Goal: Complete application form: Complete application form

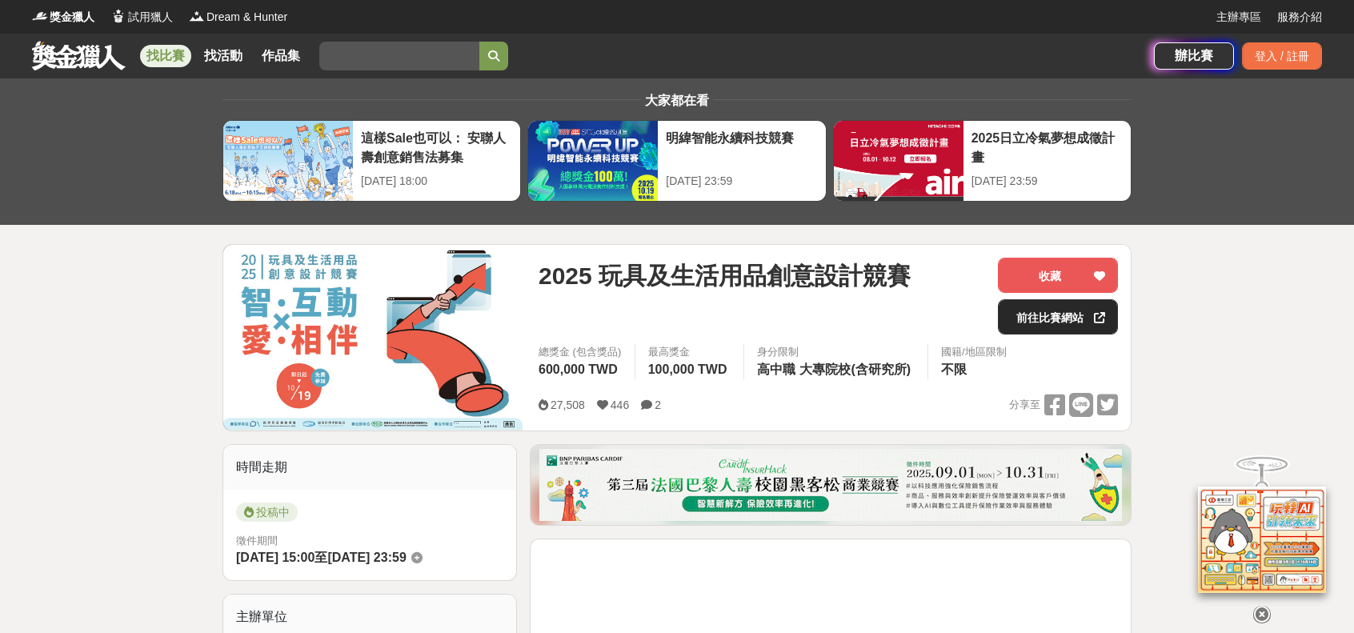
click at [1063, 311] on link "前往比賽網站" at bounding box center [1058, 316] width 120 height 35
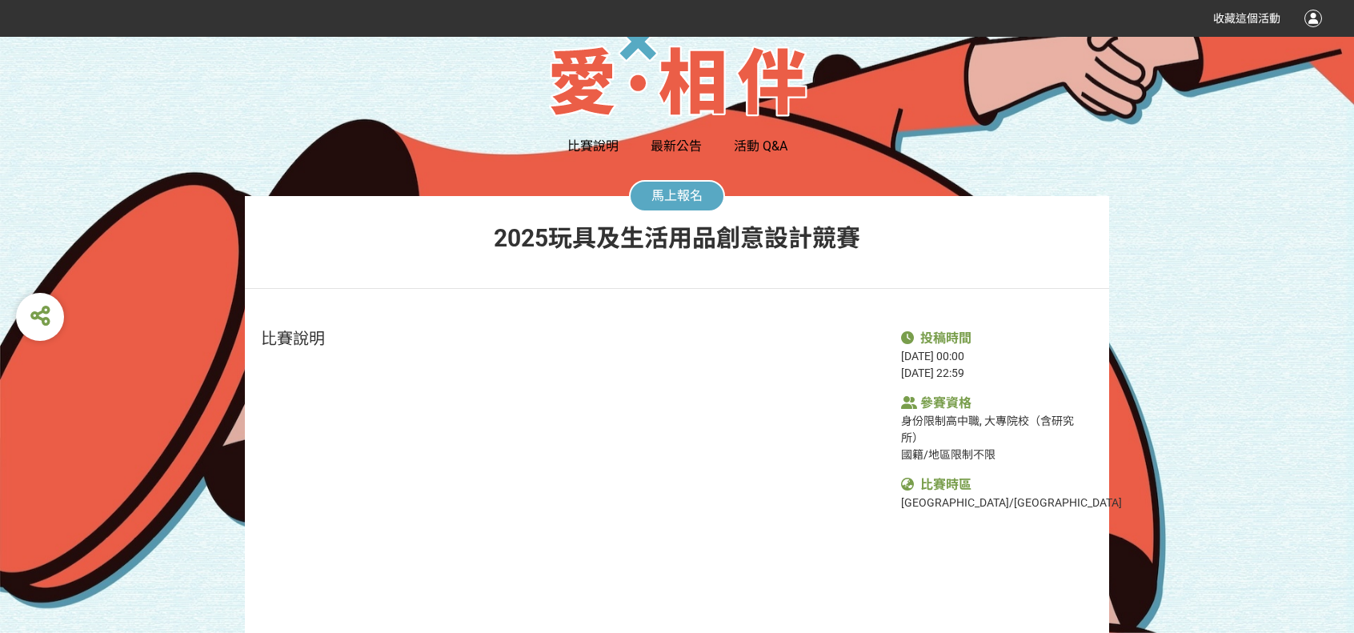
scroll to position [160, 0]
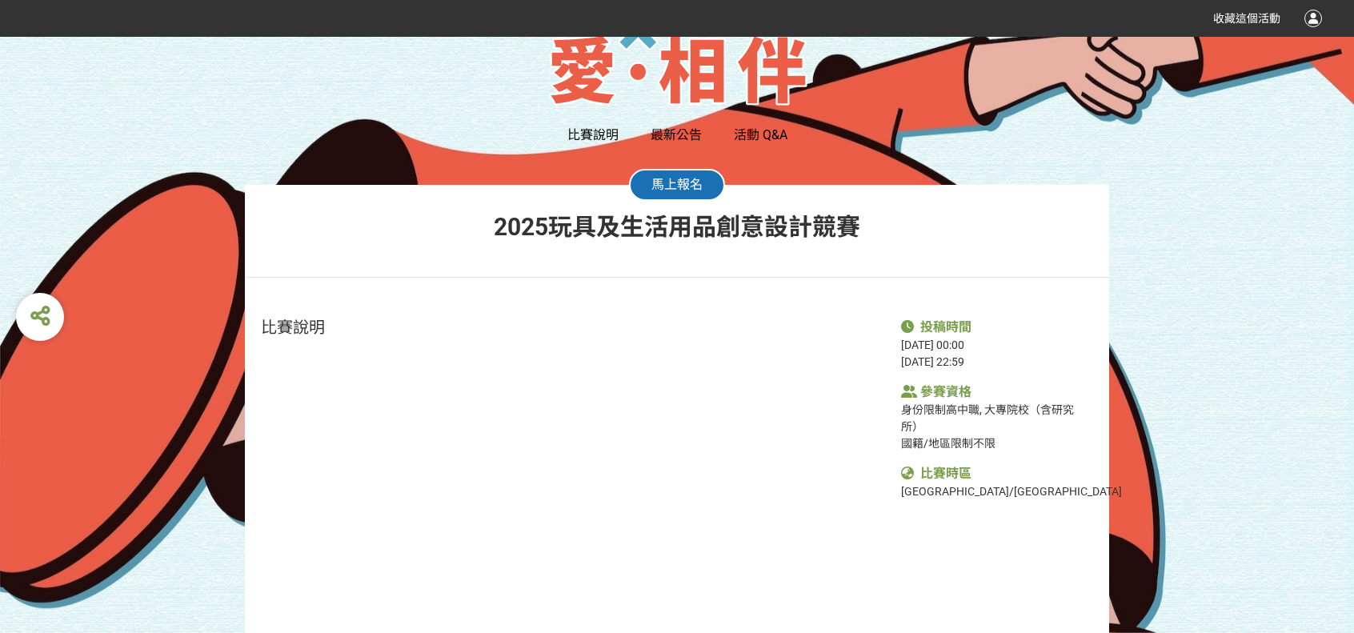
click at [665, 186] on span "馬上報名" at bounding box center [676, 184] width 51 height 15
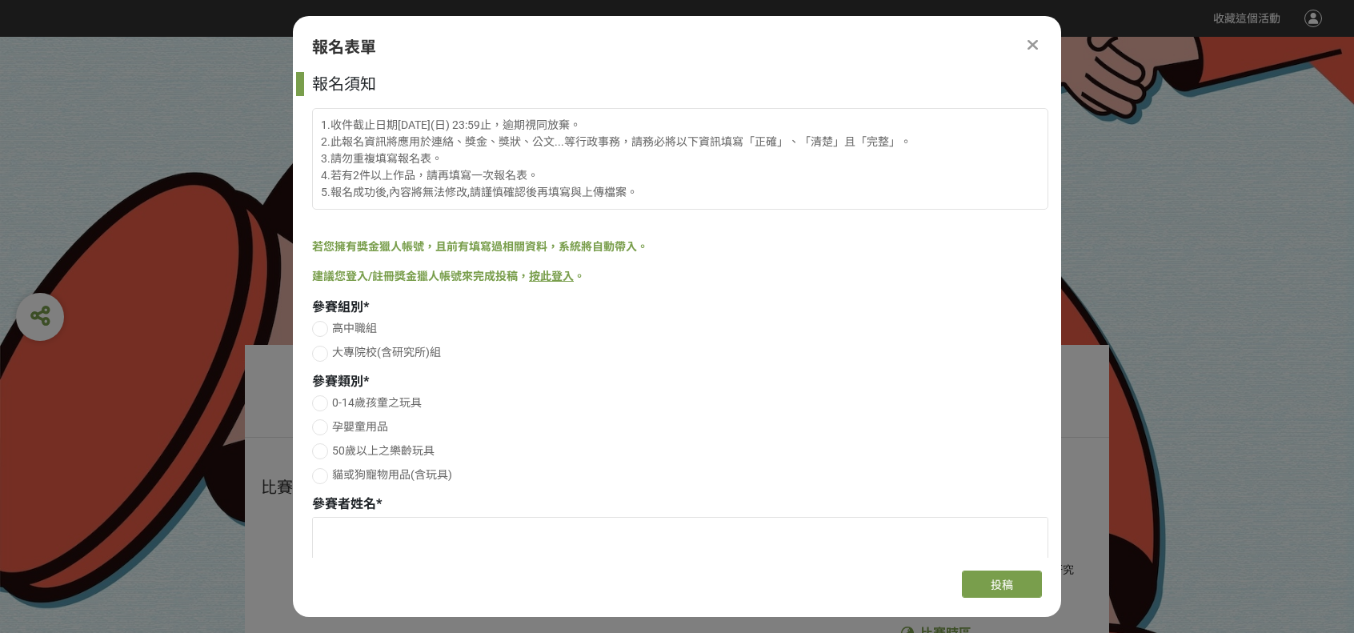
scroll to position [0, 0]
click at [325, 354] on div at bounding box center [320, 354] width 16 height 16
radio input "true"
click at [324, 402] on div at bounding box center [320, 403] width 16 height 16
radio input "true"
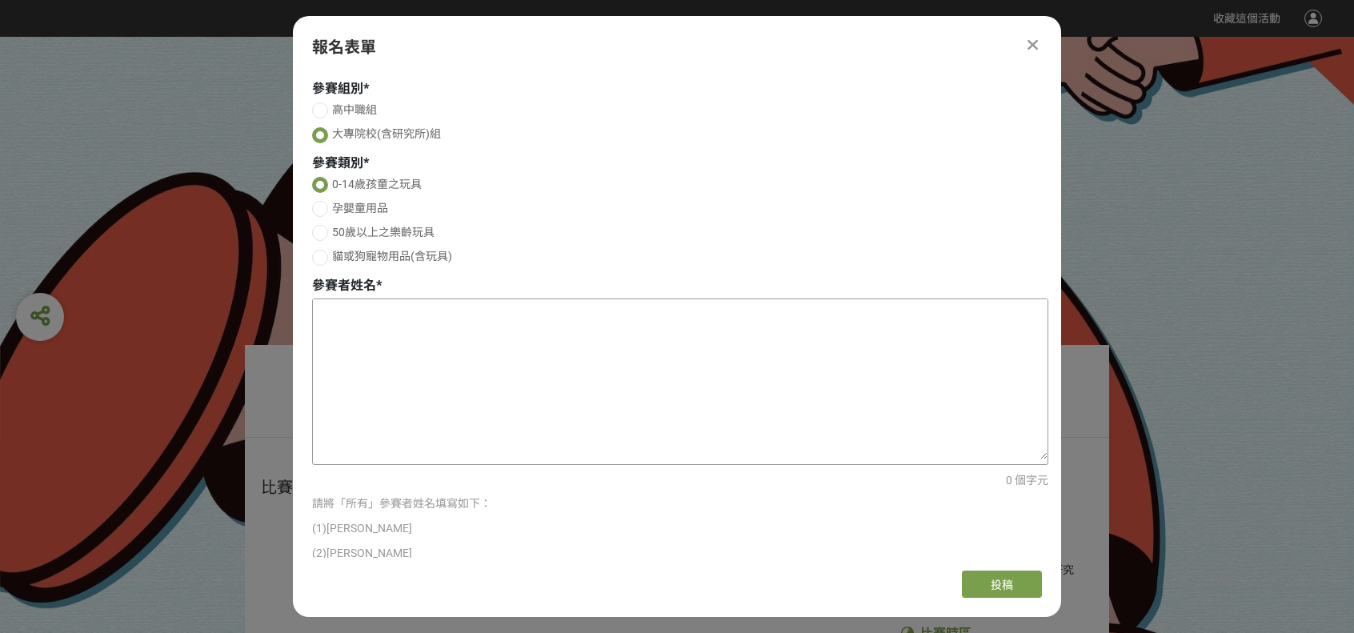
scroll to position [240, 0]
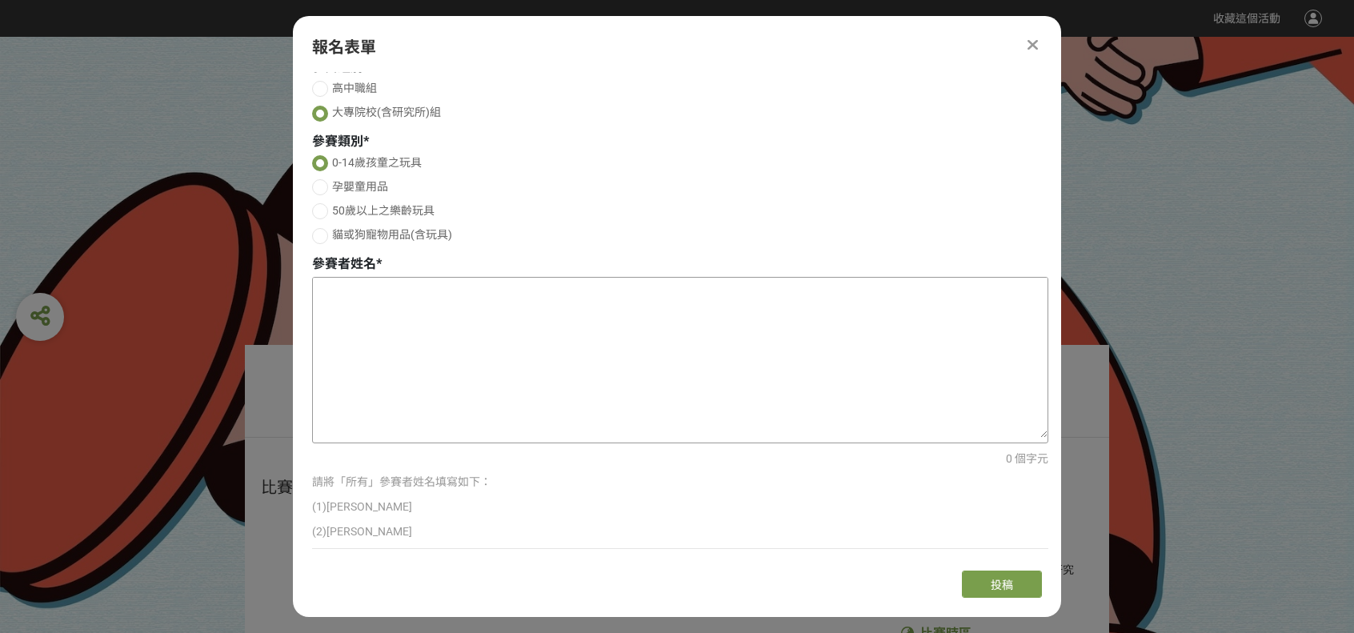
click at [365, 310] on textarea at bounding box center [680, 358] width 735 height 160
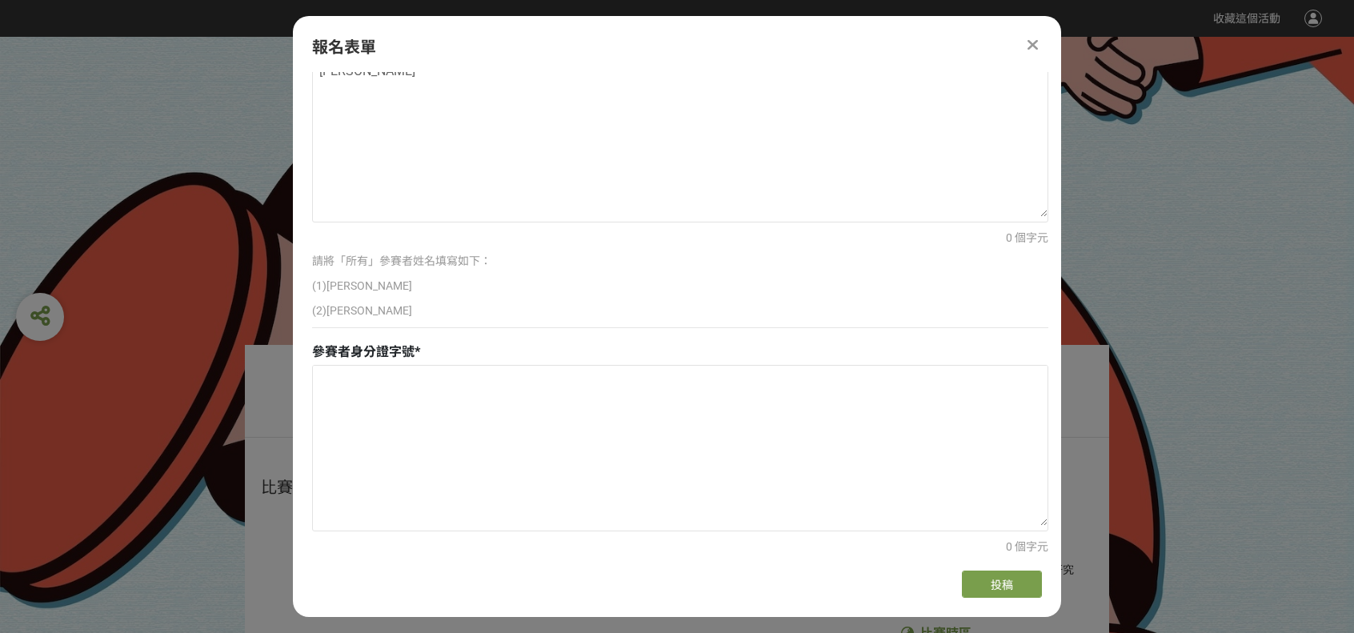
scroll to position [480, 0]
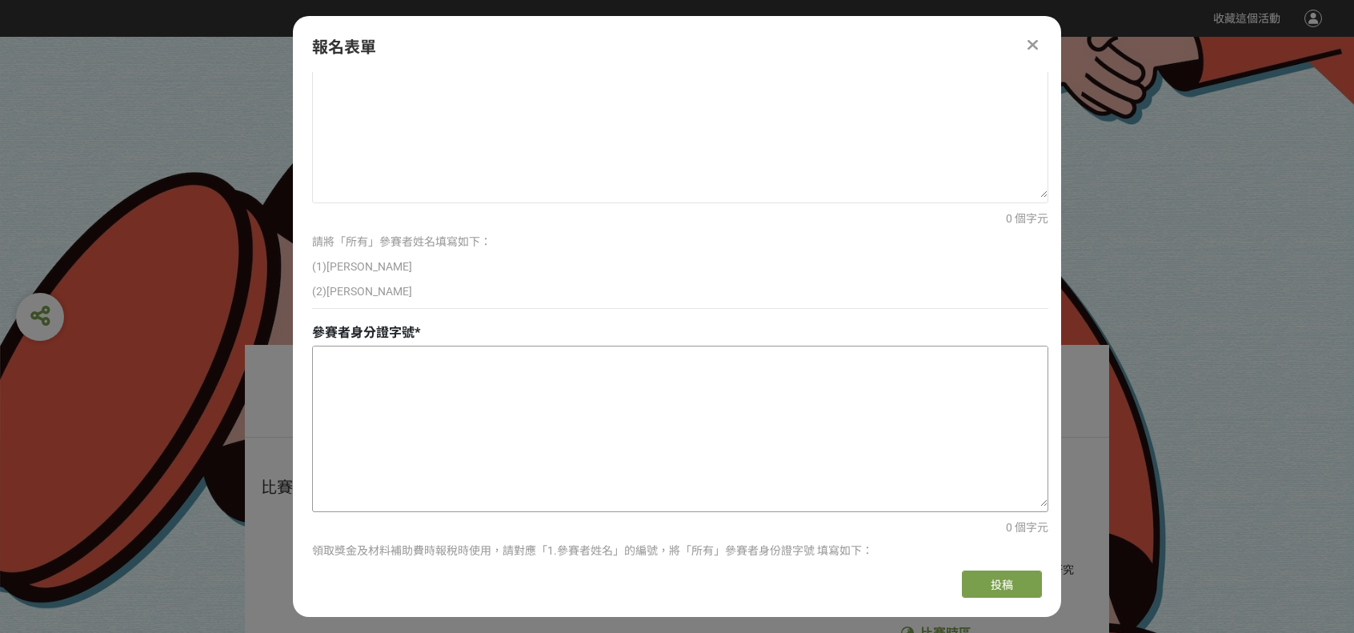
type textarea "[PERSON_NAME]"
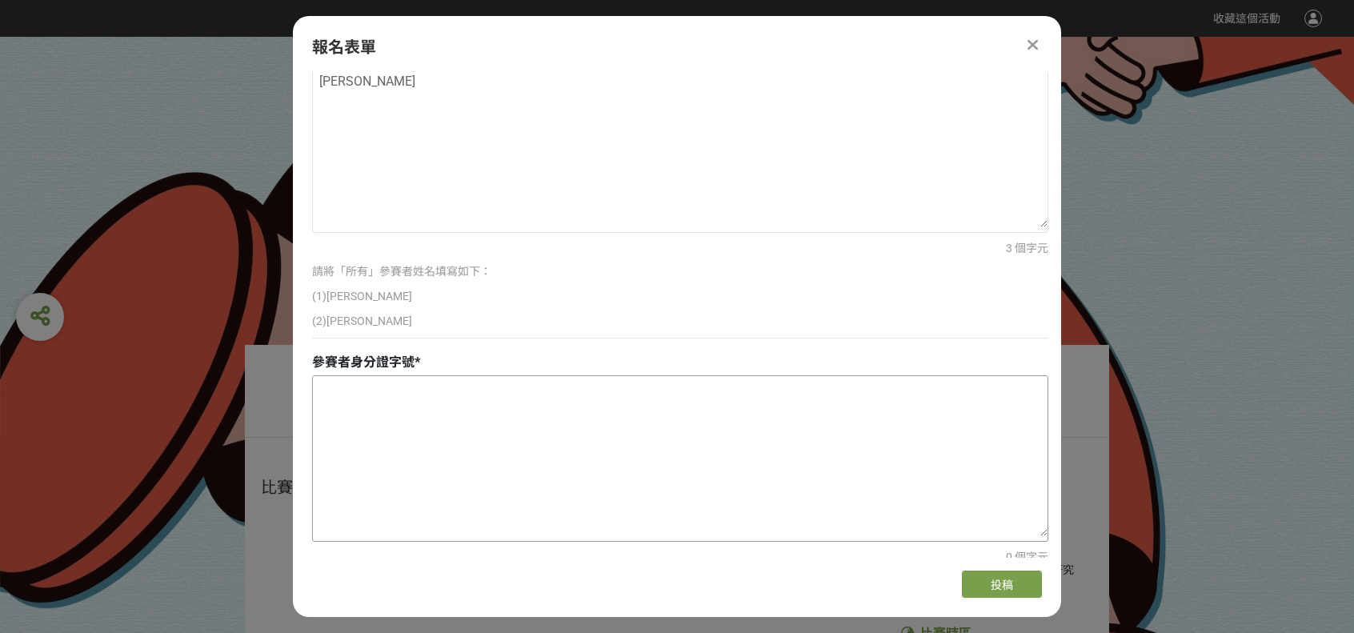
click at [373, 385] on textarea at bounding box center [680, 456] width 735 height 160
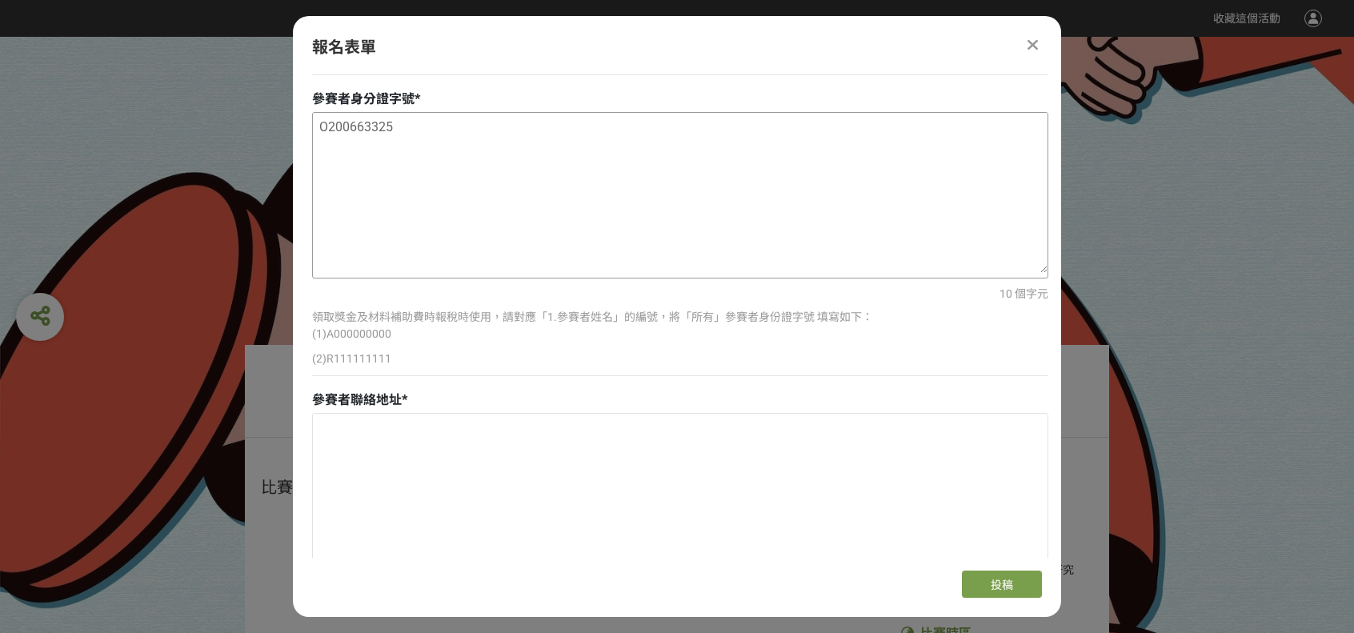
scroll to position [771, 0]
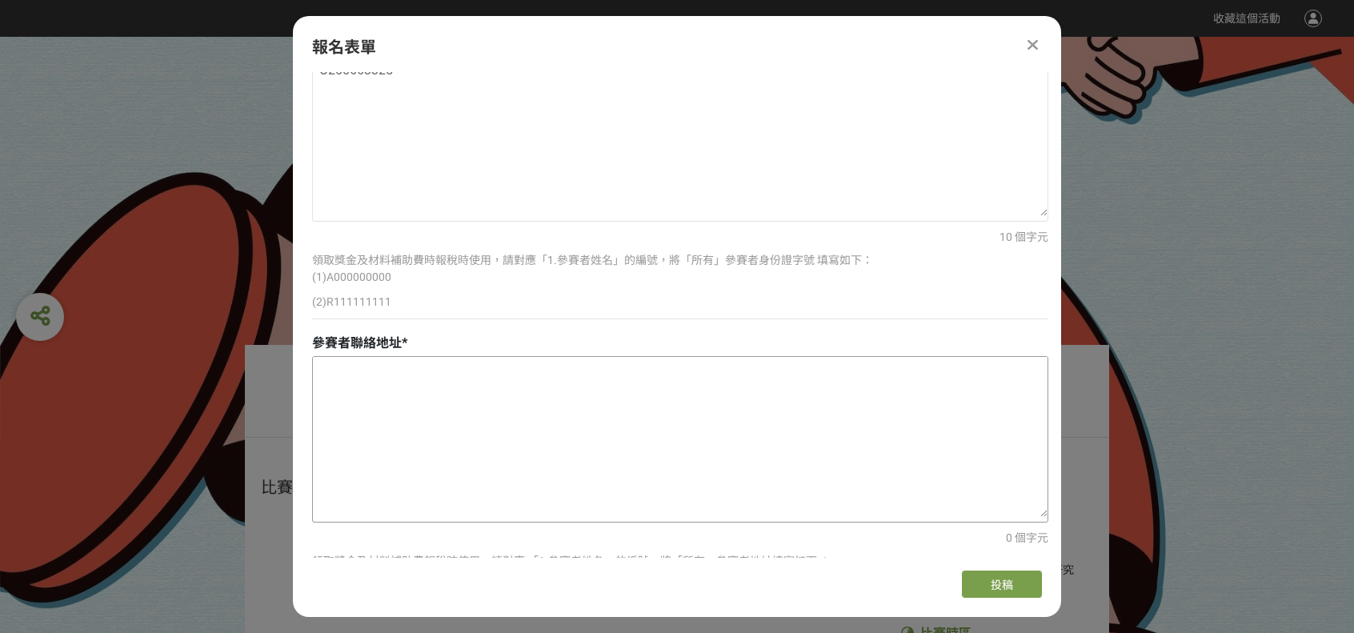
type textarea "O200663325"
click at [360, 370] on textarea at bounding box center [680, 437] width 735 height 160
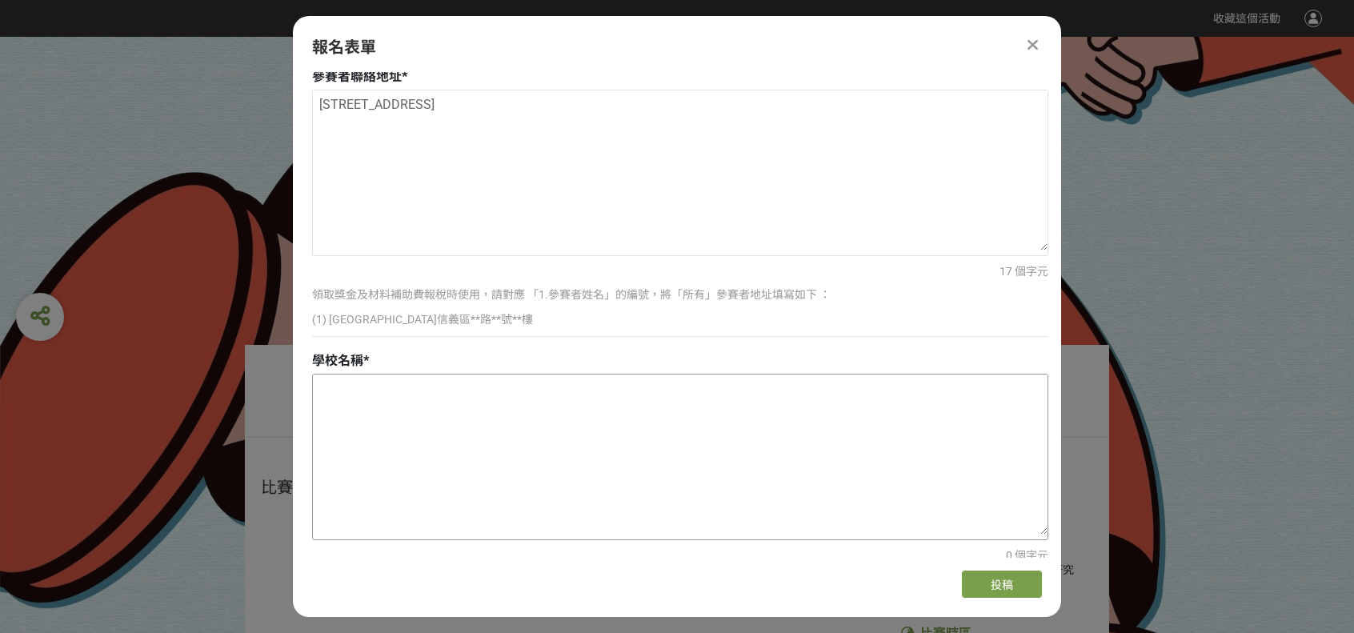
scroll to position [1091, 0]
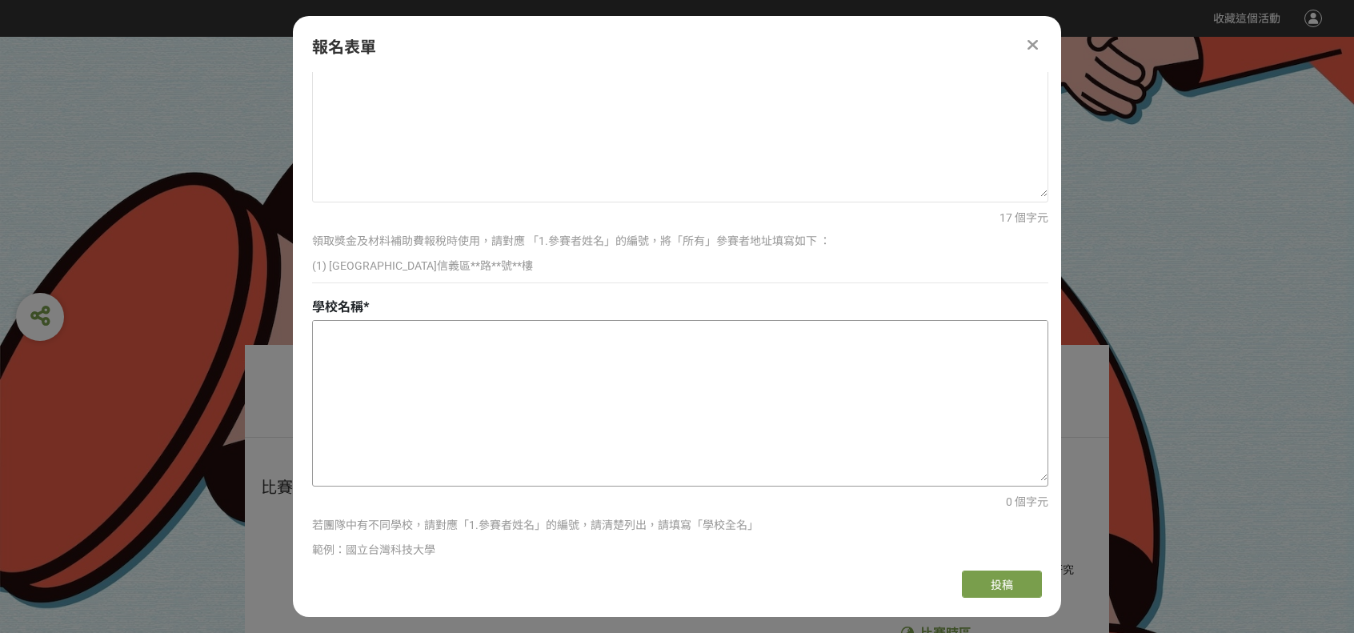
type textarea "[STREET_ADDRESS]"
click at [350, 332] on textarea at bounding box center [680, 401] width 735 height 160
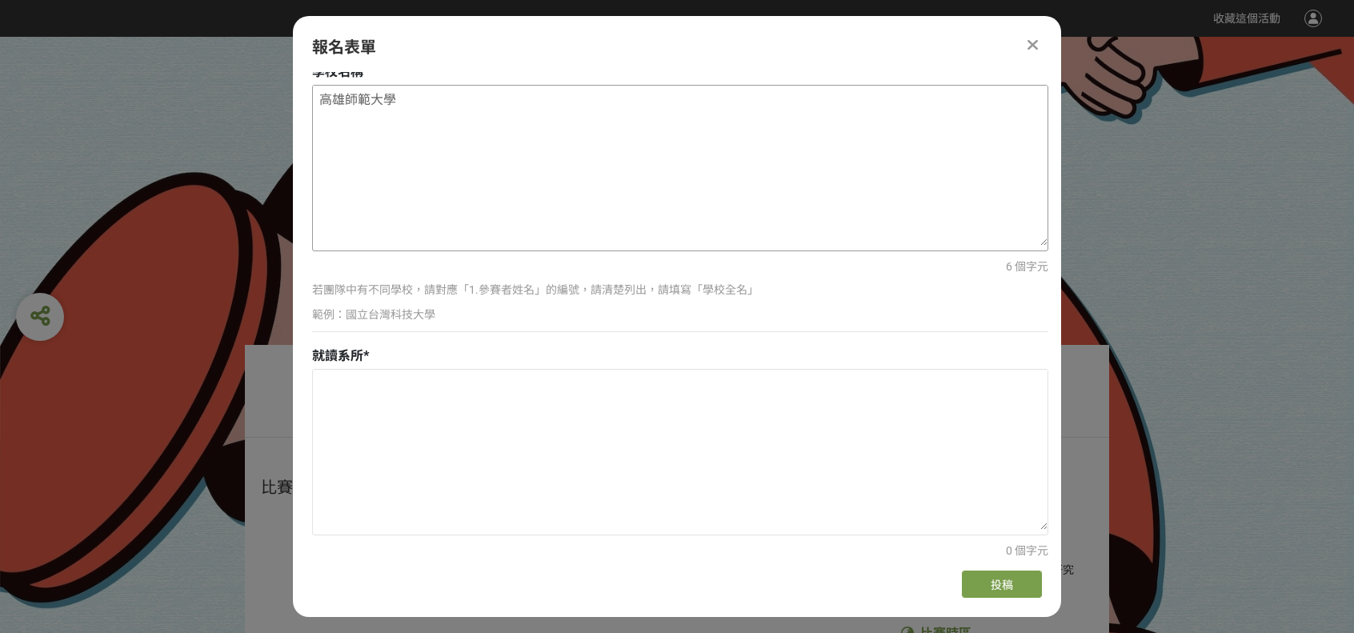
scroll to position [1331, 0]
type textarea "高雄師範大學"
click at [330, 374] on textarea at bounding box center [680, 445] width 735 height 160
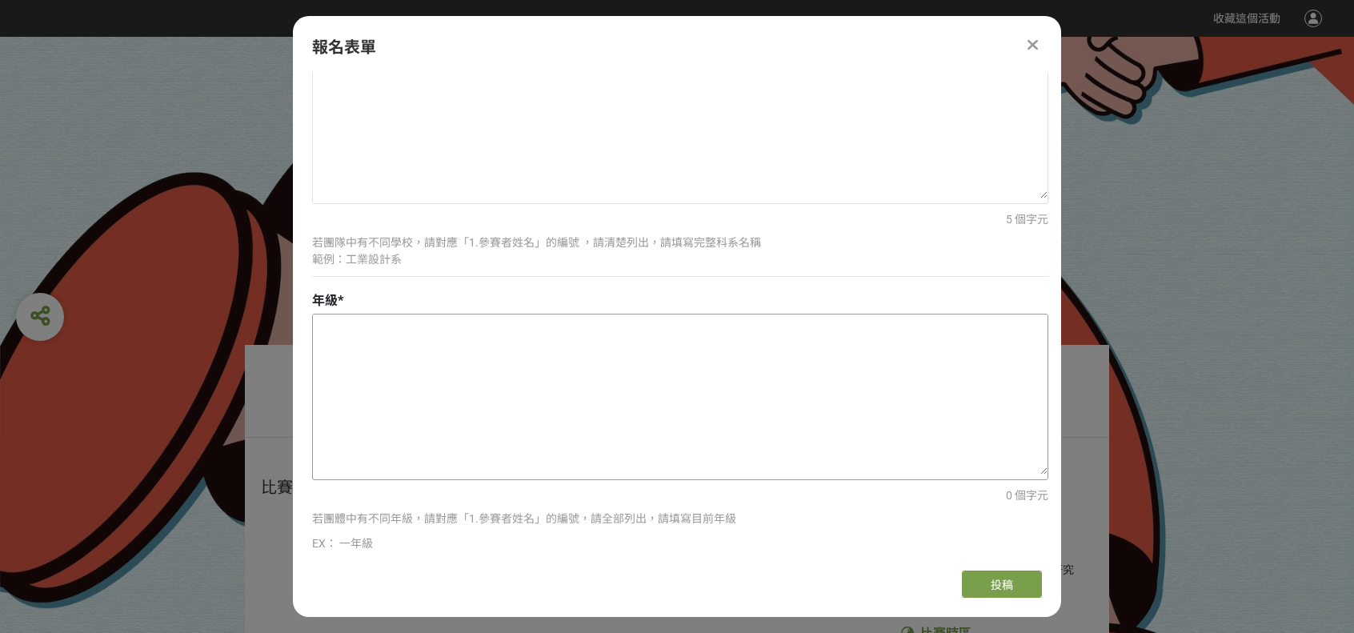
scroll to position [1731, 0]
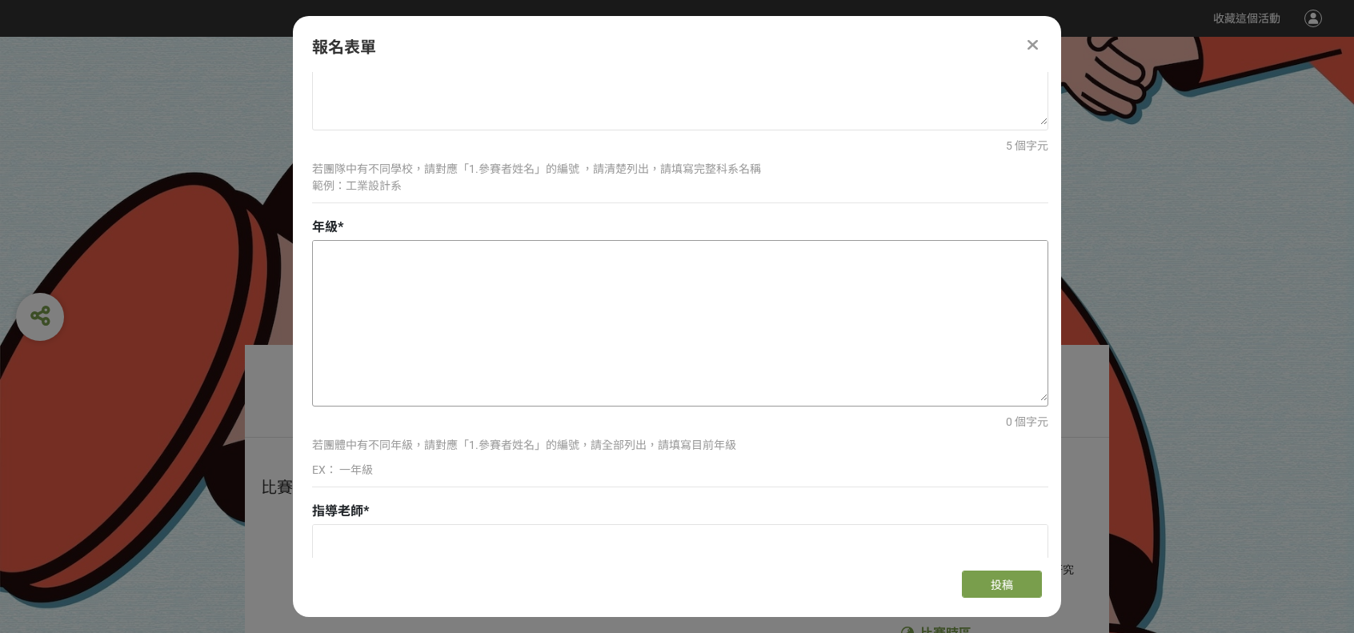
type textarea "工業設計系"
click at [327, 282] on textarea at bounding box center [680, 321] width 735 height 160
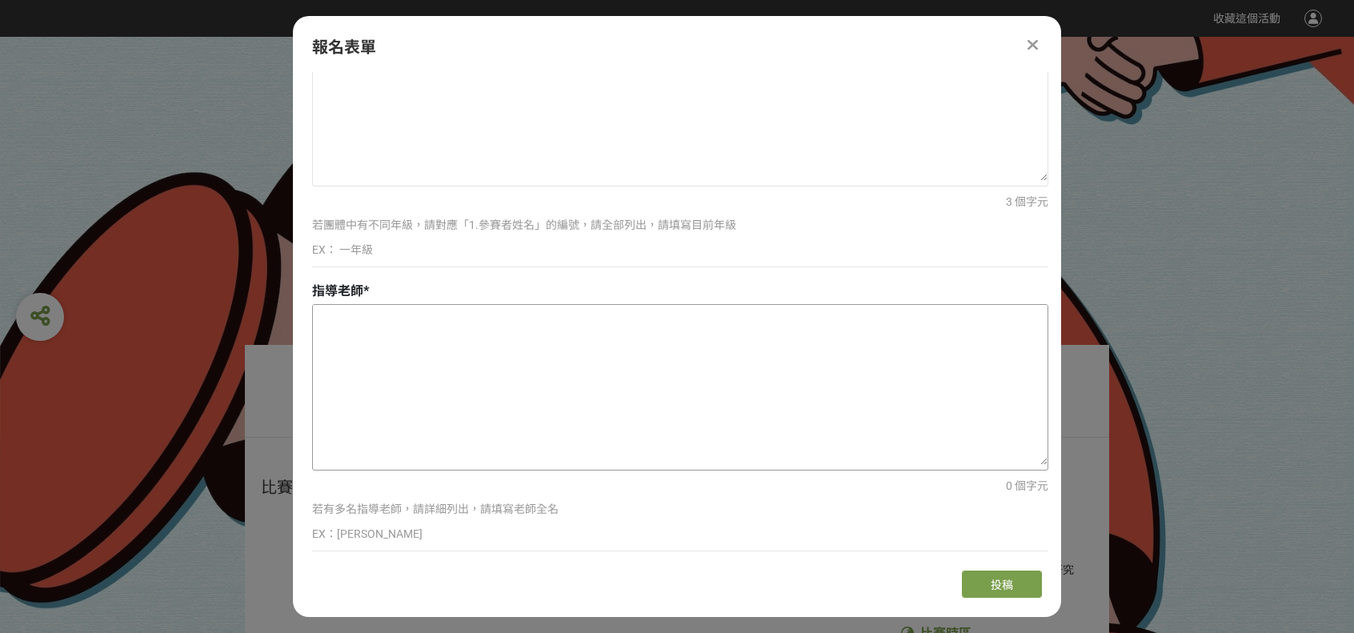
scroll to position [1971, 0]
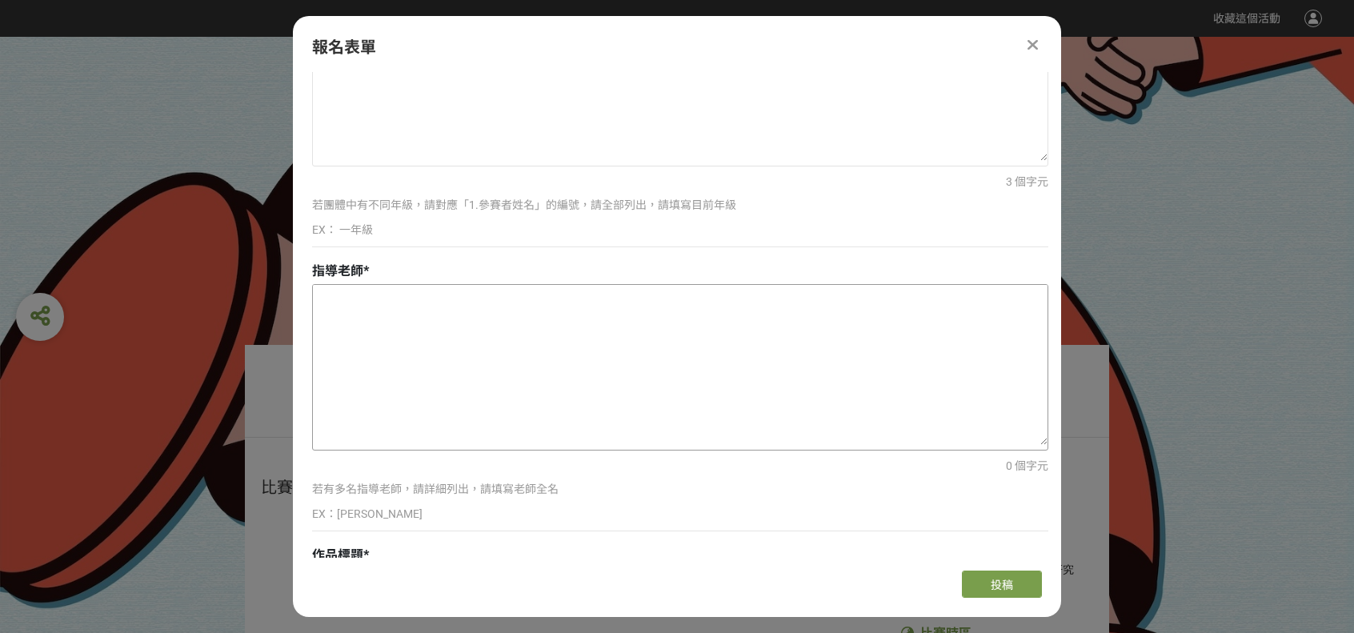
type textarea "四年級"
click at [371, 306] on textarea at bounding box center [680, 365] width 735 height 160
click at [347, 292] on textarea "[PERSON_NAME]" at bounding box center [680, 365] width 735 height 160
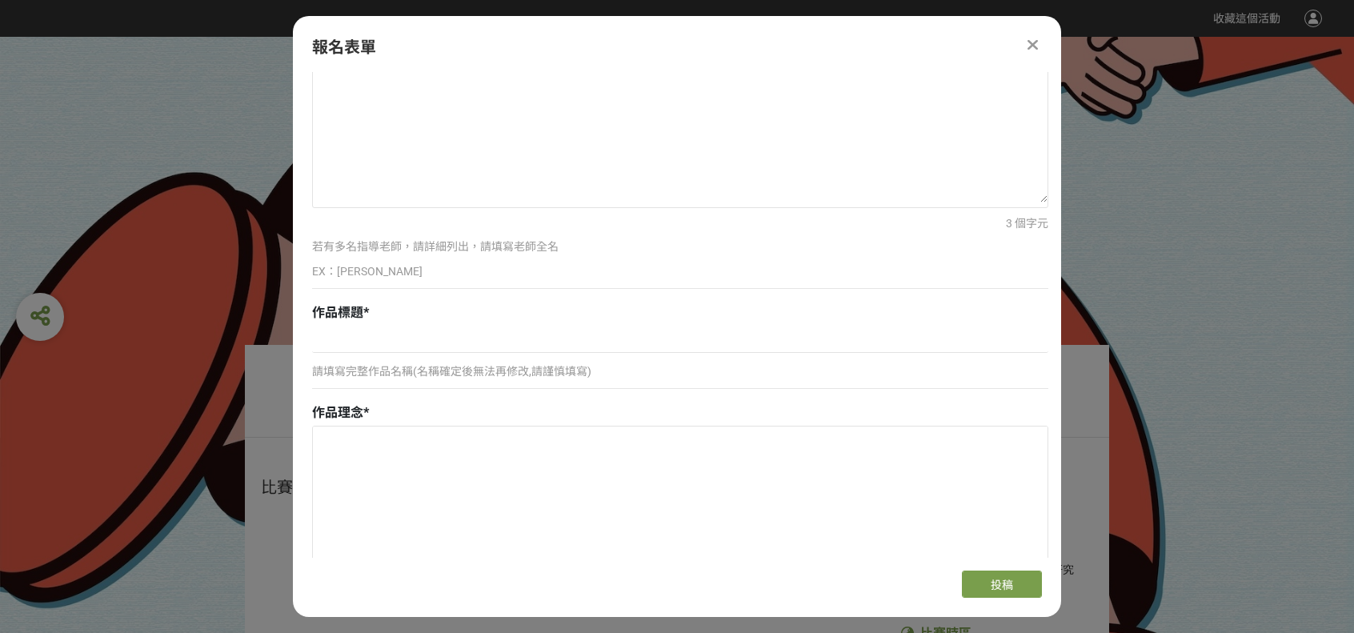
scroll to position [2291, 0]
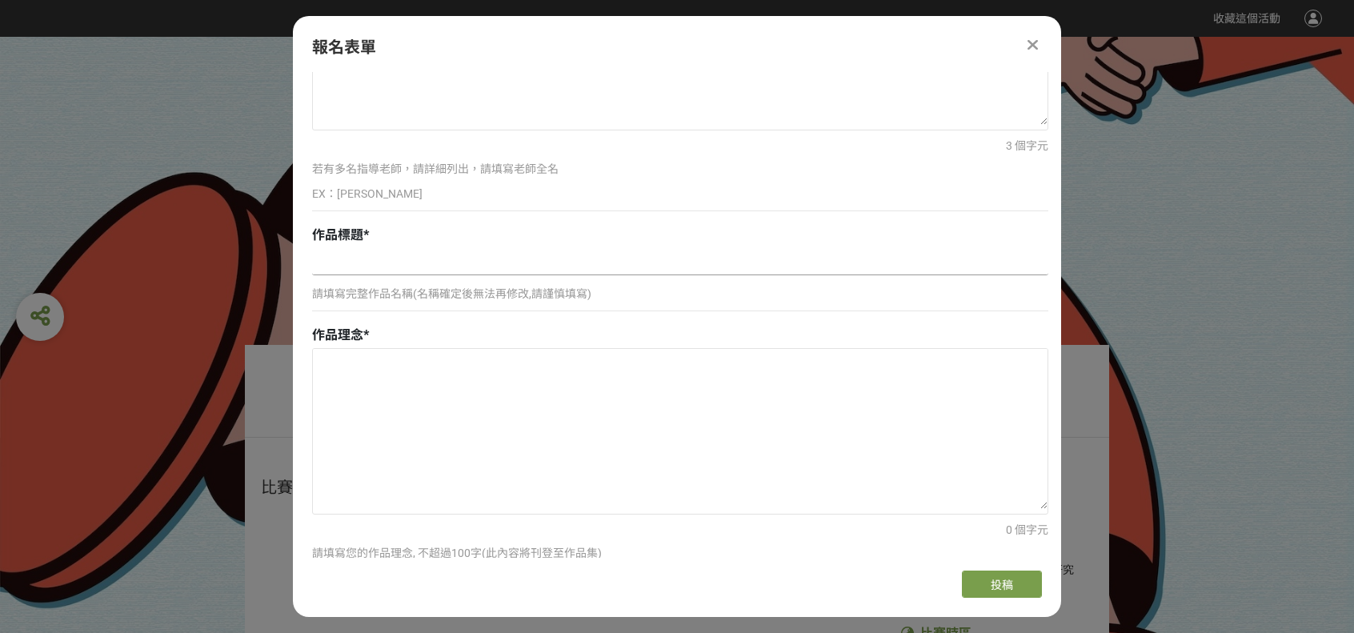
type textarea "[PERSON_NAME]"
click at [340, 257] on input at bounding box center [680, 261] width 736 height 27
paste input "MouNest"
type input "MouNest"
click at [343, 359] on textarea at bounding box center [680, 429] width 735 height 160
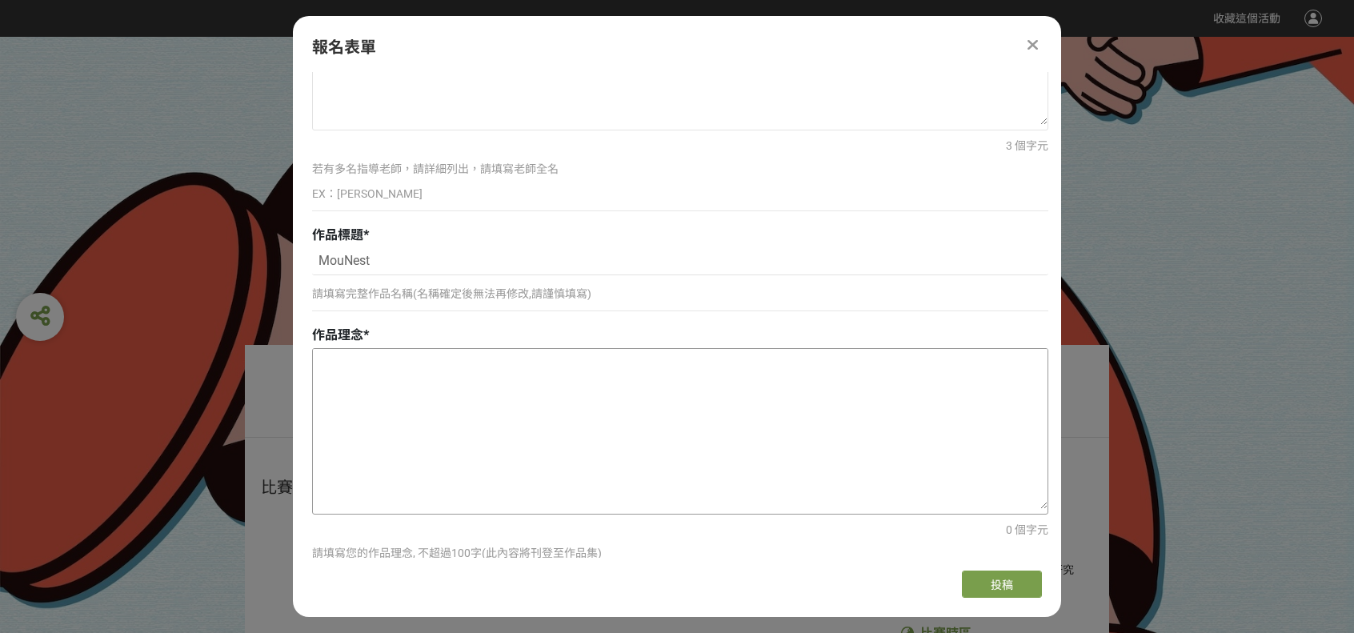
click at [336, 356] on textarea at bounding box center [680, 429] width 735 height 160
click at [334, 355] on textarea at bounding box center [680, 429] width 735 height 160
paste textarea "MouNest 是一款結合榫卯結構與積木概念的木製益智玩具。 孩童可透過不同尺寸的積木， 自由拼組出屬於自己的倉鼠小屋。 每一次組裝都是一次創造與發現的旅程，…"
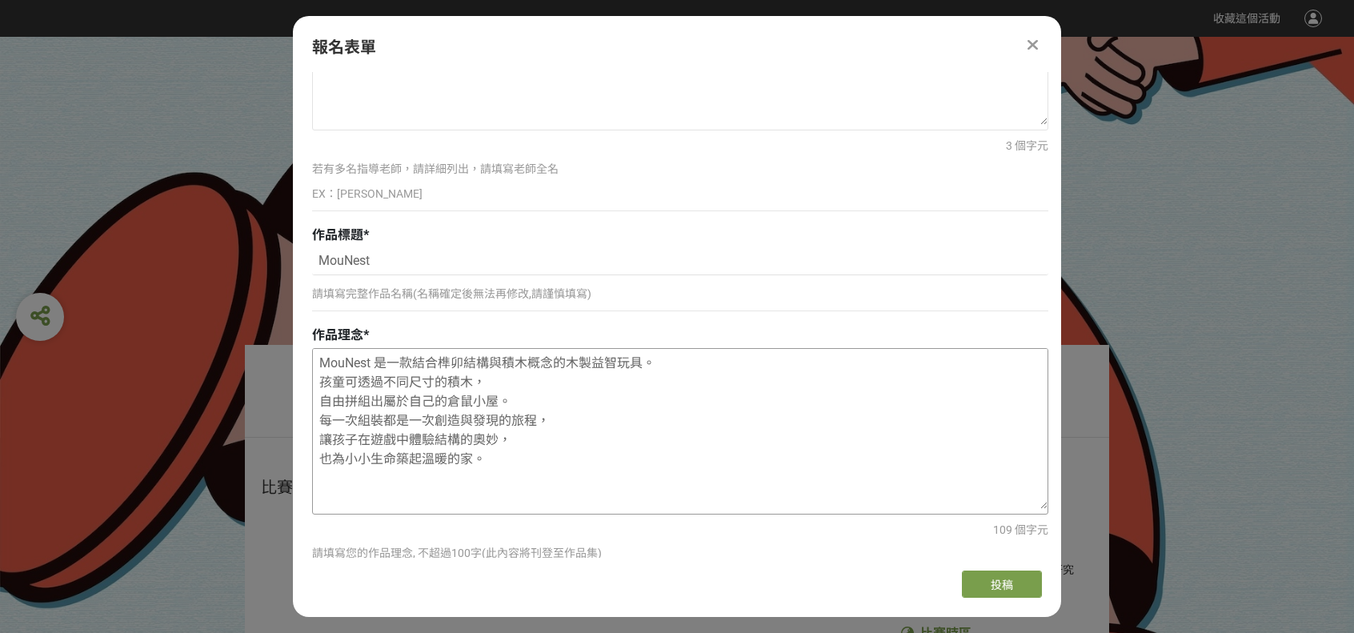
click at [320, 394] on textarea "MouNest 是一款結合榫卯結構與積木概念的木製益智玩具。 孩童可透過不同尺寸的積木， 自由拼組出屬於自己的倉鼠小屋。 每一次組裝都是一次創造與發現的旅程，…" at bounding box center [680, 429] width 735 height 160
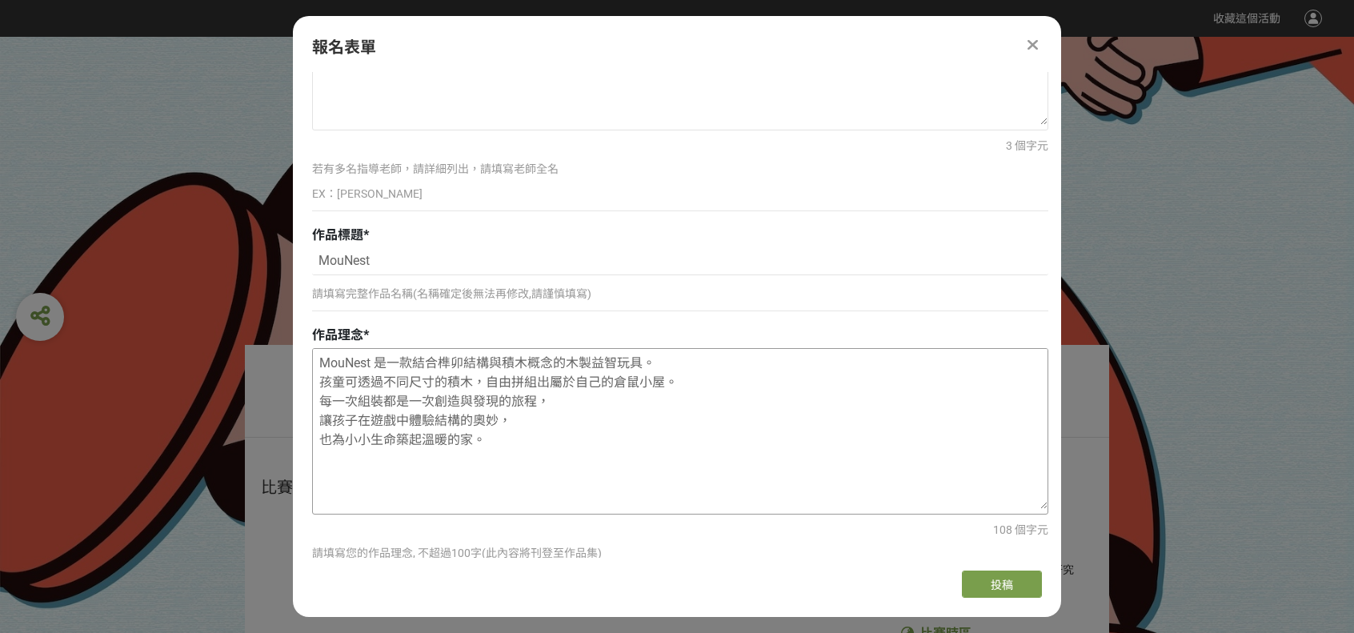
click at [318, 376] on textarea "MouNest 是一款結合榫卯結構與積木概念的木製益智玩具。 孩童可透過不同尺寸的積木，自由拼組出屬於自己的倉鼠小屋。 每一次組裝都是一次創造與發現的旅程， …" at bounding box center [680, 429] width 735 height 160
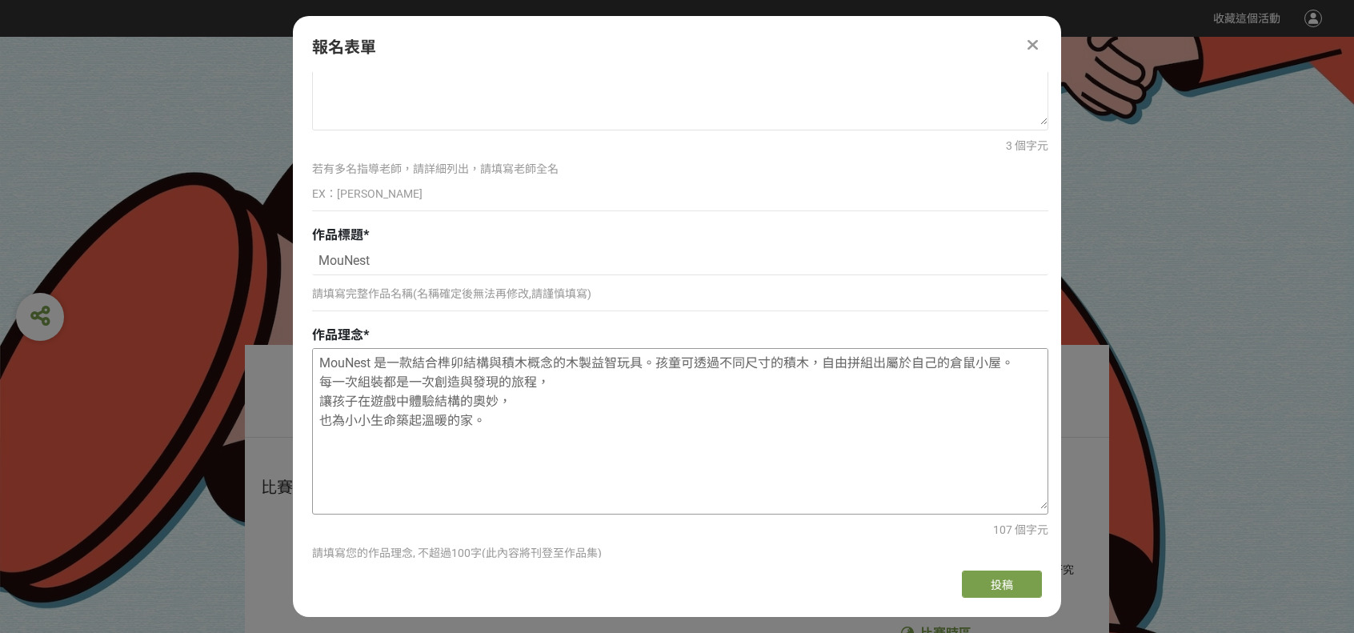
click at [318, 392] on textarea "MouNest 是一款結合榫卯結構與積木概念的木製益智玩具。孩童可透過不同尺寸的積木，自由拼組出屬於自己的倉鼠小屋。 每一次組裝都是一次創造與發現的旅程， 讓…" at bounding box center [680, 429] width 735 height 160
click at [318, 392] on textarea "MouNest 是一款結合榫卯結構與積木概念的木製益智玩具。孩童可透過不同尺寸的積木，自由拼組出屬於自己的倉鼠小屋。 每一次組裝都是一次創造與發現的旅程，讓孩…" at bounding box center [680, 429] width 735 height 160
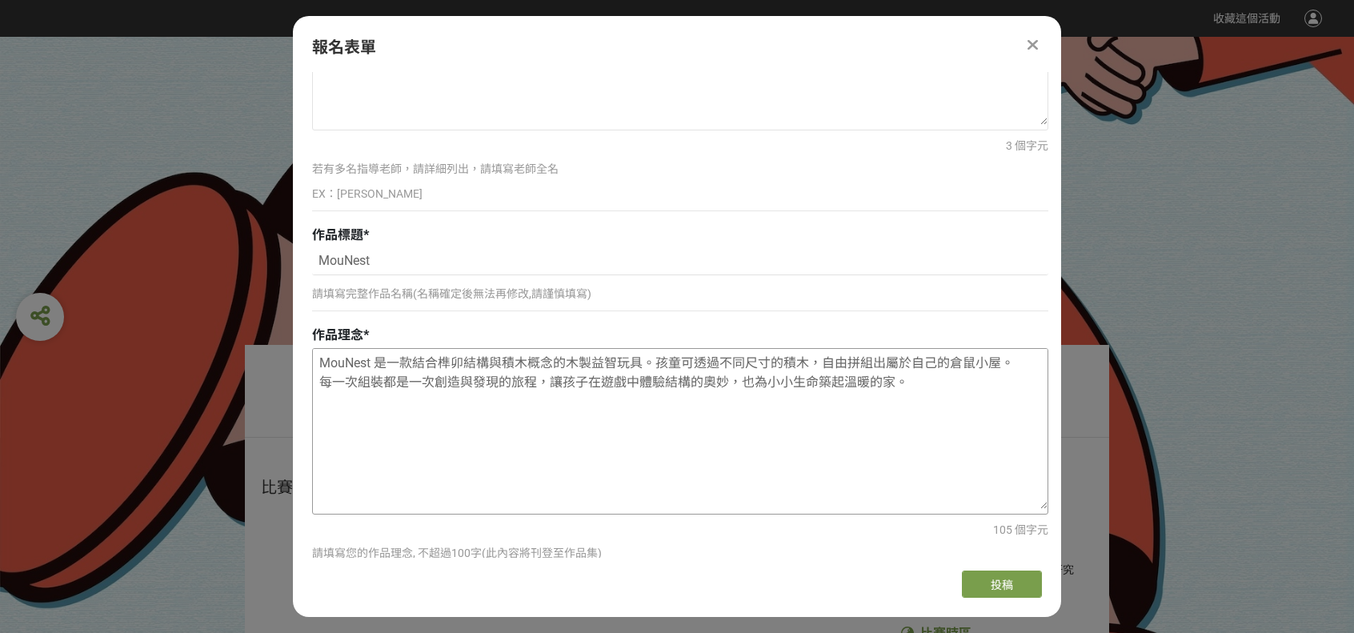
click at [318, 377] on textarea "MouNest 是一款結合榫卯結構與積木概念的木製益智玩具。孩童可透過不同尺寸的積木，自由拼組出屬於自己的倉鼠小屋。 每一次組裝都是一次創造與發現的旅程，讓孩…" at bounding box center [680, 429] width 735 height 160
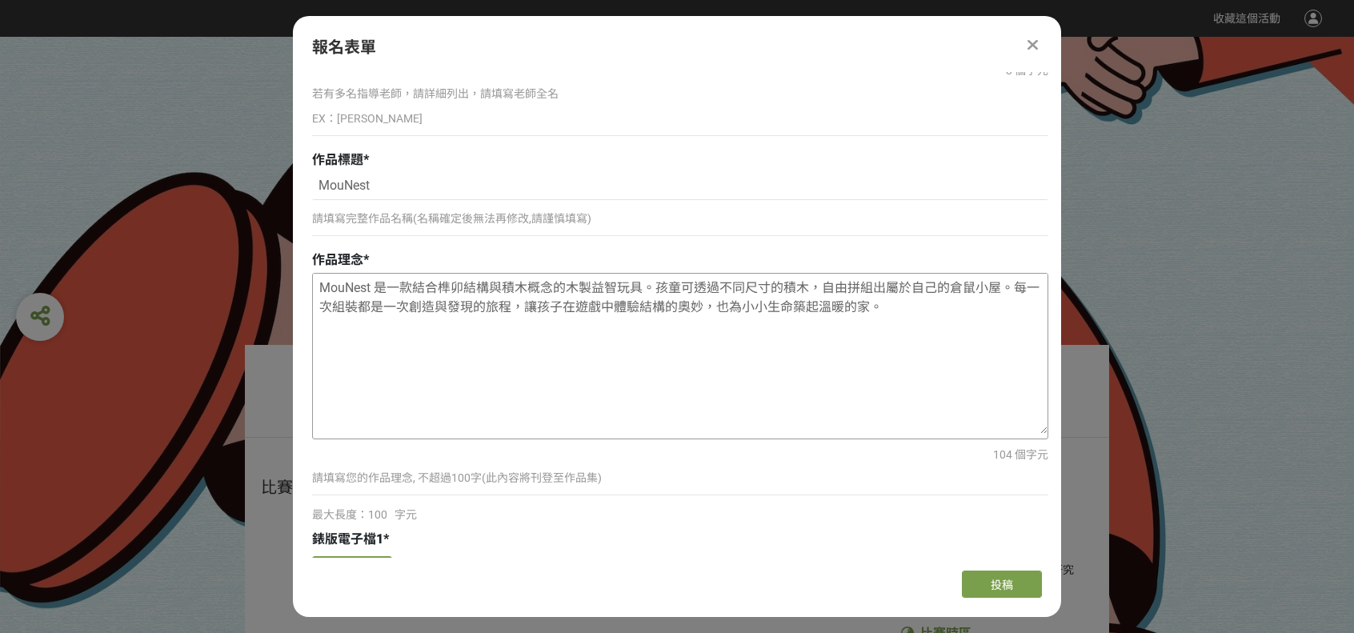
scroll to position [2371, 0]
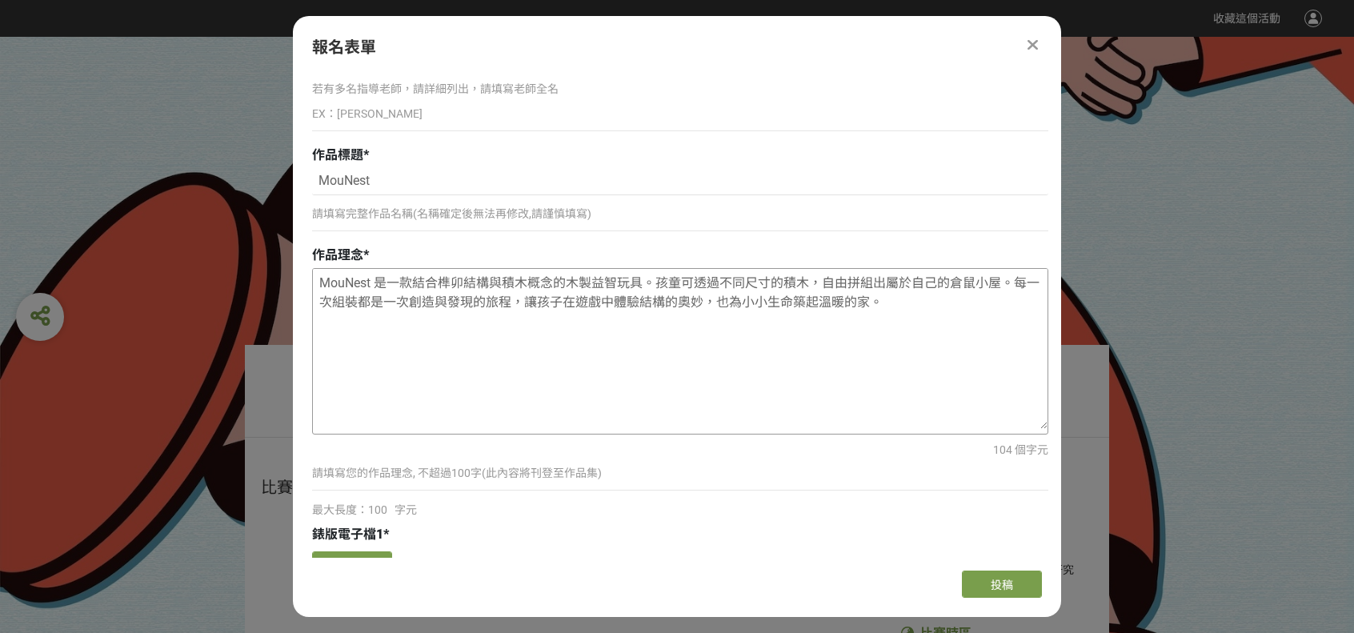
click at [591, 278] on textarea "MouNest 是一款結合榫卯結構與積木概念的木製益智玩具。孩童可透過不同尺寸的積木，自由拼組出屬於自己的倉鼠小屋。每一次組裝都是一次創造與發現的旅程，讓孩子…" at bounding box center [680, 349] width 735 height 160
click at [964, 277] on textarea "MouNest 是一款結合榫卯結構與積木概念的益智玩具。孩童可透過不同尺寸的積木，自由拼組出屬於自己的倉鼠小屋。每一次組裝都是一次創造與發現的旅程，讓孩子在遊…" at bounding box center [680, 349] width 735 height 160
click at [587, 278] on textarea "MouNest 是一款結合榫卯結構與積木概念的益智玩具。孩童可透過不同尺寸的積木，自由拼組出屬於自己的倉鼠屋。每一次組裝都是一次創造與發現的旅程，讓孩子在遊戲…" at bounding box center [680, 349] width 735 height 160
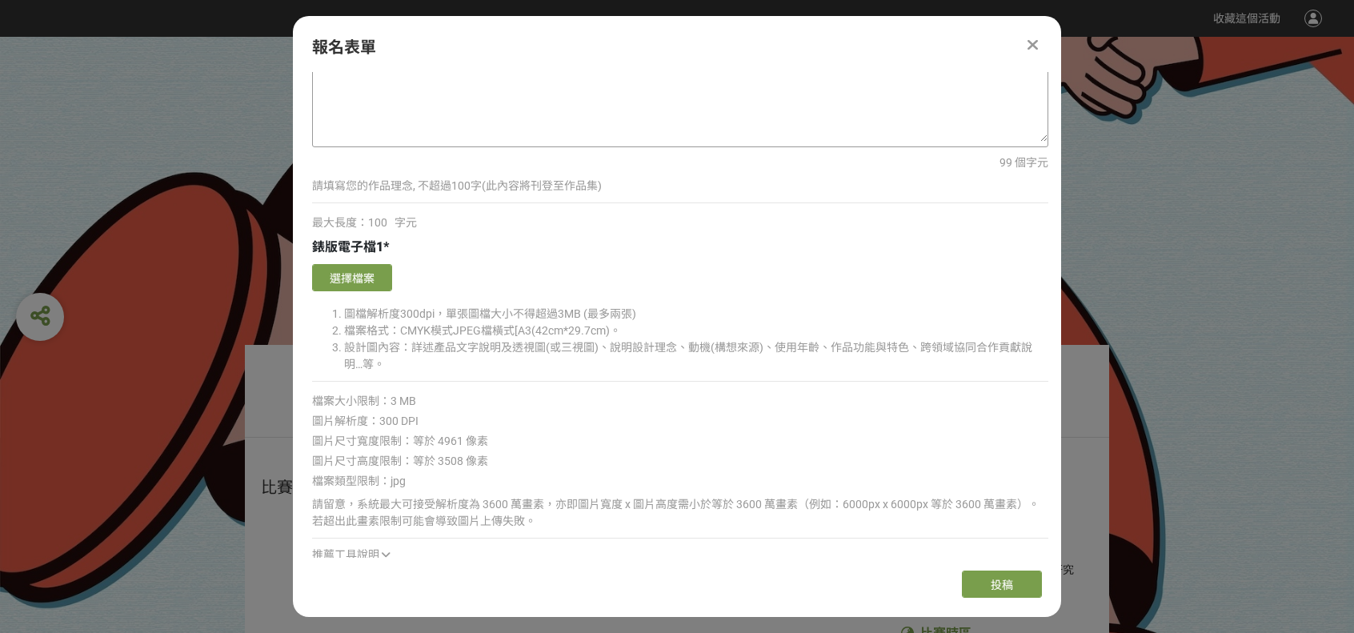
scroll to position [2691, 0]
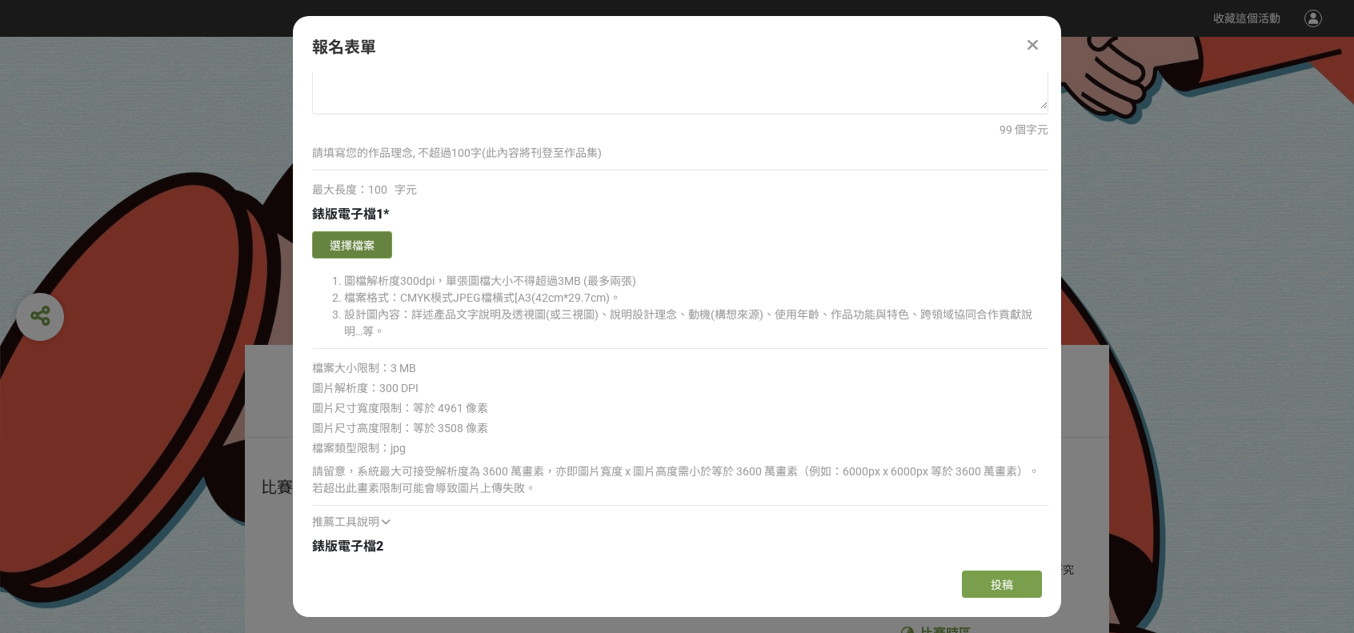
type textarea "MouNest 是一款結合榫卯結構與積木概念的玩具。孩童可透過不同尺寸的積木，自由拼組出屬於自己的倉鼠屋。每一次組裝都是一次創造與發現的旅程，讓孩子在遊戲中體…"
click at [359, 231] on button "選擇檔案" at bounding box center [352, 244] width 80 height 27
click at [344, 227] on div "確認上傳 取消 旋轉圖片 選擇檔案" at bounding box center [680, 244] width 736 height 35
click at [322, 231] on button "選擇檔案" at bounding box center [352, 244] width 80 height 27
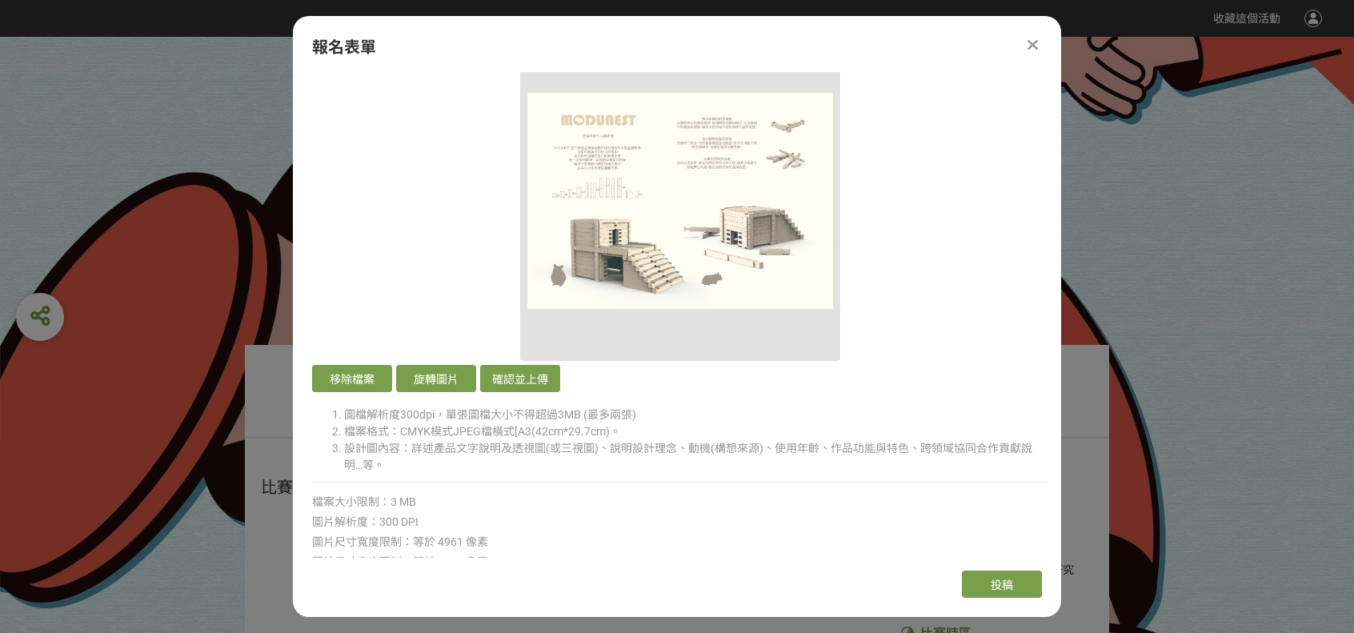
scroll to position [2931, 0]
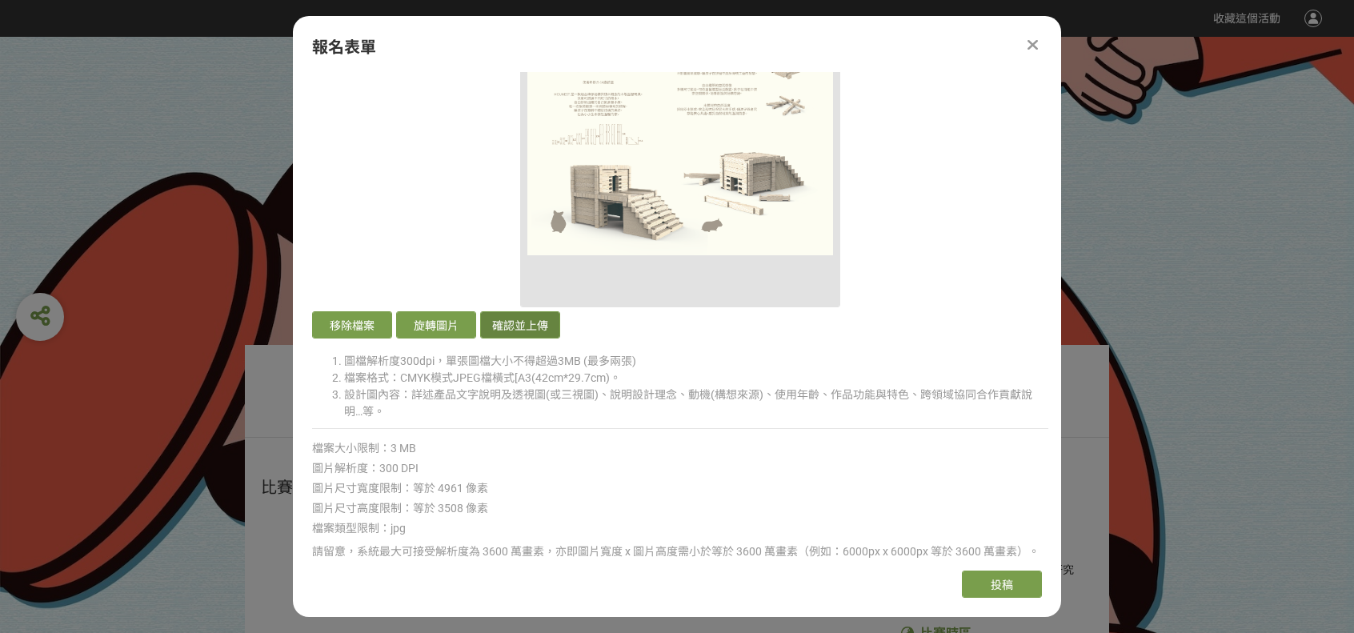
click at [515, 314] on button "確認並上傳" at bounding box center [520, 324] width 80 height 27
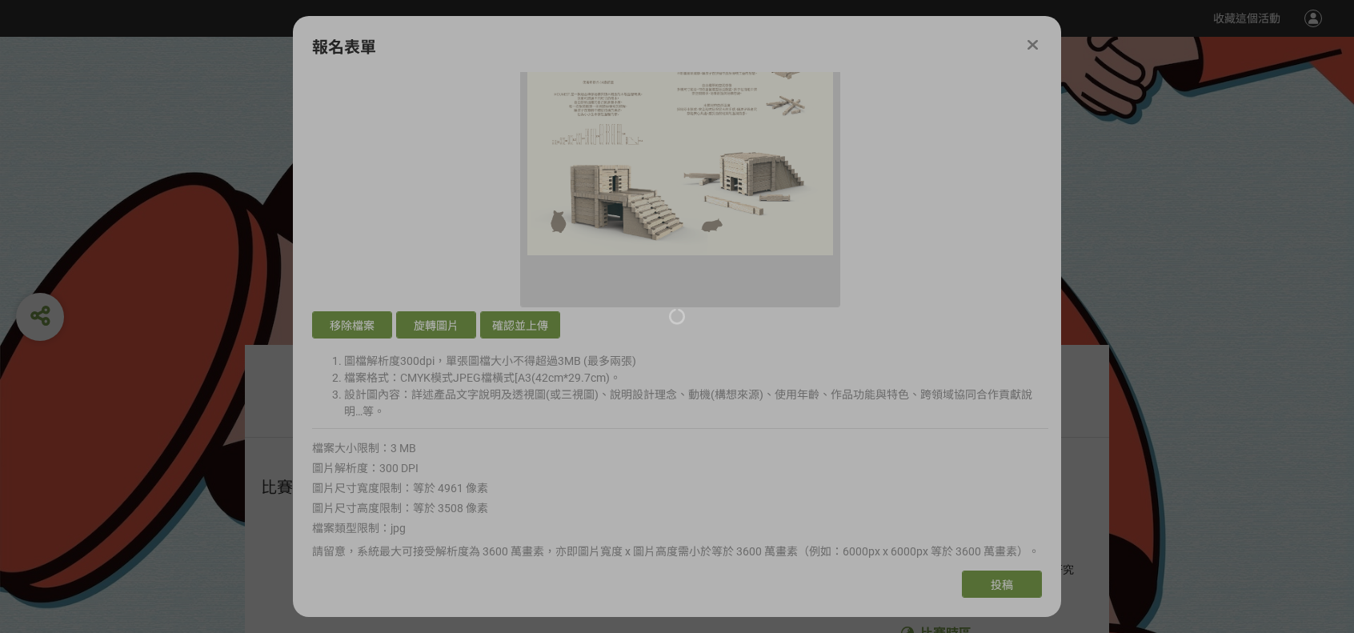
scroll to position [2611, 0]
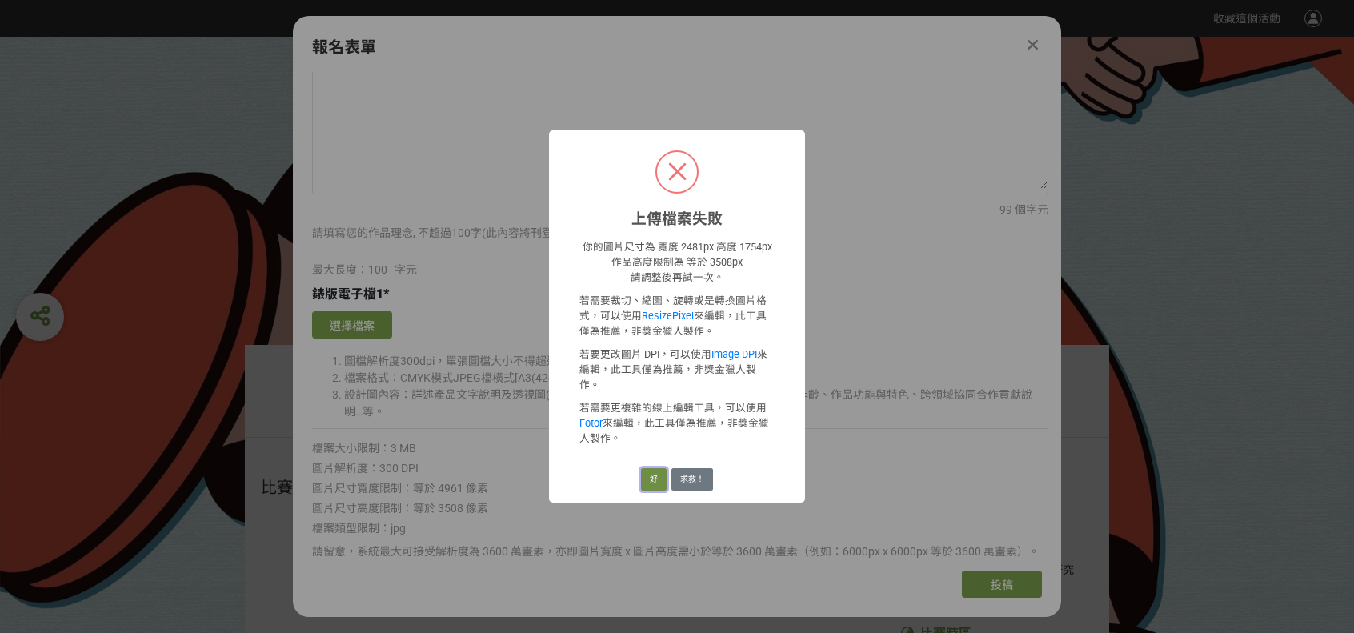
click at [651, 468] on button "好" at bounding box center [654, 479] width 26 height 22
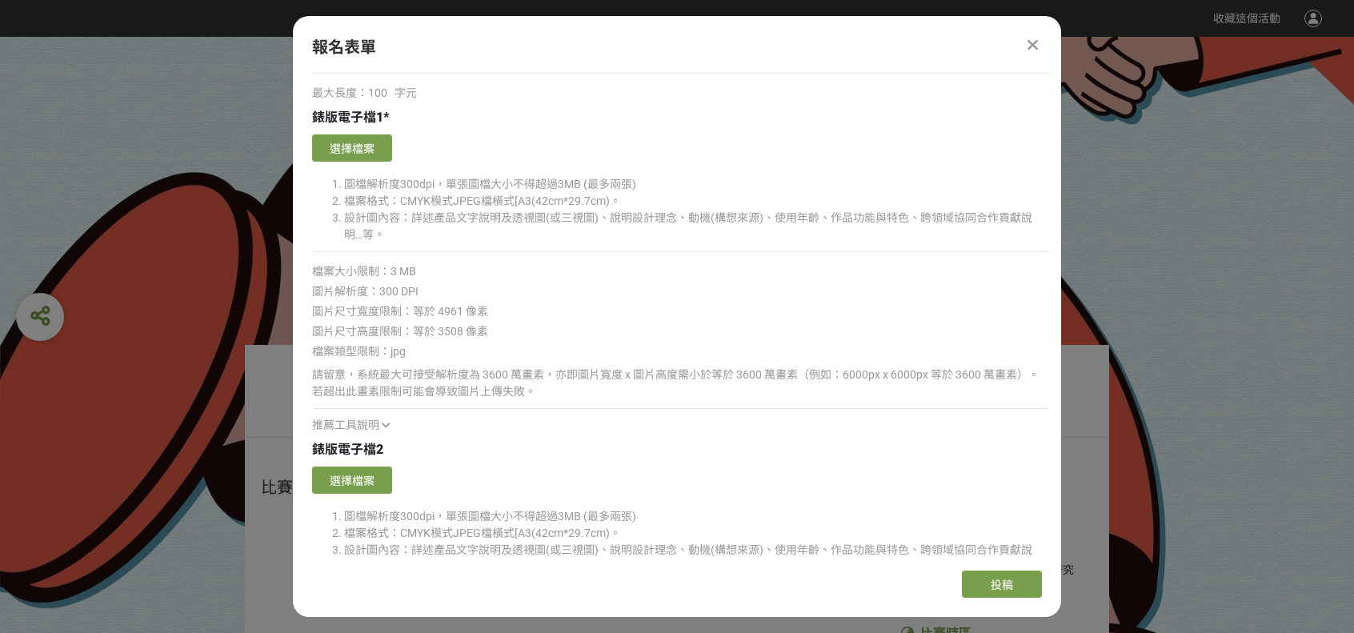
scroll to position [2851, 0]
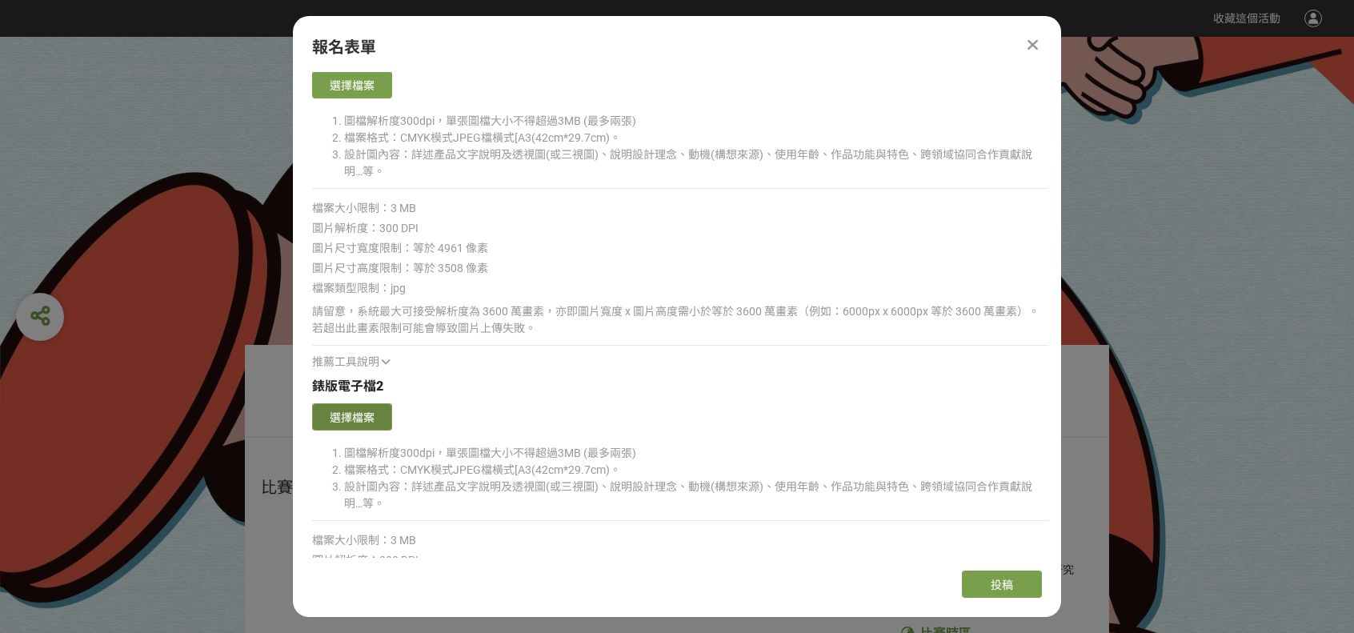
click at [346, 410] on button "選擇檔案" at bounding box center [352, 416] width 80 height 27
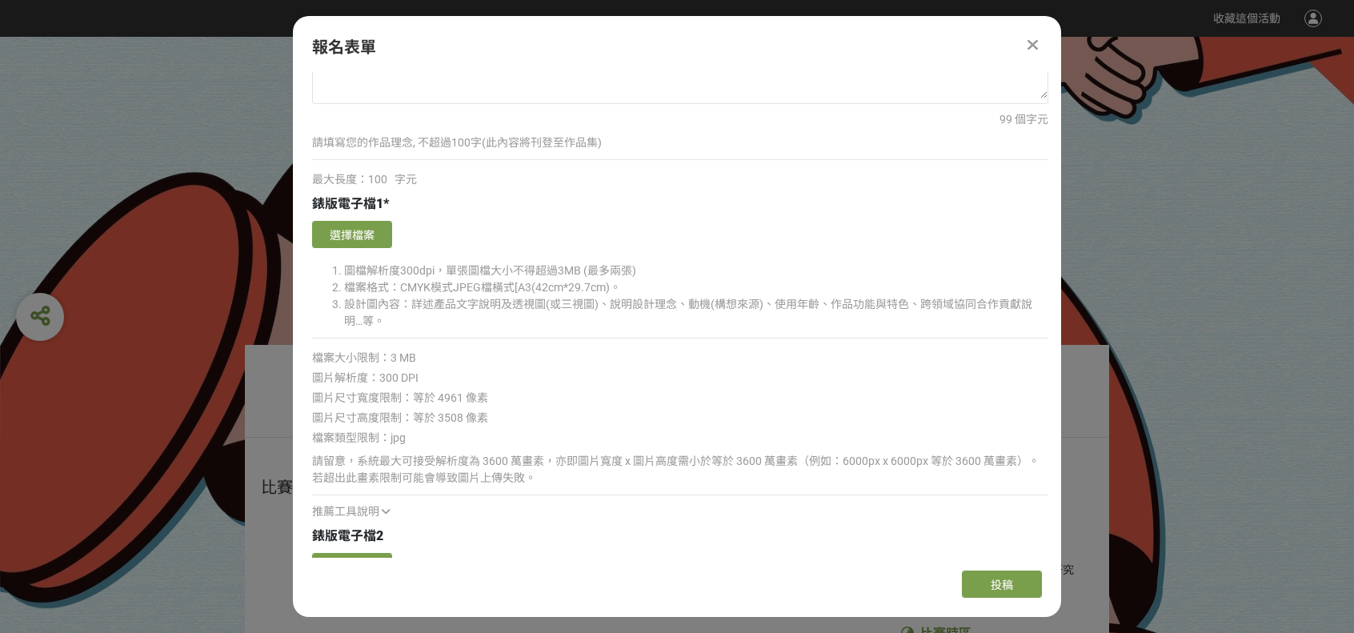
scroll to position [2691, 0]
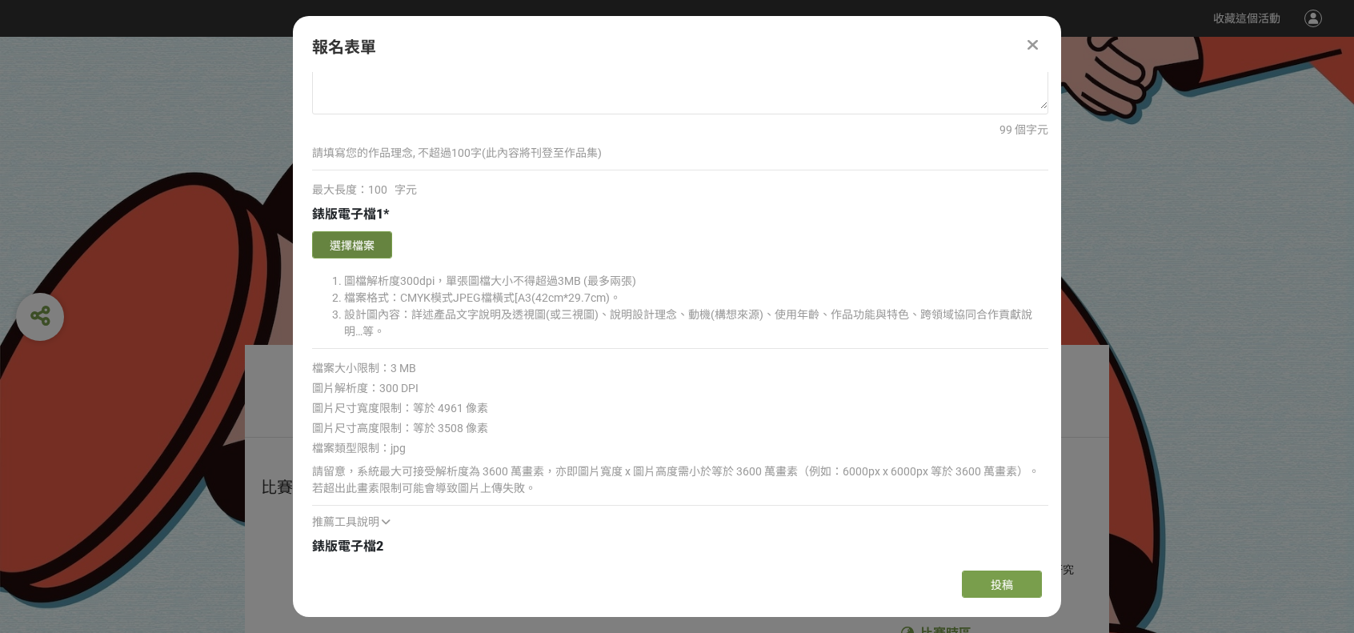
click at [376, 235] on button "選擇檔案" at bounding box center [352, 244] width 80 height 27
click at [341, 240] on button "選擇檔案" at bounding box center [352, 244] width 80 height 27
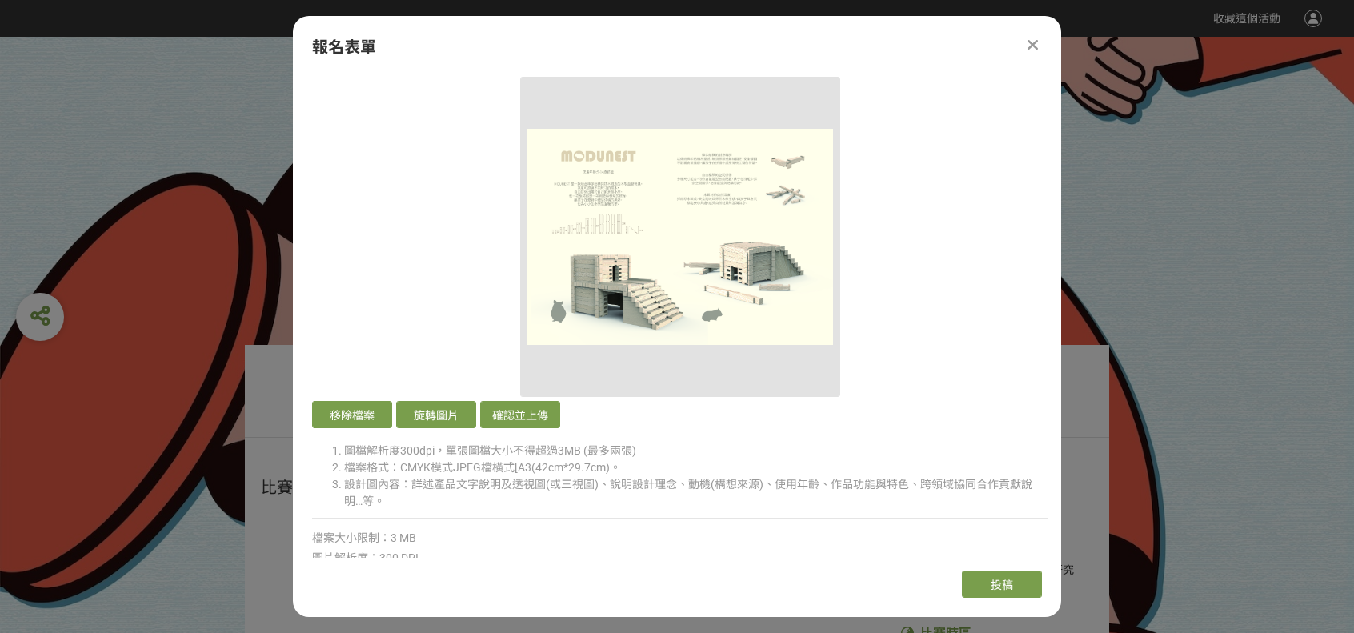
scroll to position [2851, 0]
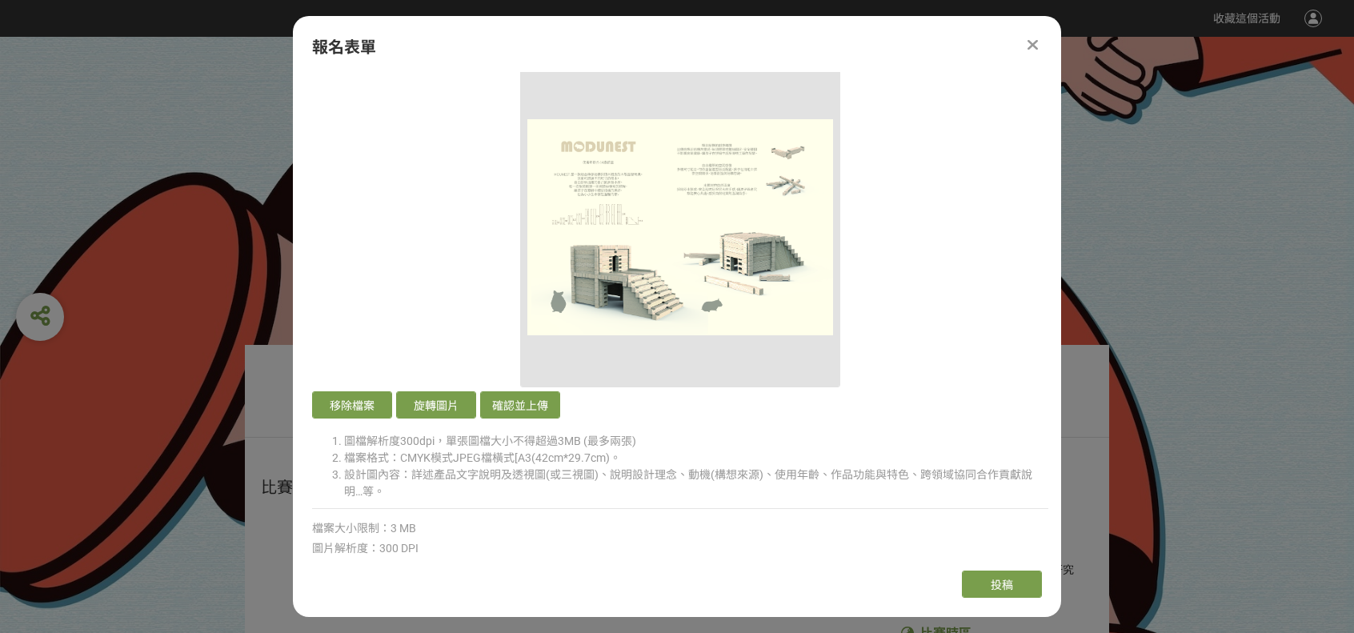
click at [695, 194] on img at bounding box center [680, 227] width 306 height 306
click at [340, 398] on button "移除檔案" at bounding box center [352, 404] width 80 height 27
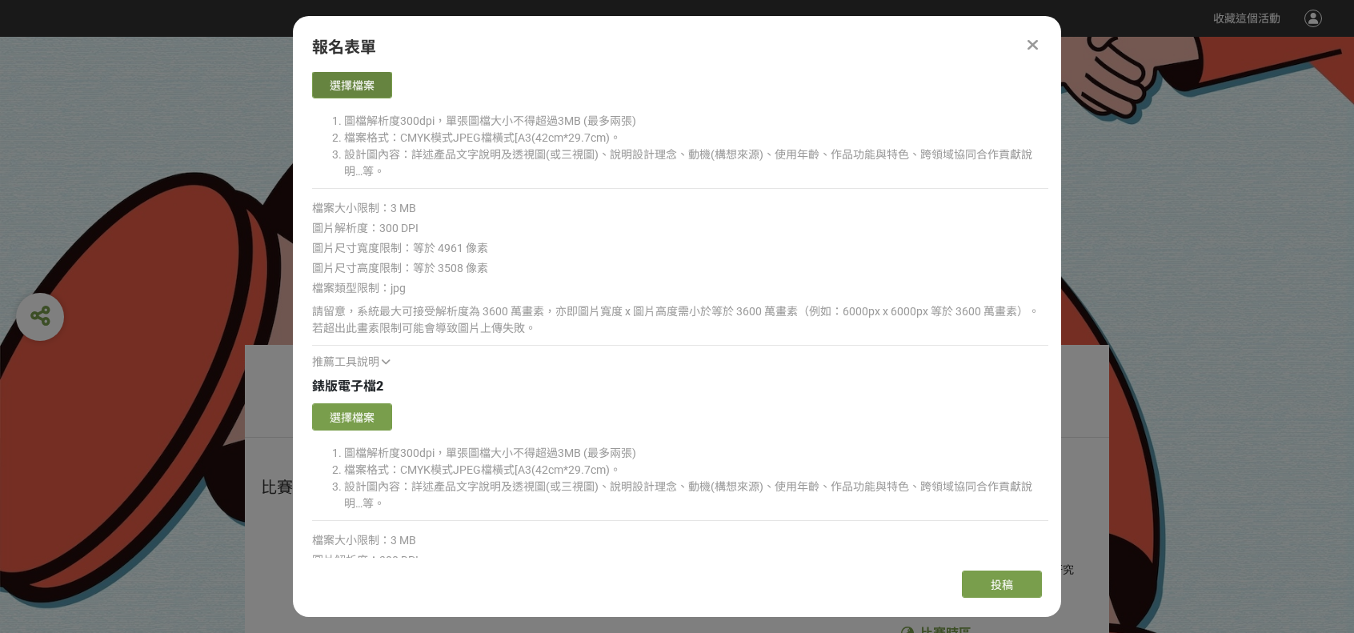
scroll to position [2531, 0]
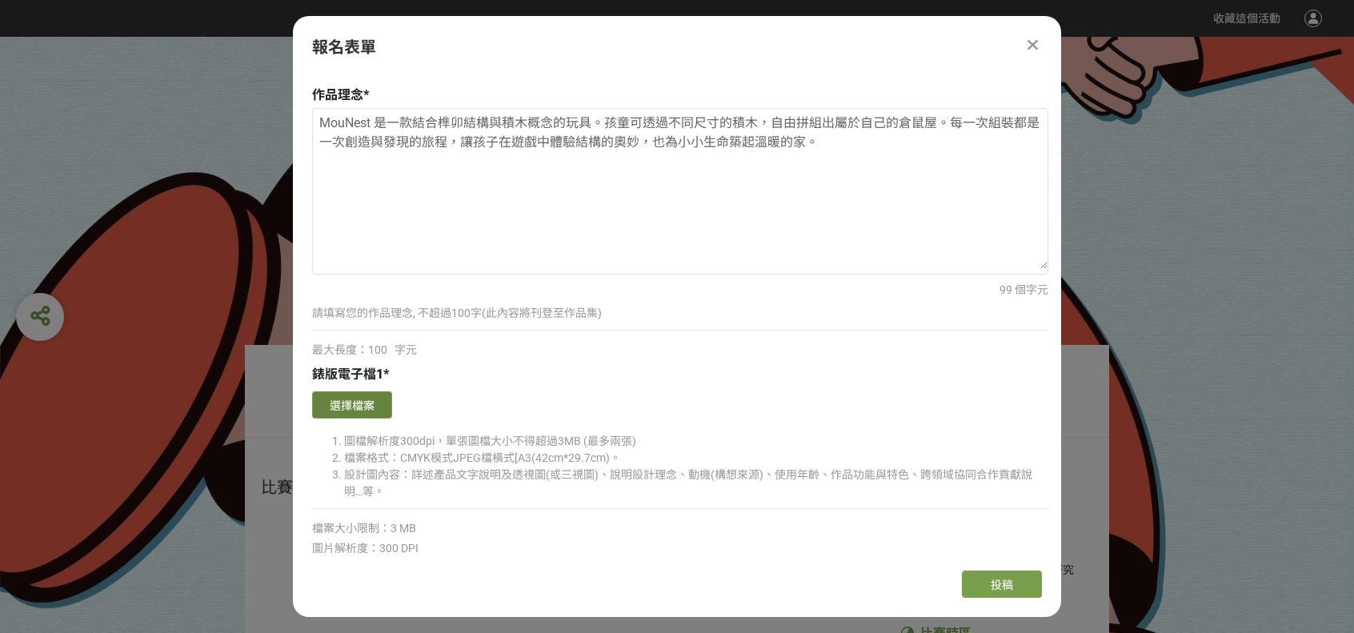
click at [348, 393] on button "選擇檔案" at bounding box center [352, 404] width 80 height 27
click at [363, 399] on button "選擇檔案" at bounding box center [352, 404] width 80 height 27
click at [560, 366] on div "錶版電子檔1 *" at bounding box center [680, 374] width 736 height 19
click at [430, 454] on li "檔案格式：CMYK模式JPEG檔橫式[A3(42cm*29.7cm)。" at bounding box center [696, 458] width 704 height 17
click at [344, 403] on button "選擇檔案" at bounding box center [352, 404] width 80 height 27
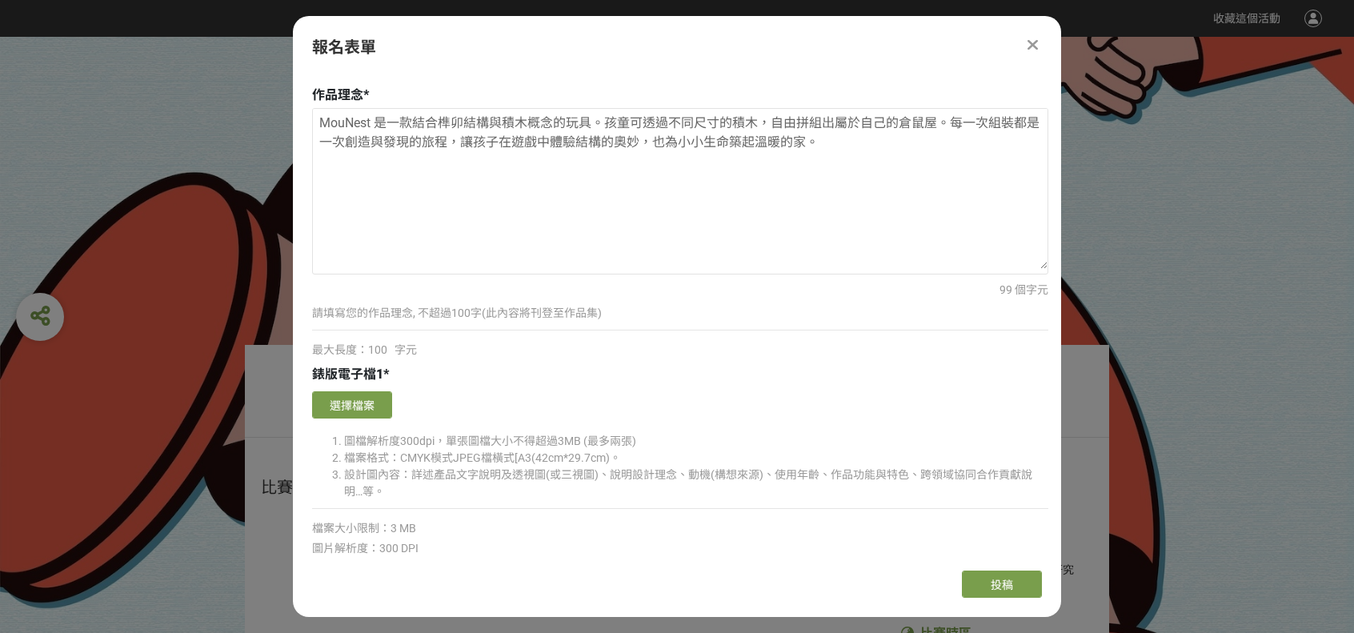
drag, startPoint x: 1061, startPoint y: 1, endPoint x: 611, endPoint y: 393, distance: 596.6
click at [611, 393] on div "選擇檔案" at bounding box center [680, 406] width 736 height 31
drag, startPoint x: 899, startPoint y: 172, endPoint x: 294, endPoint y: 117, distance: 607.4
click at [294, 117] on div "報名須知 1.收件截止日期[DATE](日) 23:59止，逾期視同放棄。 2.此報名資訊將應用於連絡、獎金、獎狀、公文...等行政事務，請務必將以下資訊填寫…" at bounding box center [677, 315] width 768 height 486
click at [386, 394] on button "選擇檔案" at bounding box center [352, 404] width 80 height 27
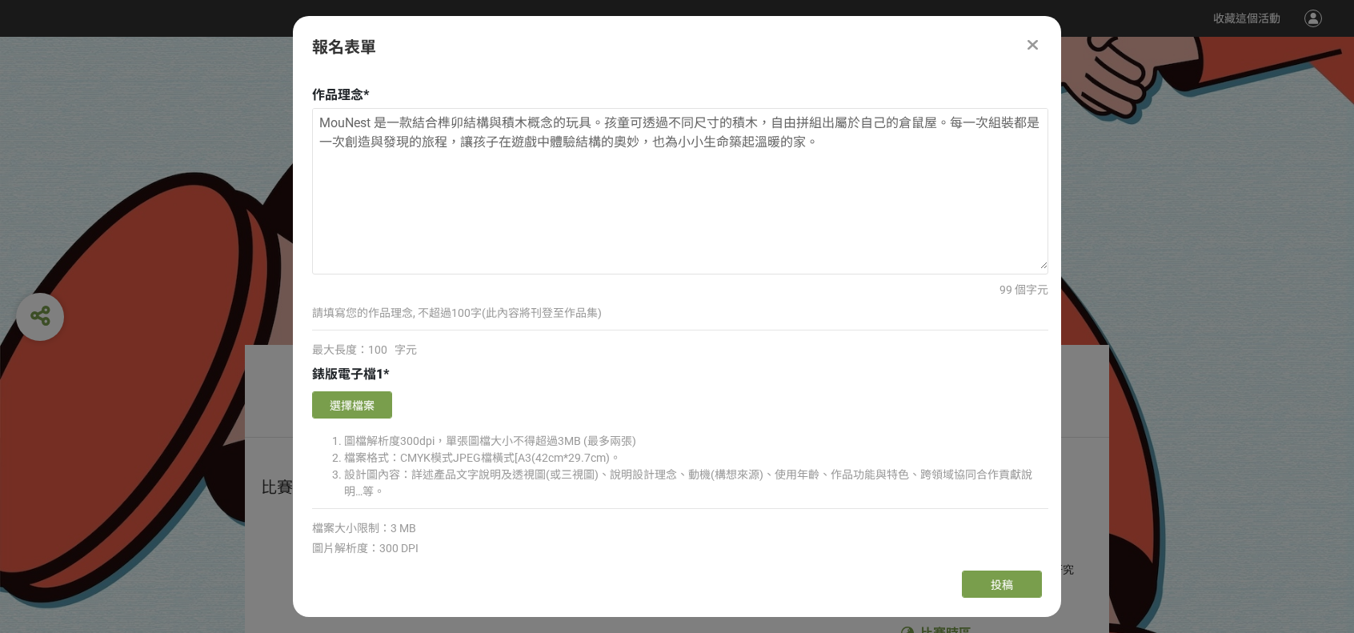
drag, startPoint x: 826, startPoint y: 347, endPoint x: 257, endPoint y: 43, distance: 645.1
click at [823, 348] on div "最大長度：100 字元" at bounding box center [680, 350] width 736 height 17
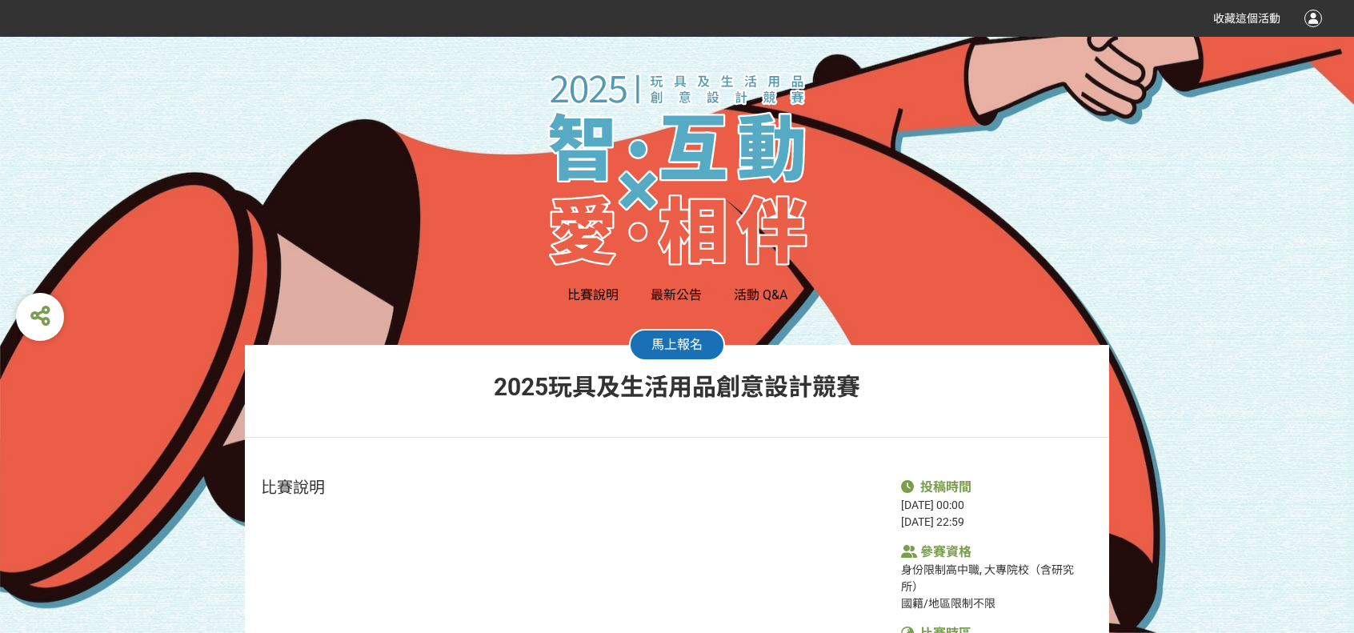
click at [679, 341] on span "馬上報名" at bounding box center [676, 344] width 51 height 15
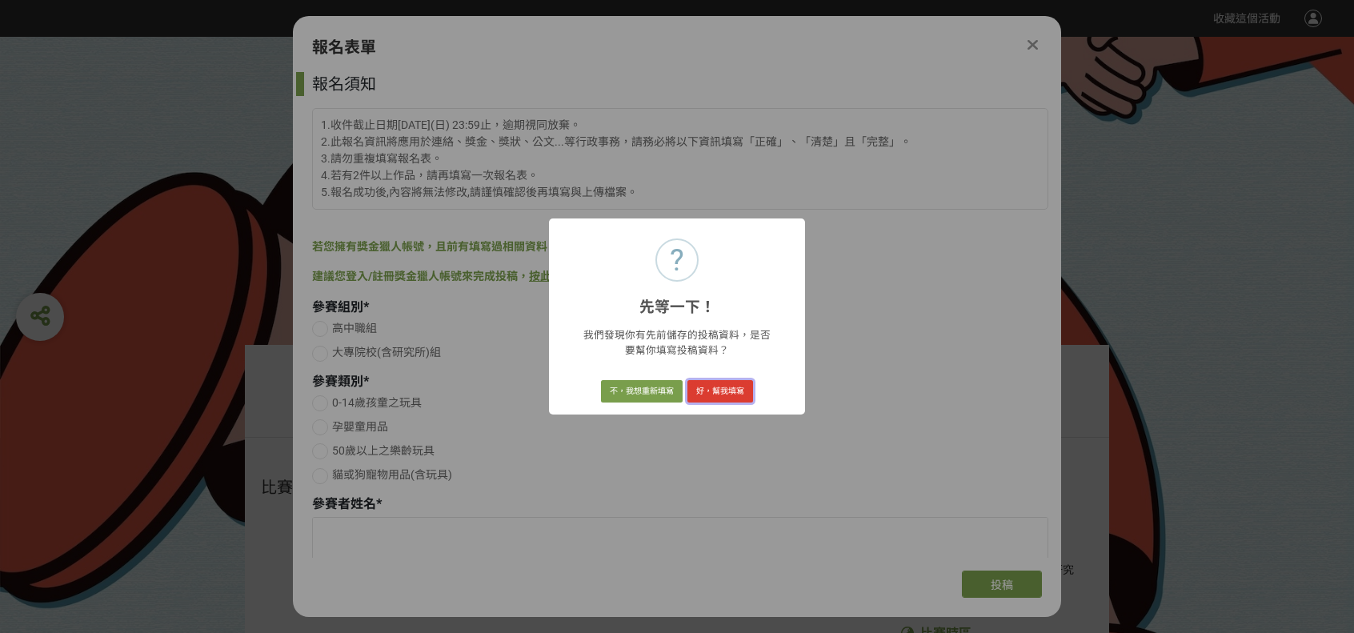
click at [710, 394] on button "好，幫我填寫" at bounding box center [720, 391] width 66 height 22
radio input "true"
type textarea "[PERSON_NAME]"
type textarea "O200663325"
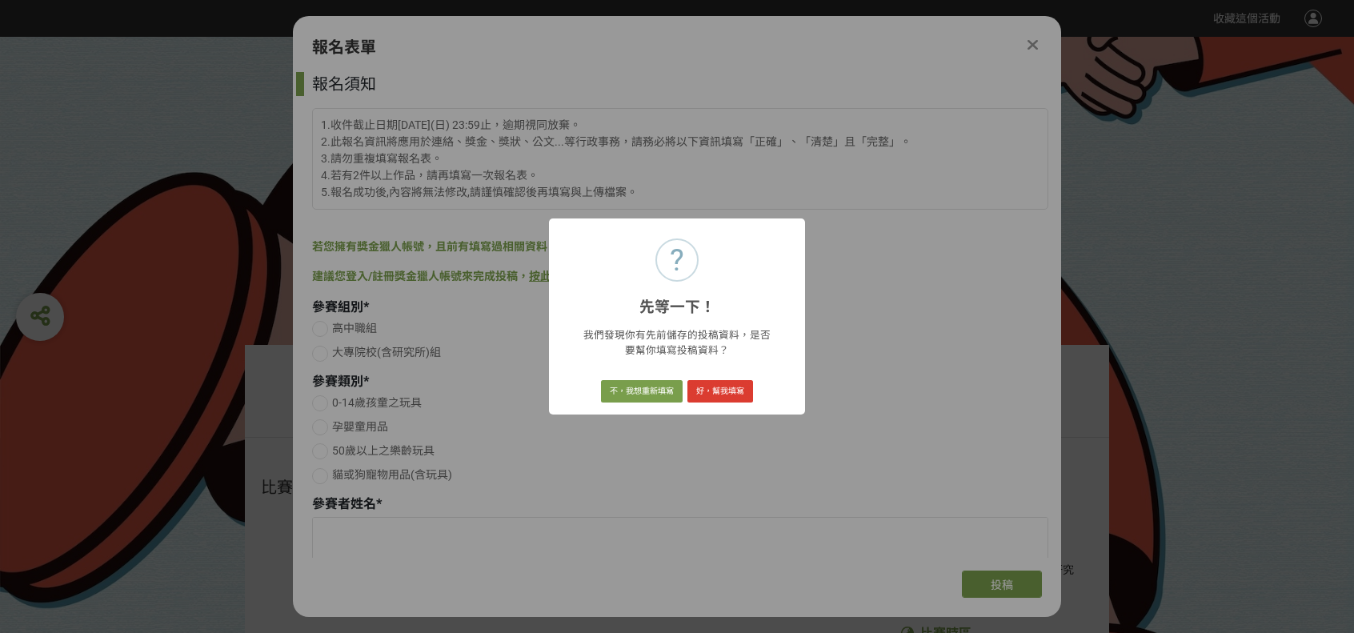
type textarea "[STREET_ADDRESS]"
type textarea "高雄師範大學"
type textarea "工業設計系"
type textarea "四年級"
type textarea "[PERSON_NAME]"
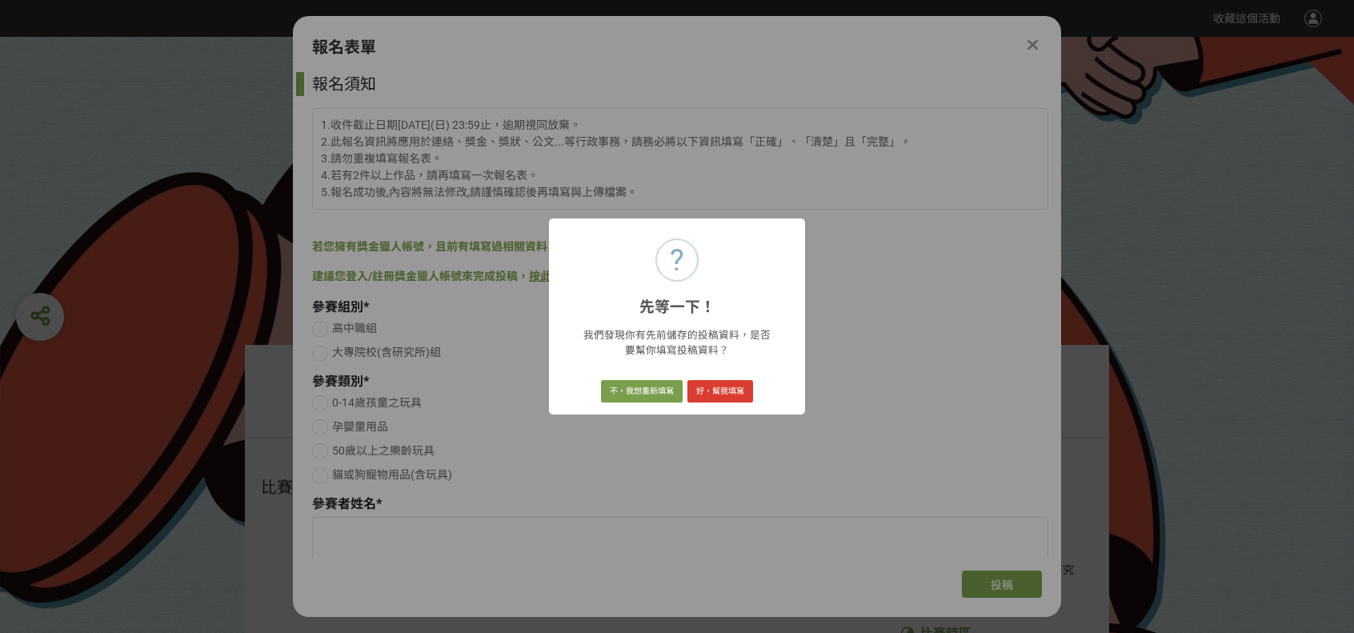
type input "MouNest"
type textarea "MouNest 是一款結合榫卯結構與積木概念的玩具。孩童可透過不同尺寸的積木，自由拼組出屬於自己的倉鼠屋。每一次組裝都是一次創造與發現的旅程，讓孩子在遊戲中體…"
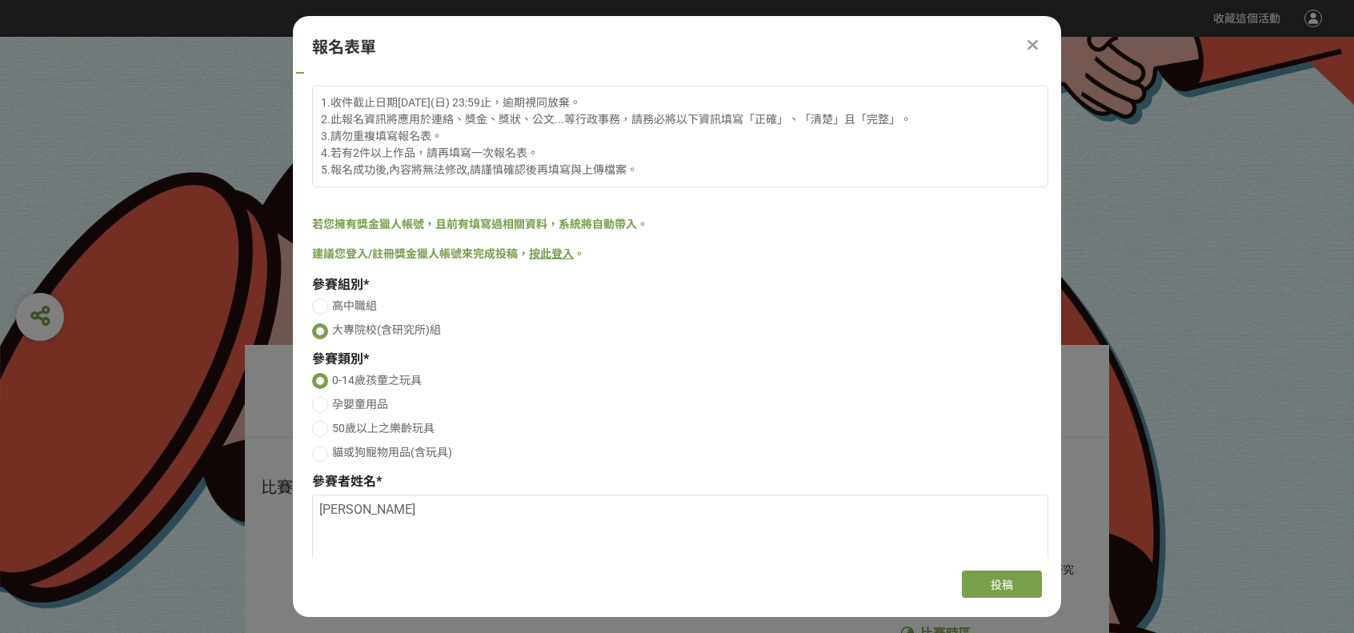
scroll to position [80, 0]
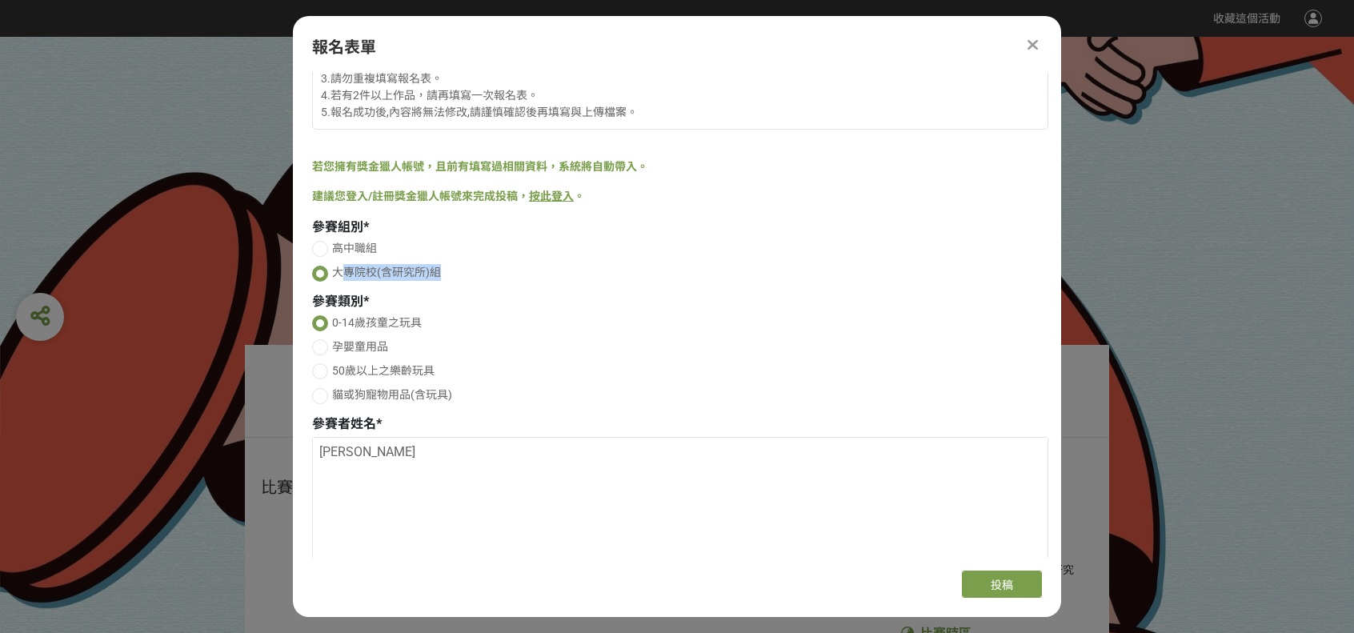
drag, startPoint x: 347, startPoint y: 273, endPoint x: 450, endPoint y: 276, distance: 103.3
click at [450, 276] on label "大專院校(含研究所)組" at bounding box center [680, 272] width 736 height 17
click at [448, 283] on div "高中職組 大專院校(含研究所)組" at bounding box center [680, 263] width 736 height 46
drag, startPoint x: 431, startPoint y: 310, endPoint x: 434, endPoint y: 319, distance: 9.9
click at [378, 314] on div "參賽類別 * 0-14歲孩童之玩具 孕嬰童用品 50歲以上之樂齡玩具 貓或狗寵物用品(含玩具)" at bounding box center [680, 350] width 736 height 116
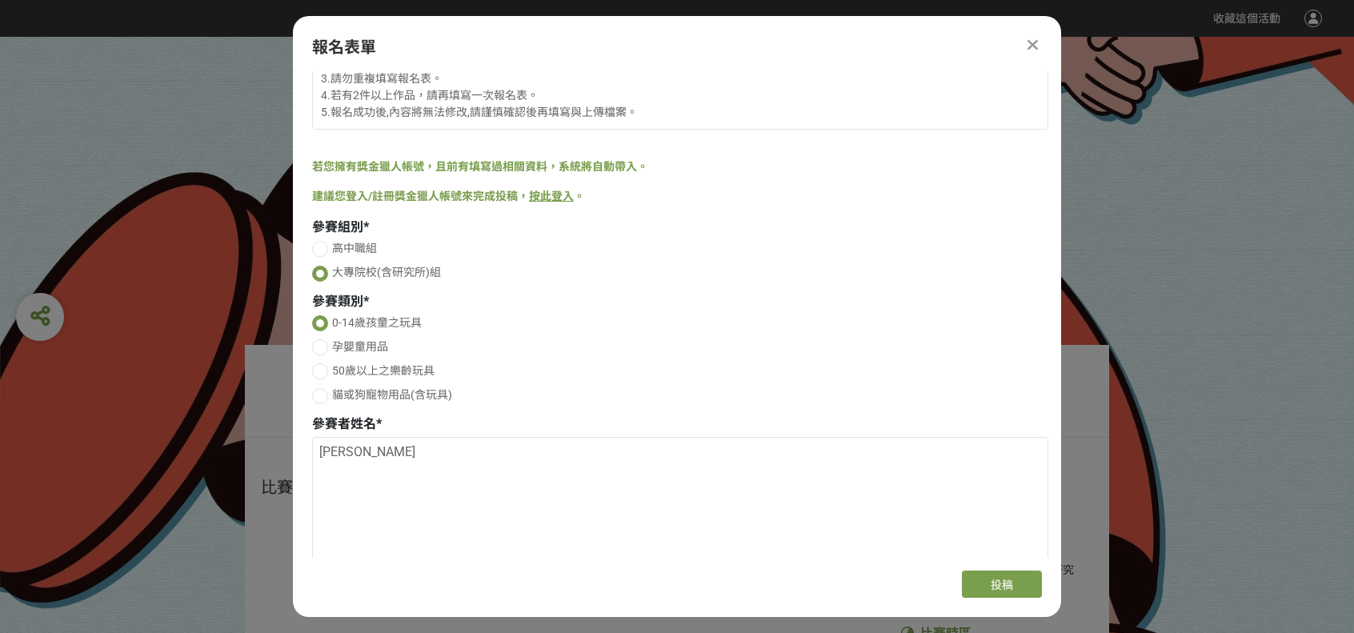
click at [435, 319] on label "0-14歲孩童之玩具" at bounding box center [680, 322] width 736 height 17
click at [326, 321] on input "0-14歲孩童之玩具" at bounding box center [321, 326] width 10 height 10
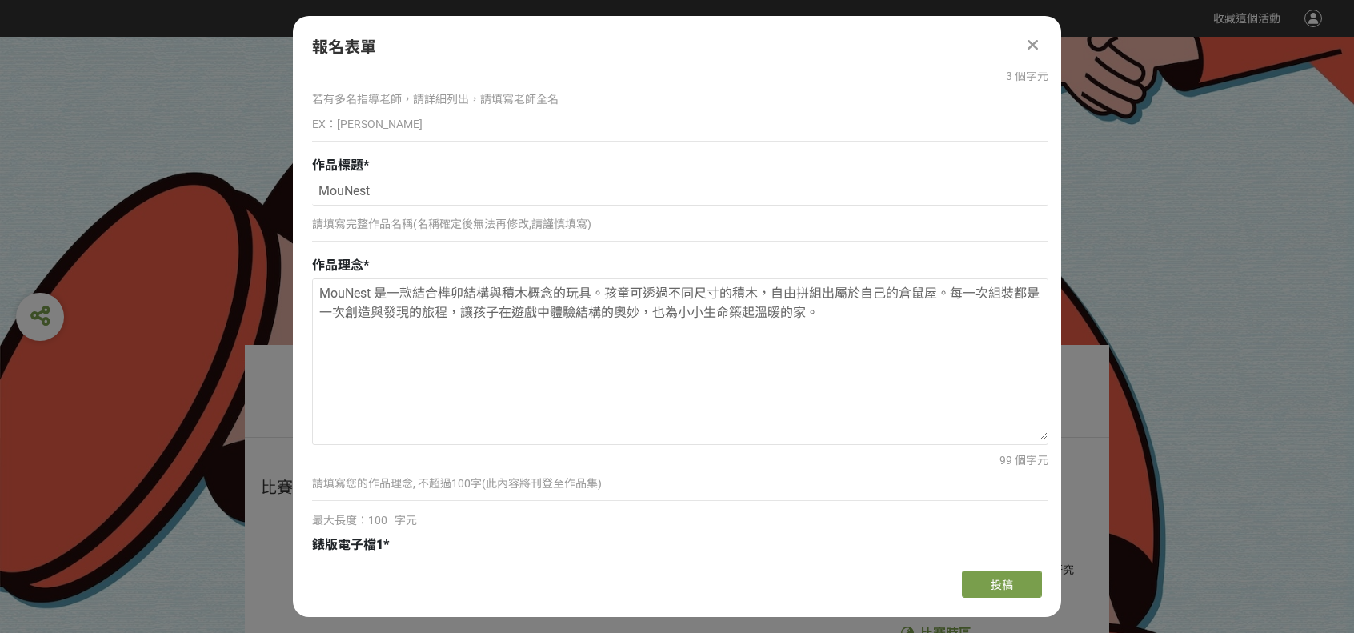
scroll to position [2561, 0]
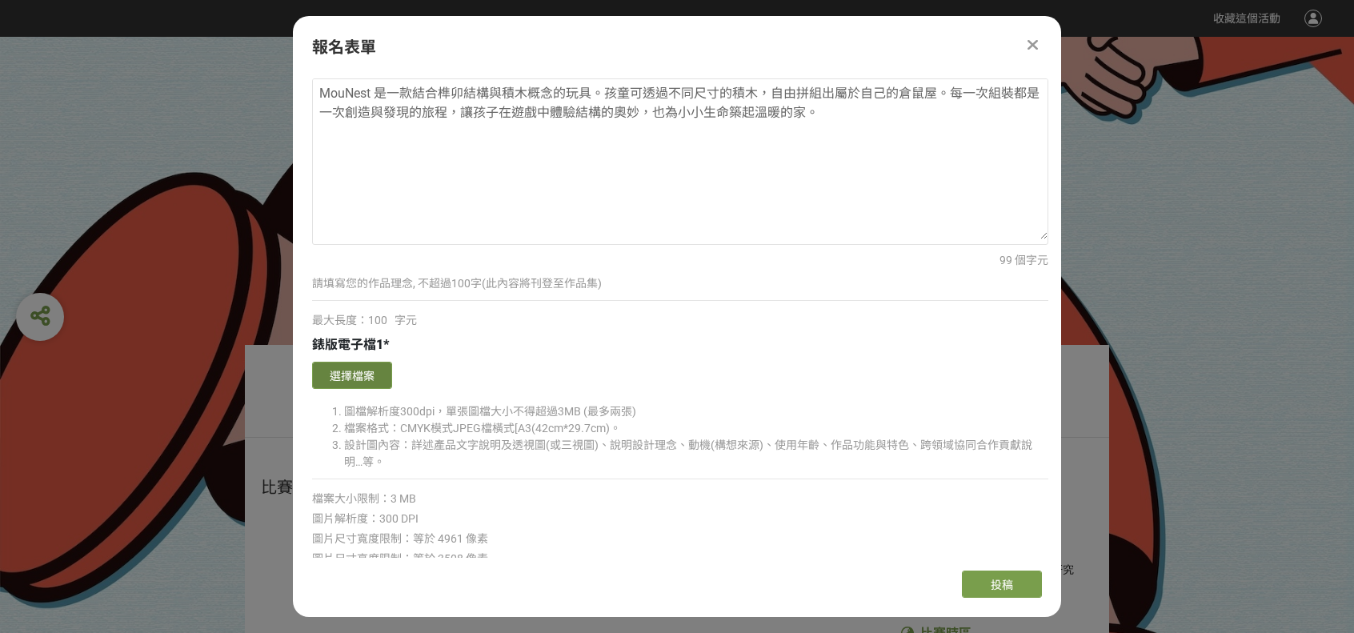
click at [341, 362] on button "選擇檔案" at bounding box center [352, 375] width 80 height 27
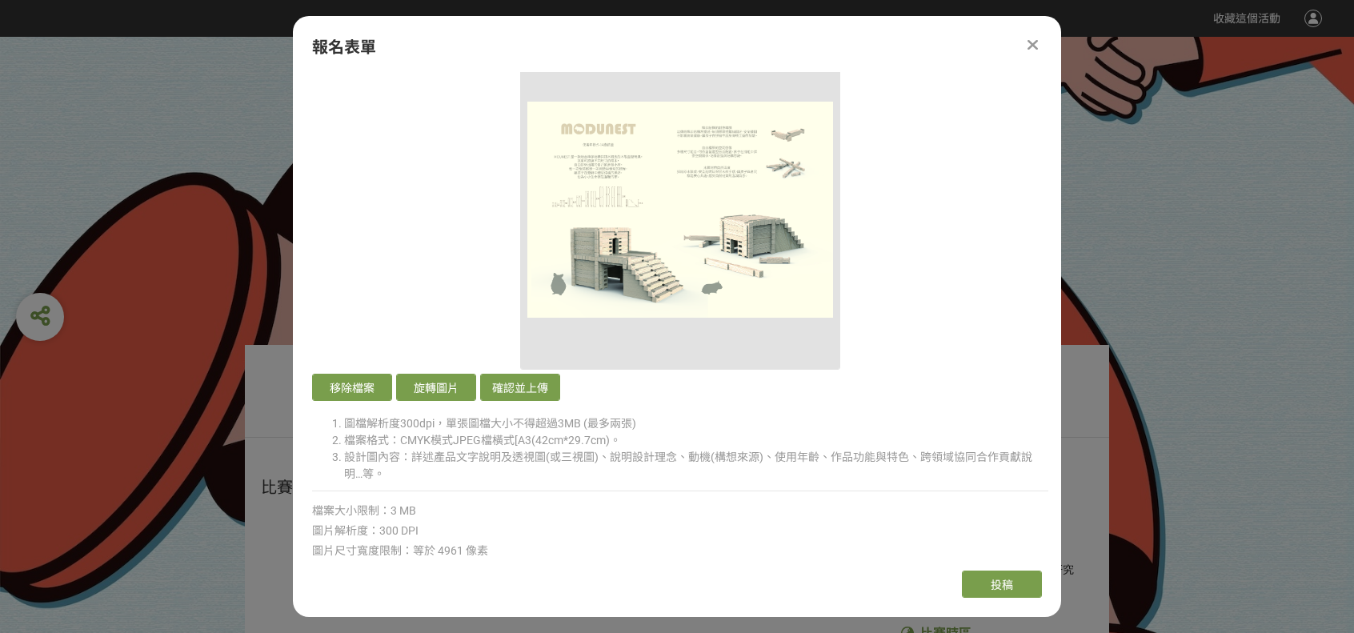
scroll to position [2881, 0]
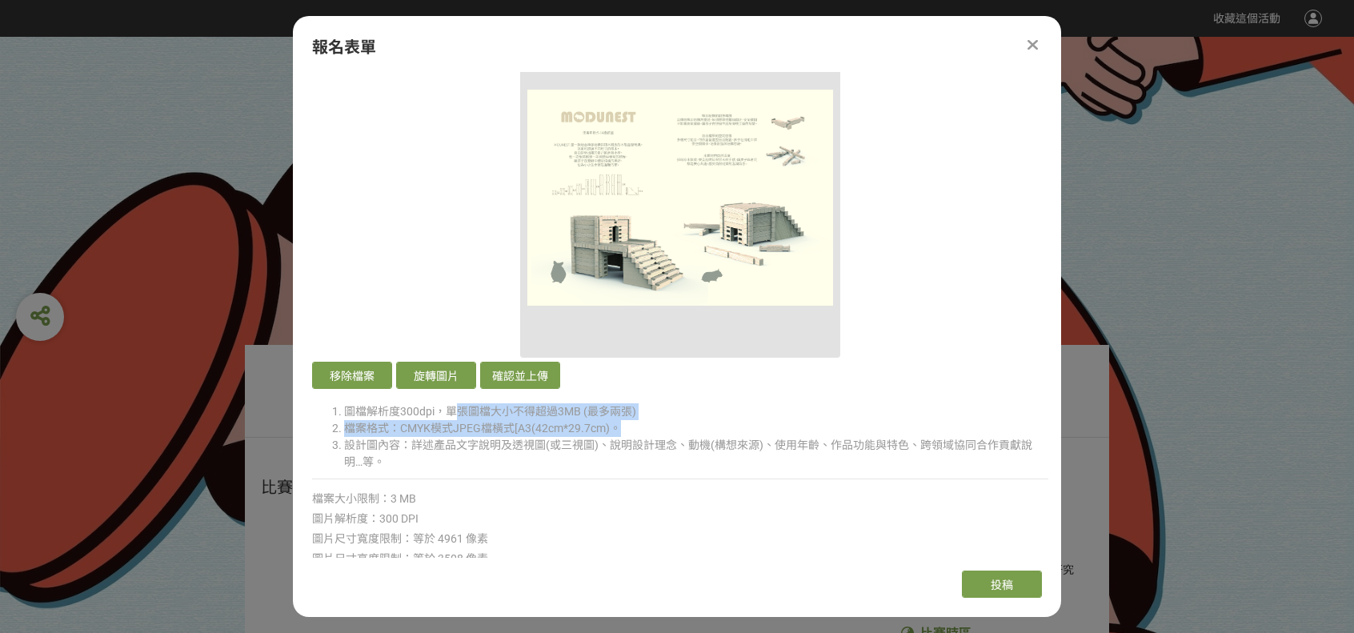
drag, startPoint x: 462, startPoint y: 400, endPoint x: 622, endPoint y: 414, distance: 160.7
click at [622, 414] on ol "圖檔解析度300dpi，單張圖檔大小不得超過3MB (最多兩張) 檔案格式：CMYK模式JPEG檔橫式[A3(42cm*29.7cm)。 設計圖內容：詳述產品…" at bounding box center [680, 436] width 736 height 67
click at [622, 420] on li "檔案格式：CMYK模式JPEG檔橫式[A3(42cm*29.7cm)。" at bounding box center [696, 428] width 704 height 17
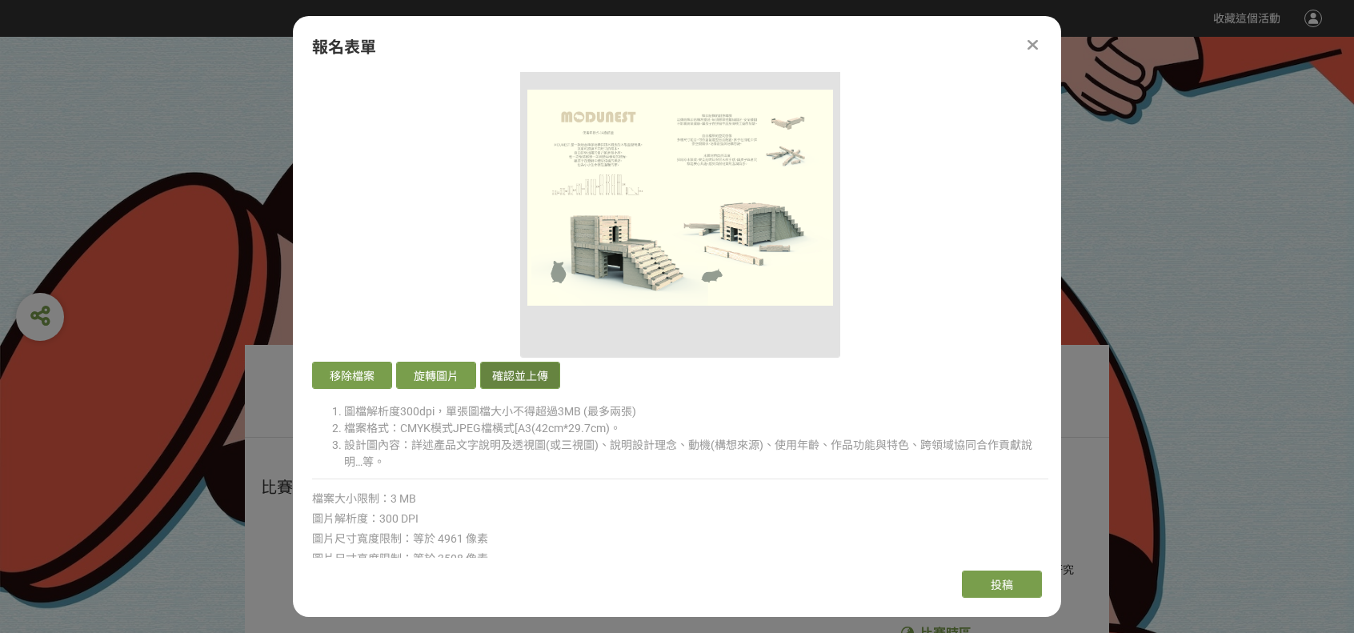
click at [535, 365] on button "確認並上傳" at bounding box center [520, 375] width 80 height 27
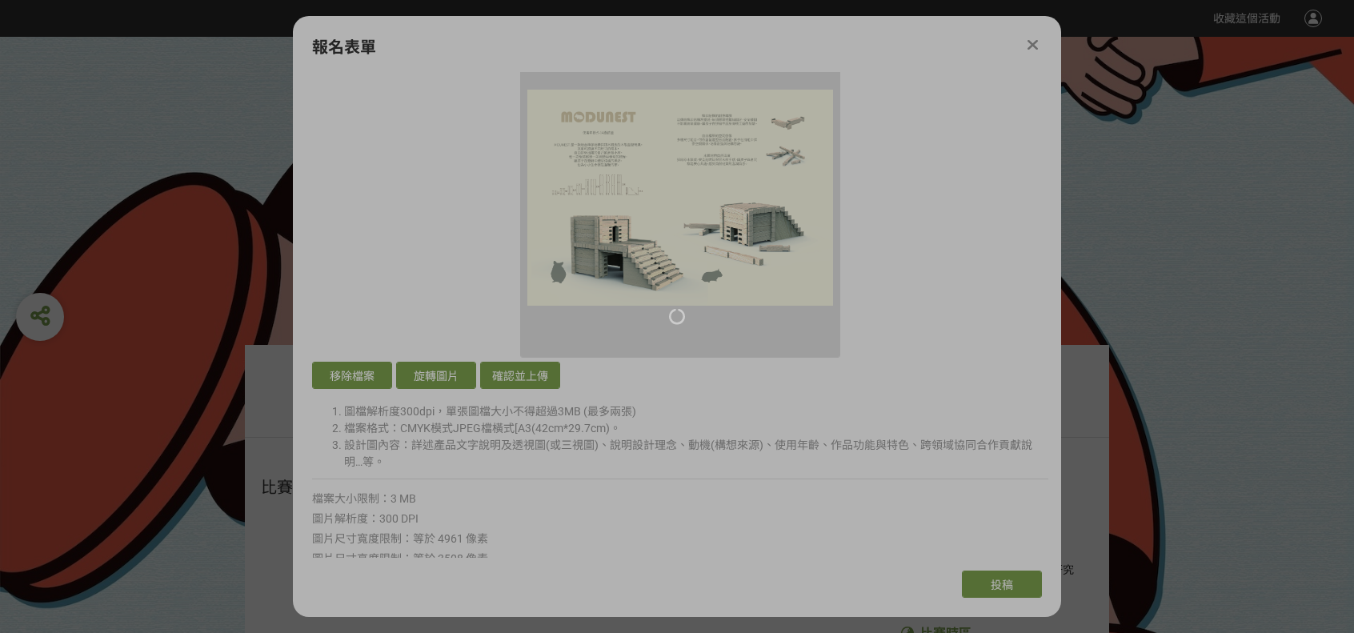
scroll to position [2561, 0]
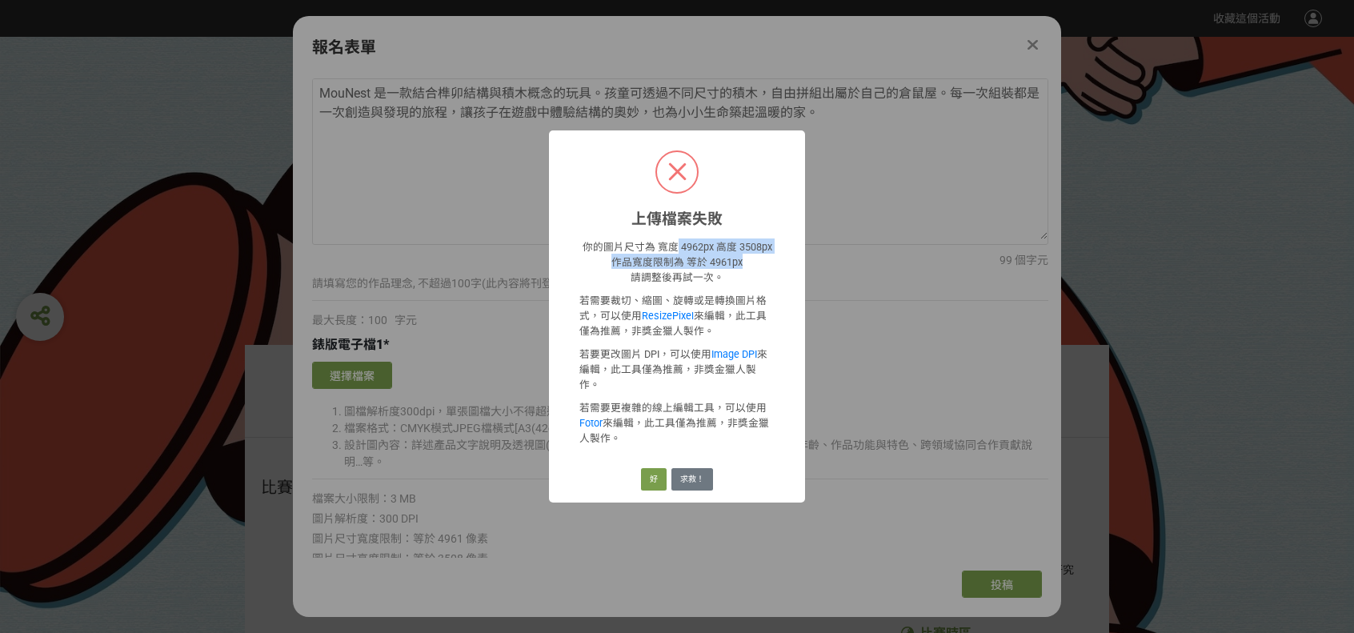
drag, startPoint x: 711, startPoint y: 258, endPoint x: 755, endPoint y: 270, distance: 46.2
click at [755, 270] on p "你的圖片尺寸為 寬度 4962px 高度 3508px 作品寬度限制為 等於 4961px 請調整後再試一次。" at bounding box center [676, 261] width 195 height 46
drag, startPoint x: 683, startPoint y: 276, endPoint x: 754, endPoint y: 271, distance: 70.6
click at [754, 271] on p "你的圖片尺寸為 寬度 4962px 高度 3508px 作品寬度限制為 等於 4961px 請調整後再試一次。" at bounding box center [676, 261] width 195 height 46
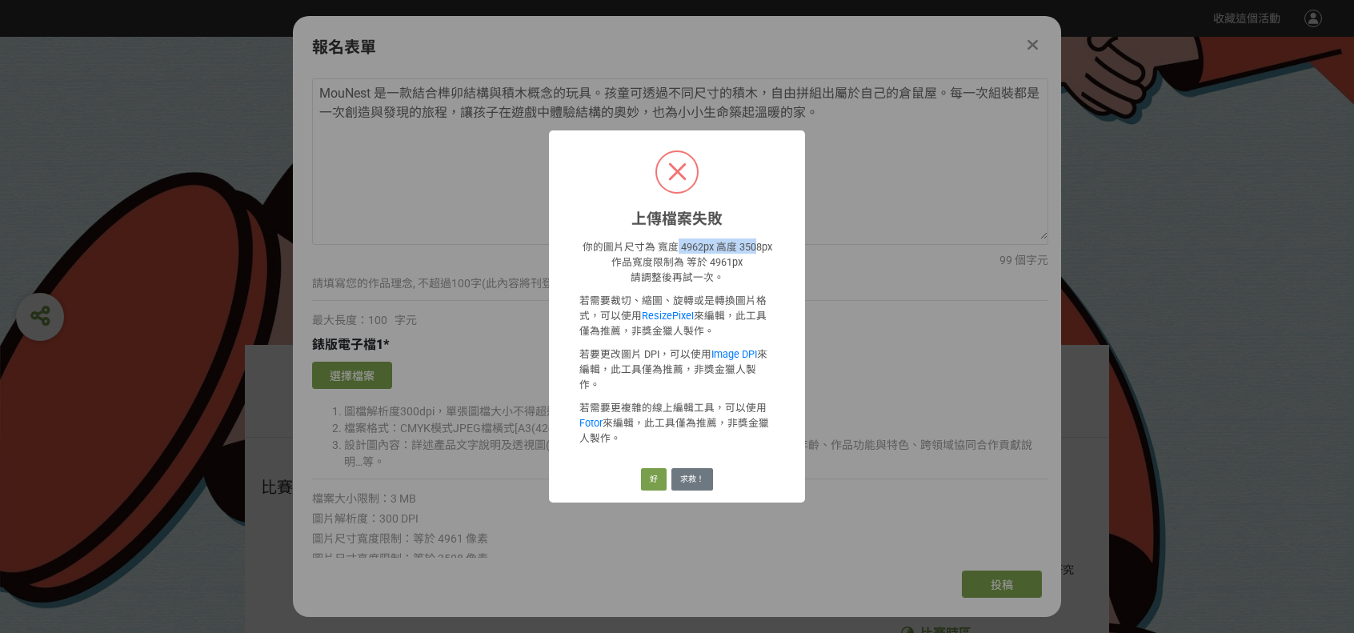
drag, startPoint x: 675, startPoint y: 254, endPoint x: 756, endPoint y: 254, distance: 80.8
click at [756, 254] on p "你的圖片尺寸為 寬度 4962px 高度 3508px 作品寬度限制為 等於 4961px 請調整後再試一次。" at bounding box center [676, 261] width 195 height 46
drag, startPoint x: 717, startPoint y: 255, endPoint x: 659, endPoint y: 253, distance: 57.7
click at [659, 253] on p "你的圖片尺寸為 寬度 4962px 高度 3508px 作品寬度限制為 等於 4961px 請調整後再試一次。" at bounding box center [676, 261] width 195 height 46
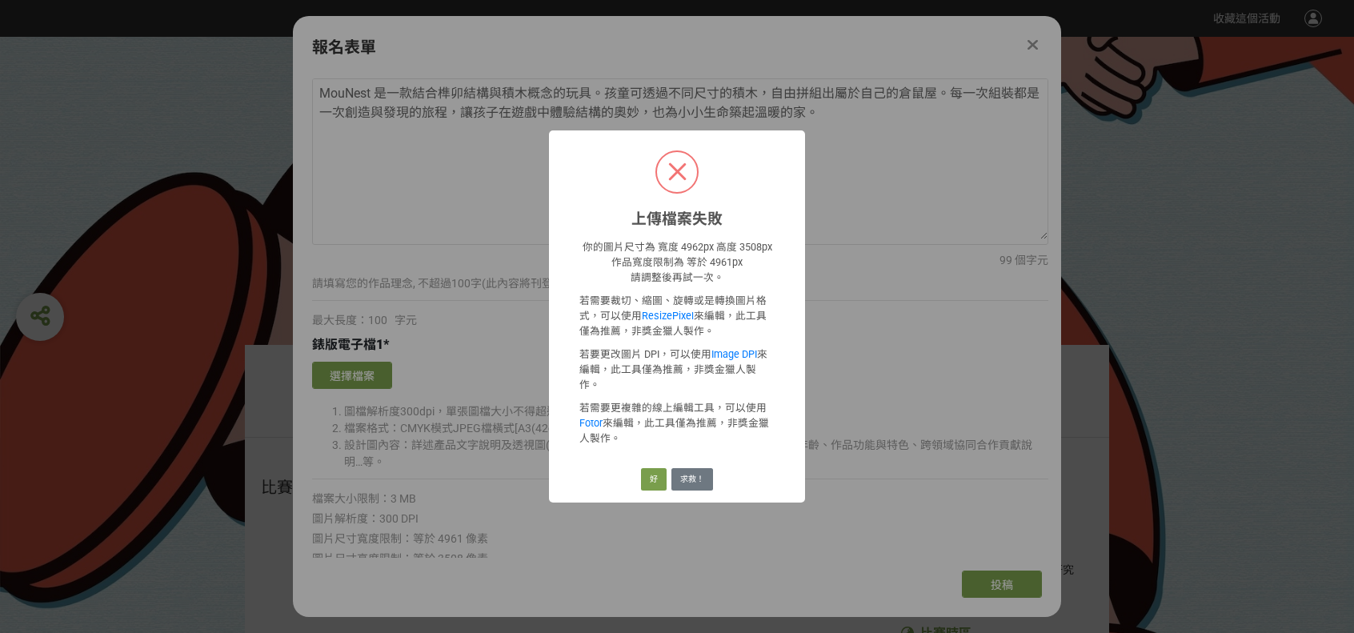
click at [778, 292] on div "你的圖片尺寸為 寬度 4962px 高度 3508px 作品寬度限制為 等於 4961px 請調整後再試一次。 若需要裁切、縮圖、旋轉或是轉換圖片格式，可以使…" at bounding box center [677, 341] width 256 height 227
drag, startPoint x: 703, startPoint y: 282, endPoint x: 587, endPoint y: 287, distance: 116.1
click at [587, 284] on p "你的圖片尺寸為 寬度 4962px 高度 3508px 作品寬度限制為 等於 4961px 請調整後再試一次。" at bounding box center [676, 261] width 195 height 46
drag, startPoint x: 591, startPoint y: 306, endPoint x: 753, endPoint y: 316, distance: 162.0
click at [754, 315] on p "若需要裁切、縮圖、旋轉或是轉換圖片格式，可以使用 ResizePixel 來編輯，此工具僅為推薦，非獎金獵人製作。" at bounding box center [676, 315] width 195 height 46
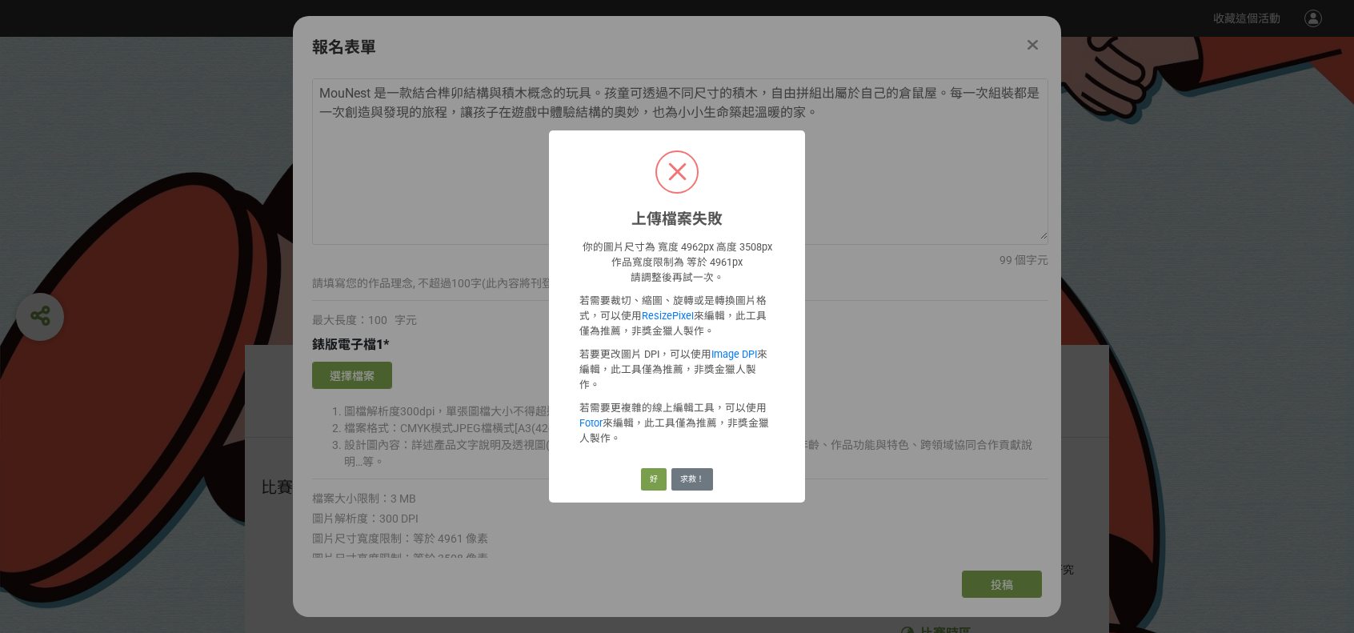
drag, startPoint x: 751, startPoint y: 318, endPoint x: 691, endPoint y: 322, distance: 60.1
click at [751, 318] on p "若需要裁切、縮圖、旋轉或是轉換圖片格式，可以使用 ResizePixel 來編輯，此工具僅為推薦，非獎金獵人製作。" at bounding box center [676, 315] width 195 height 46
drag, startPoint x: 608, startPoint y: 321, endPoint x: 749, endPoint y: 337, distance: 141.7
click at [749, 337] on p "若需要裁切、縮圖、旋轉或是轉換圖片格式，可以使用 ResizePixel 來編輯，此工具僅為推薦，非獎金獵人製作。" at bounding box center [676, 315] width 195 height 46
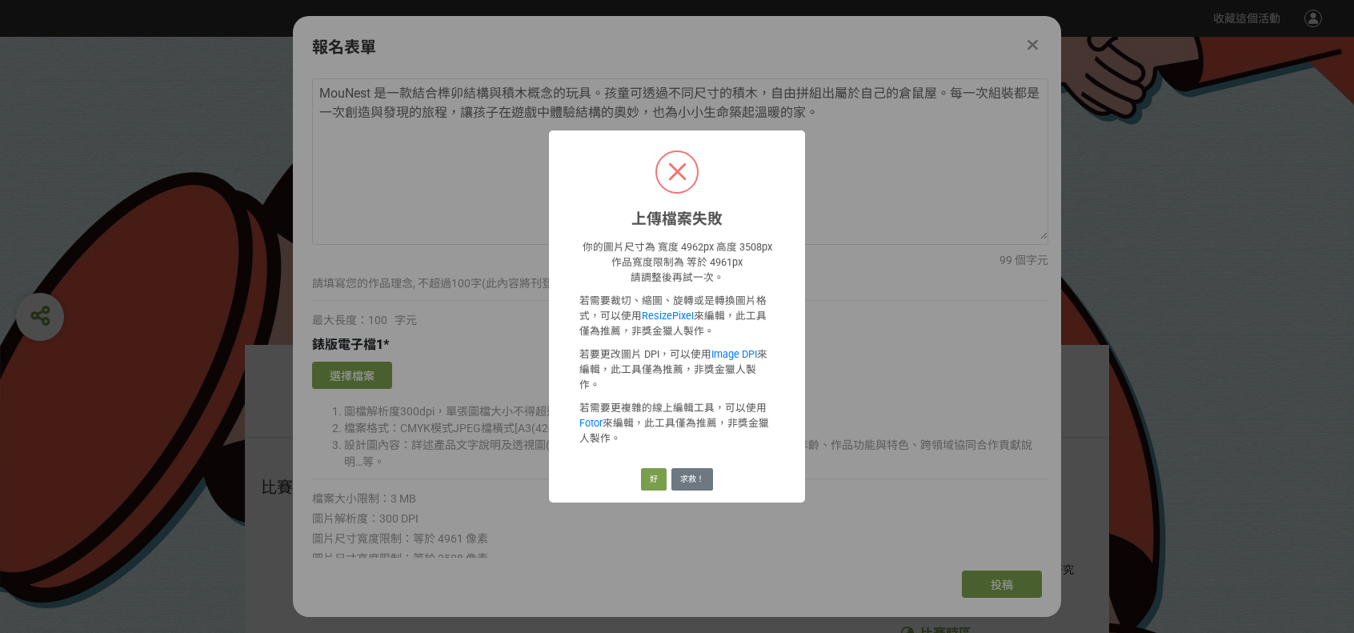
drag, startPoint x: 708, startPoint y: 340, endPoint x: 586, endPoint y: 335, distance: 122.5
click at [586, 335] on p "若需要裁切、縮圖、旋轉或是轉換圖片格式，可以使用 ResizePixel 來編輯，此工具僅為推薦，非獎金獵人製作。" at bounding box center [676, 315] width 195 height 46
click at [600, 350] on div "你的圖片尺寸為 寬度 4962px 高度 3508px 作品寬度限制為 等於 4961px 請調整後再試一次。 若需要裁切、縮圖、旋轉或是轉換圖片格式，可以使…" at bounding box center [676, 345] width 195 height 214
drag, startPoint x: 605, startPoint y: 355, endPoint x: 745, endPoint y: 379, distance: 142.1
click at [745, 379] on p "若要更改圖片 DPI，可以使用 Image DPI 來編輯，此工具僅為推薦，非獎金獵人製作。" at bounding box center [676, 369] width 195 height 46
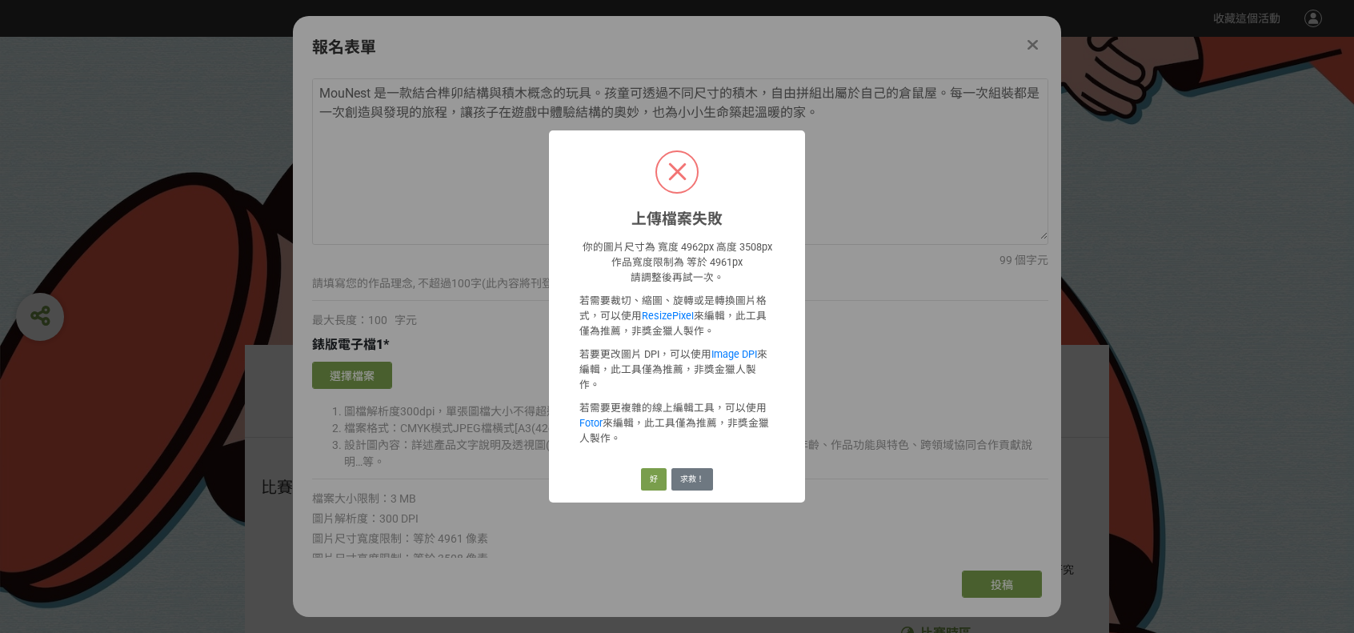
click at [743, 399] on p "若需要更複雜的線上編輯工具，可以使用 Fotor 來編輯，此工具僅為推薦，非獎金獵人製作。" at bounding box center [676, 422] width 195 height 46
click at [678, 322] on link "ResizePixel" at bounding box center [668, 316] width 52 height 12
click at [651, 468] on button "好" at bounding box center [654, 479] width 26 height 22
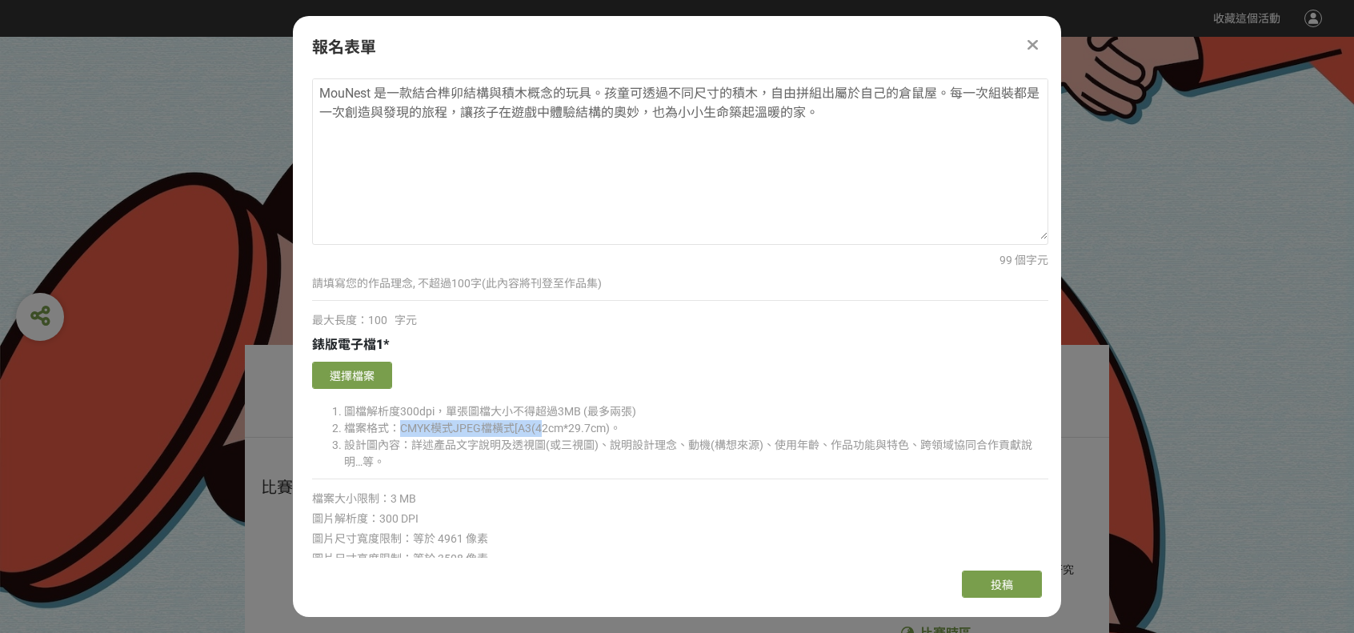
drag, startPoint x: 401, startPoint y: 424, endPoint x: 543, endPoint y: 422, distance: 142.4
click at [543, 422] on li "檔案格式：CMYK模式JPEG檔橫式[A3(42cm*29.7cm)。" at bounding box center [696, 428] width 704 height 17
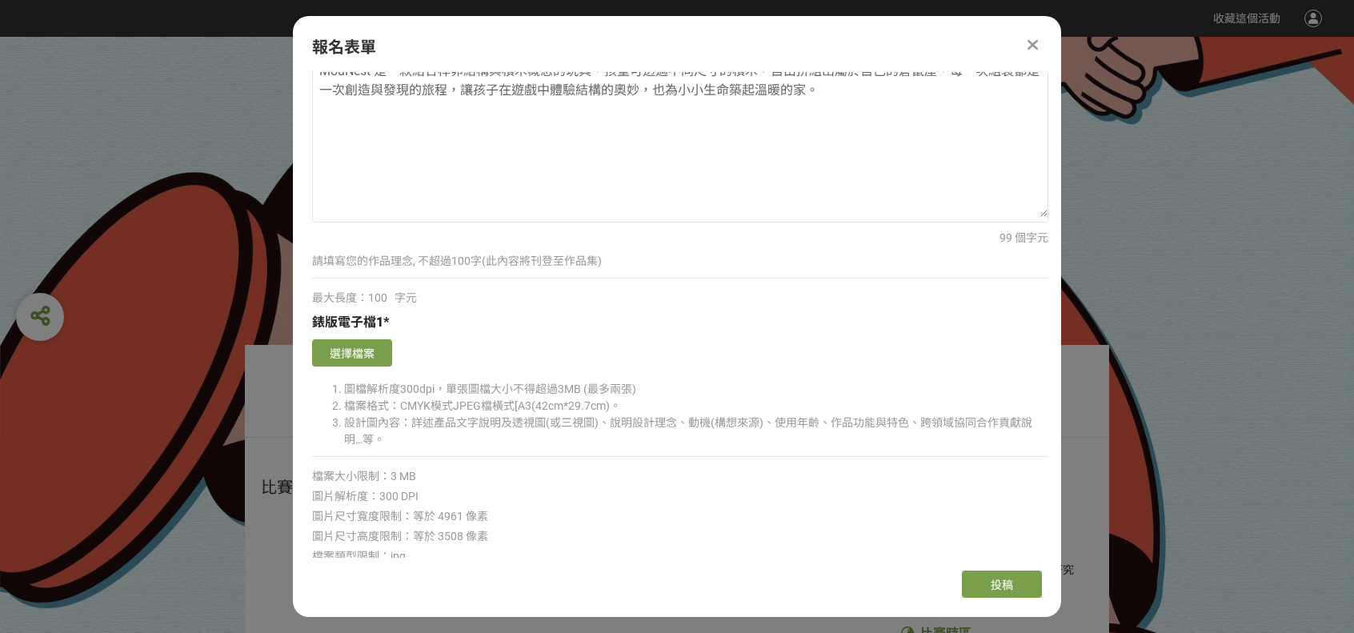
scroll to position [2641, 0]
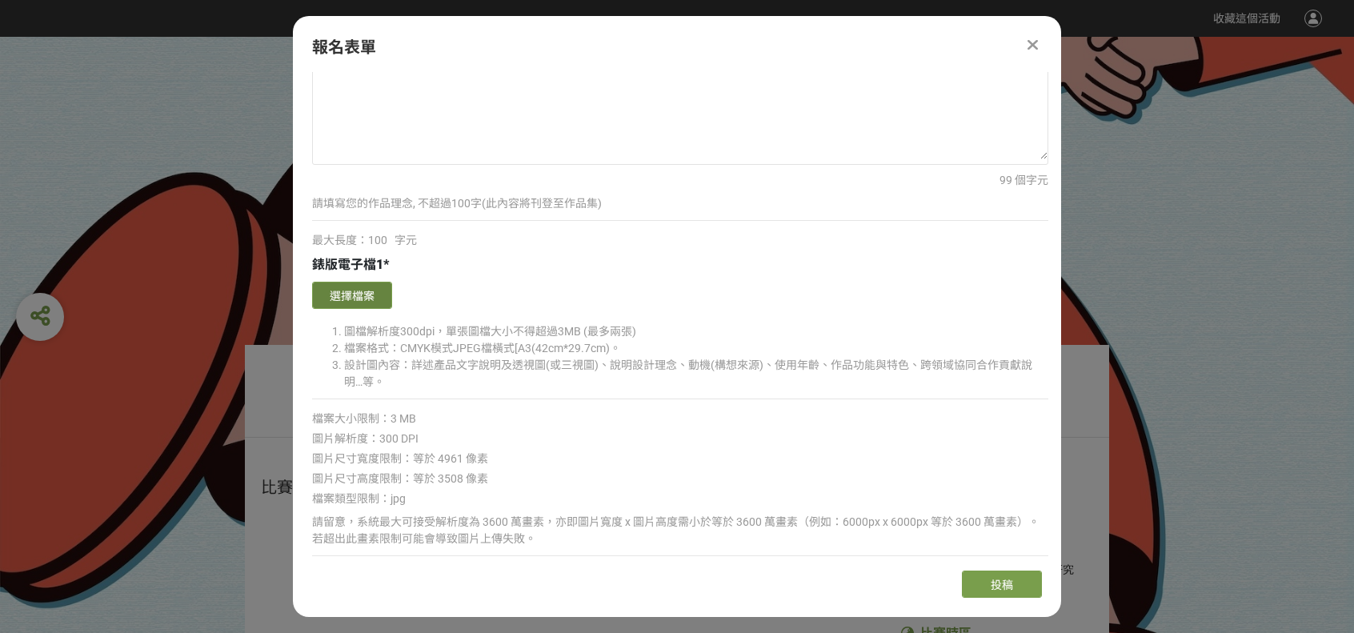
click at [378, 299] on button "選擇檔案" at bounding box center [352, 295] width 80 height 27
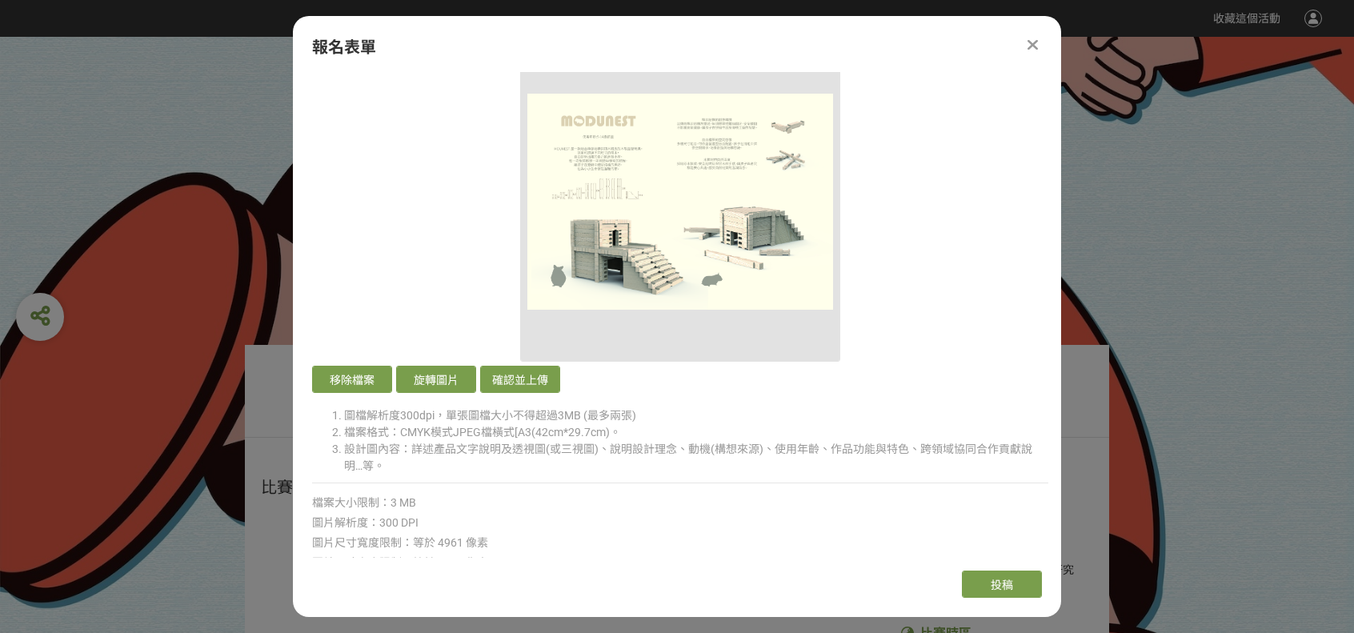
scroll to position [2881, 0]
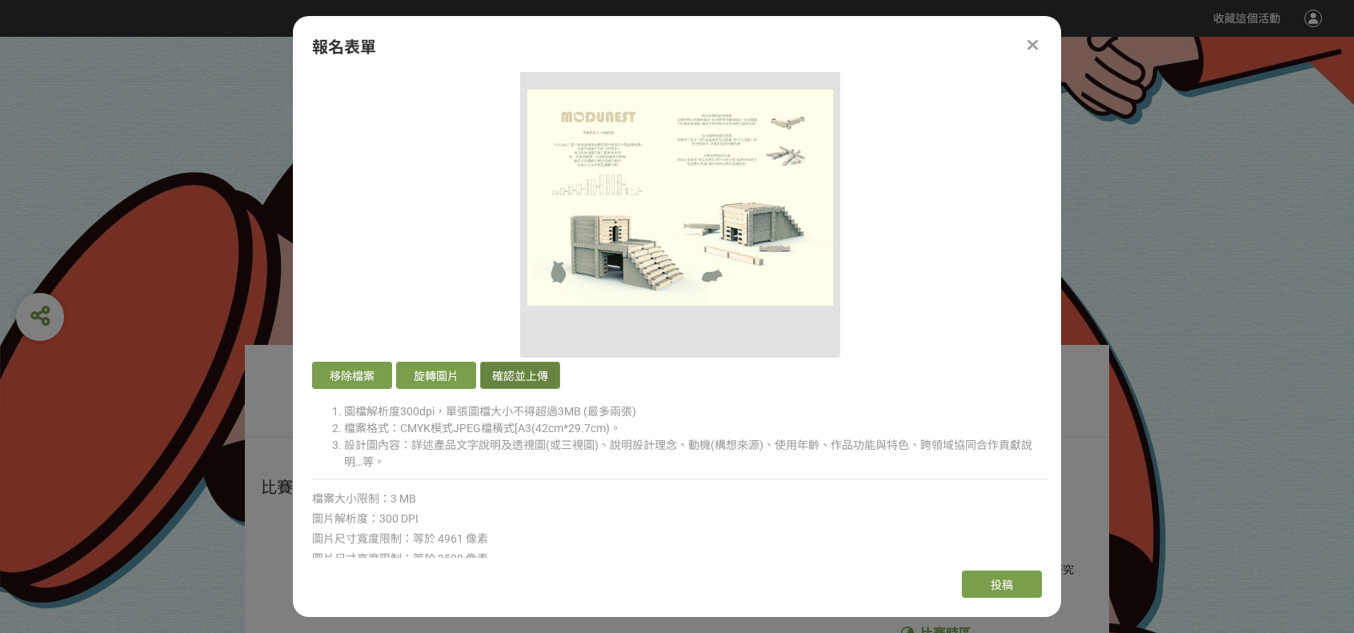
click at [499, 362] on button "確認並上傳" at bounding box center [520, 375] width 80 height 27
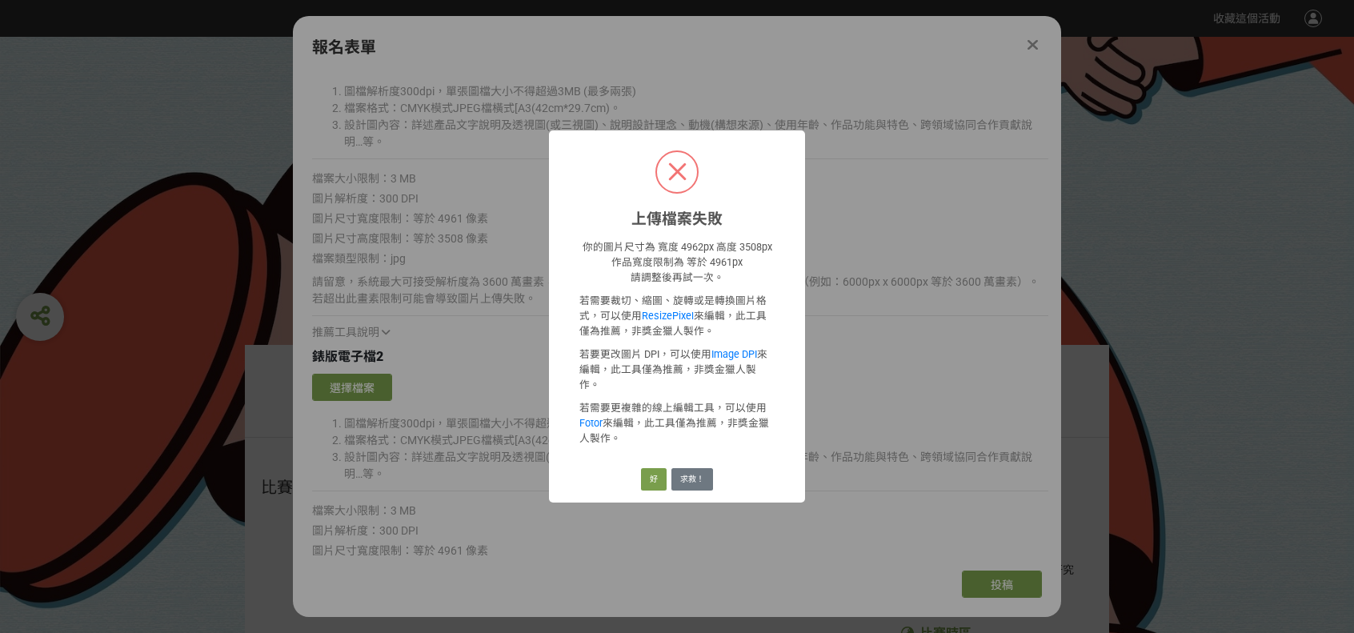
scroll to position [2561, 0]
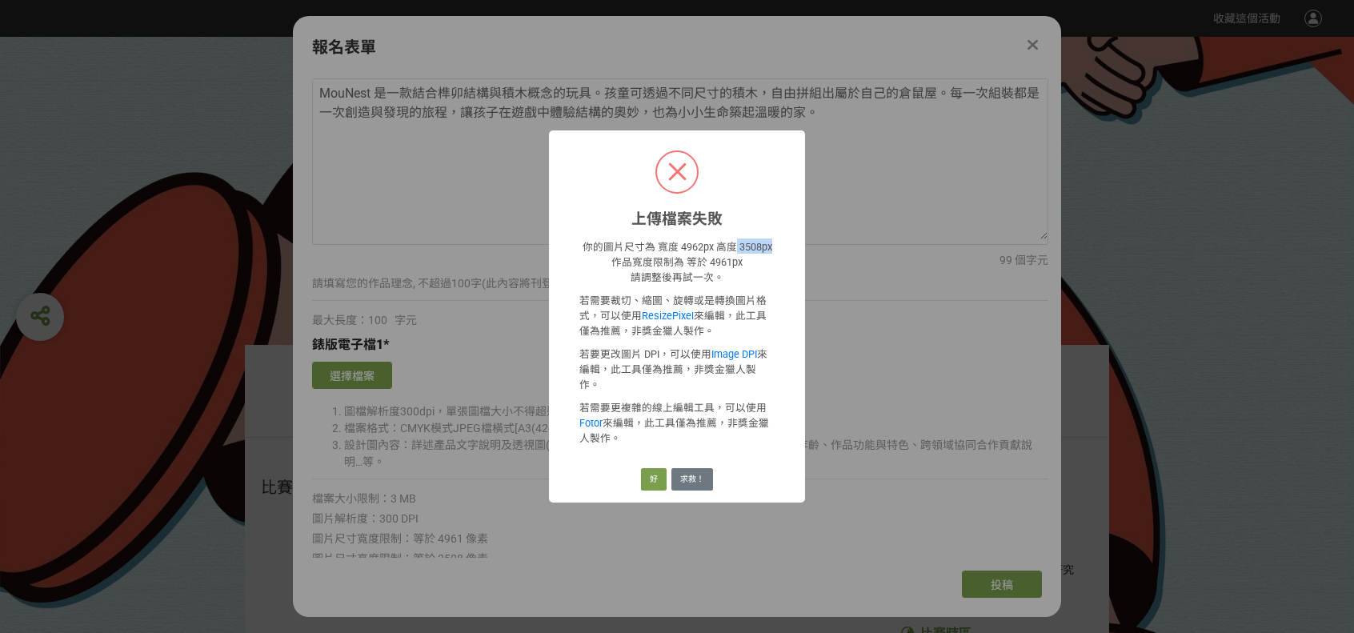
drag, startPoint x: 731, startPoint y: 258, endPoint x: 769, endPoint y: 255, distance: 37.7
click at [769, 255] on p "你的圖片尺寸為 寬度 4962px 高度 3508px 作品寬度限制為 等於 4961px 請調整後再試一次。" at bounding box center [676, 261] width 195 height 46
drag, startPoint x: 739, startPoint y: 254, endPoint x: 730, endPoint y: 252, distance: 9.7
click at [730, 252] on p "你的圖片尺寸為 寬度 4962px 高度 3508px 作品寬度限制為 等於 4961px 請調整後再試一次。" at bounding box center [676, 261] width 195 height 46
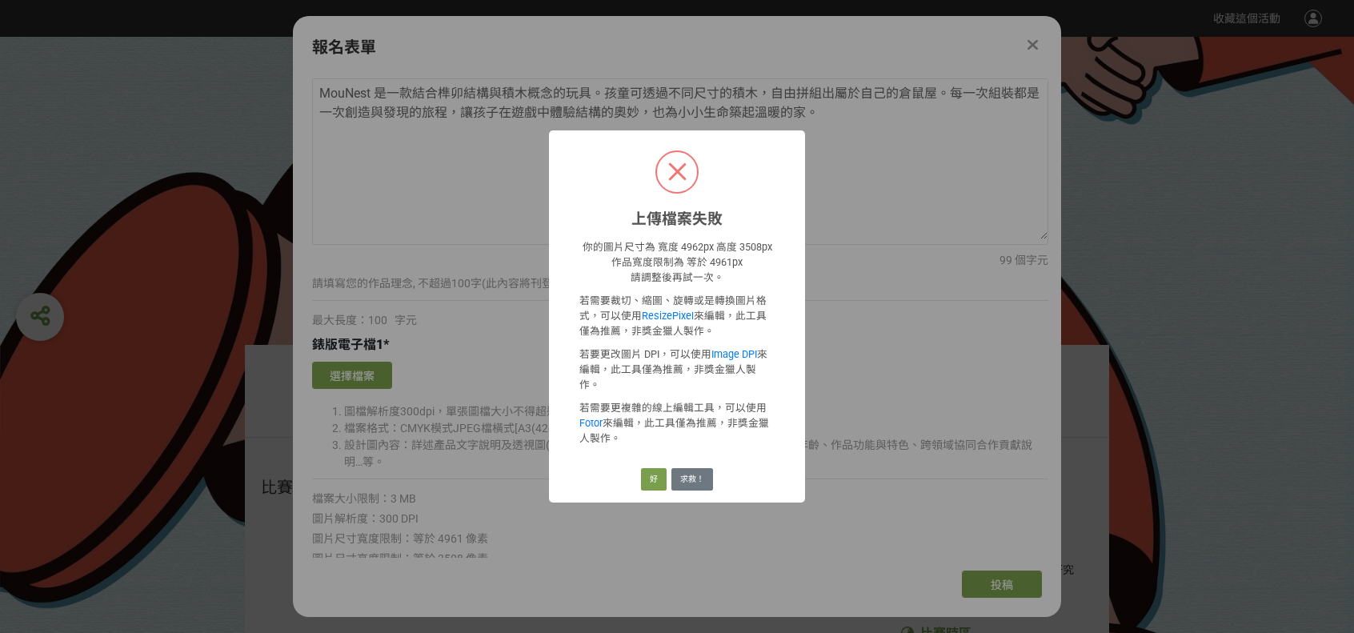
click at [759, 266] on p "你的圖片尺寸為 寬度 4962px 高度 3508px 作品寬度限制為 等於 4961px 請調整後再試一次。" at bounding box center [676, 261] width 195 height 46
drag, startPoint x: 764, startPoint y: 256, endPoint x: 778, endPoint y: 273, distance: 21.6
click at [752, 270] on p "你的圖片尺寸為 寬度 4962px 高度 3508px 作品寬度限制為 等於 4961px 請調整後再試一次。" at bounding box center [676, 261] width 195 height 46
click at [744, 279] on p "你的圖片尺寸為 寬度 4962px 高度 3508px 作品寬度限制為 等於 4961px 請調整後再試一次。" at bounding box center [676, 261] width 195 height 46
click at [744, 278] on p "你的圖片尺寸為 寬度 4962px 高度 3508px 作品寬度限制為 等於 4961px 請調整後再試一次。" at bounding box center [676, 261] width 195 height 46
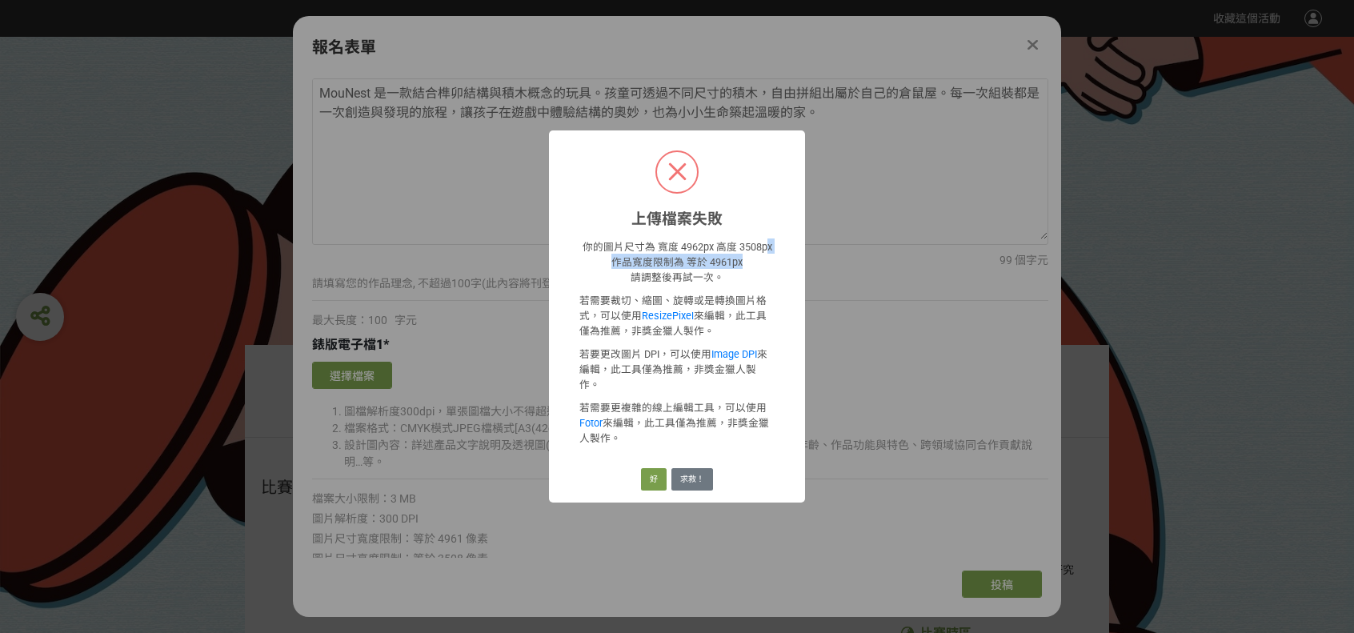
click at [714, 266] on p "你的圖片尺寸為 寬度 4962px 高度 3508px 作品寬度限制為 等於 4961px 請調整後再試一次。" at bounding box center [676, 261] width 195 height 46
drag, startPoint x: 730, startPoint y: 258, endPoint x: 766, endPoint y: 258, distance: 36.0
click at [766, 258] on p "你的圖片尺寸為 寬度 4962px 高度 3508px 作品寬度限制為 等於 4961px 請調整後再試一次。" at bounding box center [676, 261] width 195 height 46
click at [755, 265] on p "你的圖片尺寸為 寬度 4962px 高度 3508px 作品寬度限制為 等於 4961px 請調整後再試一次。" at bounding box center [676, 261] width 195 height 46
drag, startPoint x: 737, startPoint y: 274, endPoint x: 655, endPoint y: 272, distance: 81.6
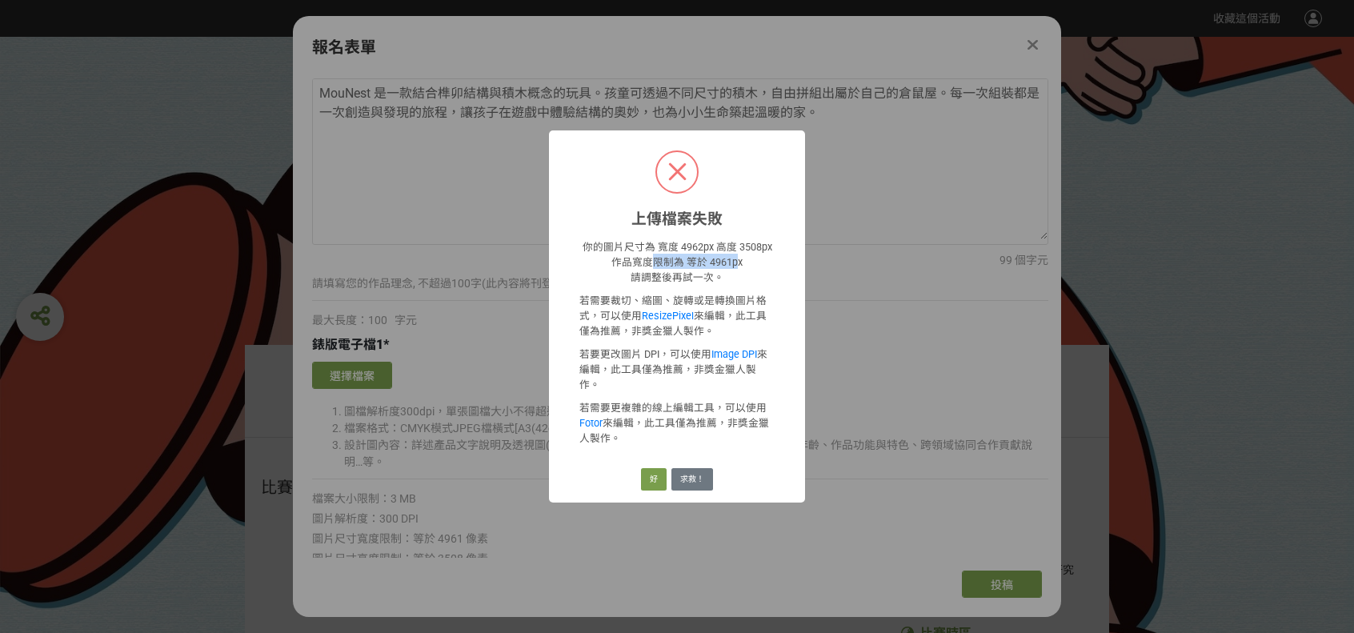
click at [655, 272] on p "你的圖片尺寸為 寬度 4962px 高度 3508px 作品寬度限制為 等於 4961px 請調整後再試一次。" at bounding box center [676, 261] width 195 height 46
click at [655, 271] on p "你的圖片尺寸為 寬度 4962px 高度 3508px 作品寬度限制為 等於 4961px 請調整後再試一次。" at bounding box center [676, 261] width 195 height 46
click at [662, 468] on button "好" at bounding box center [654, 479] width 26 height 22
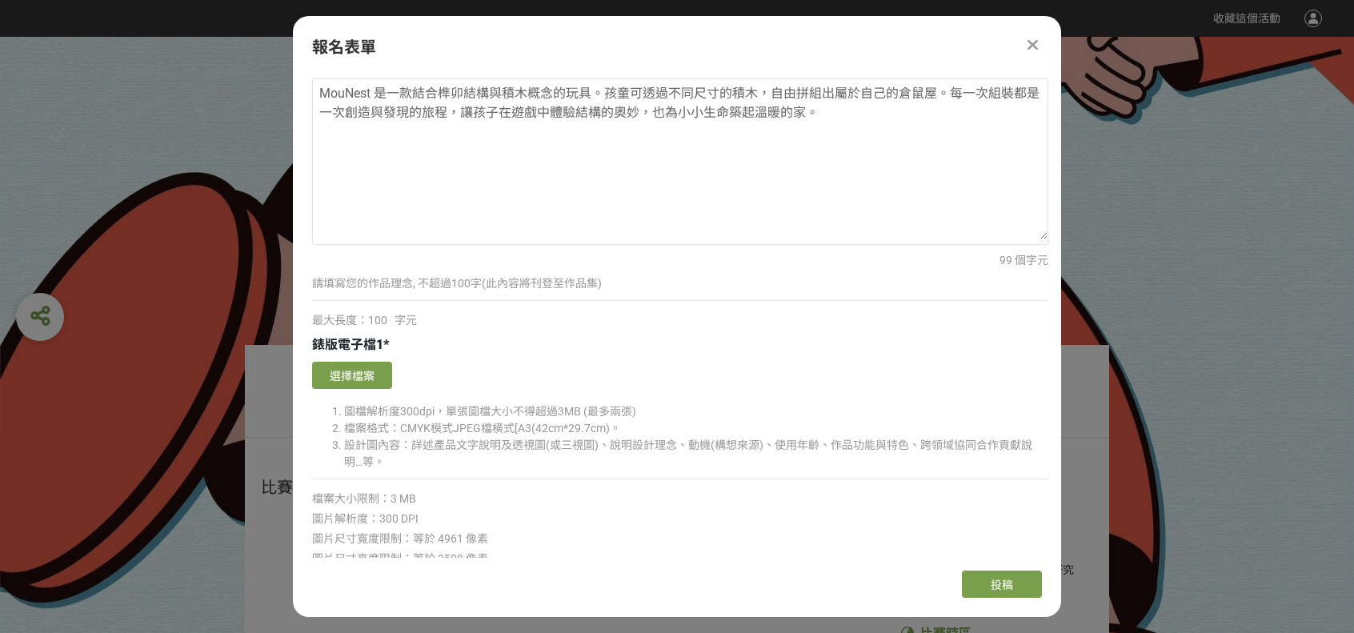
scroll to position [2641, 0]
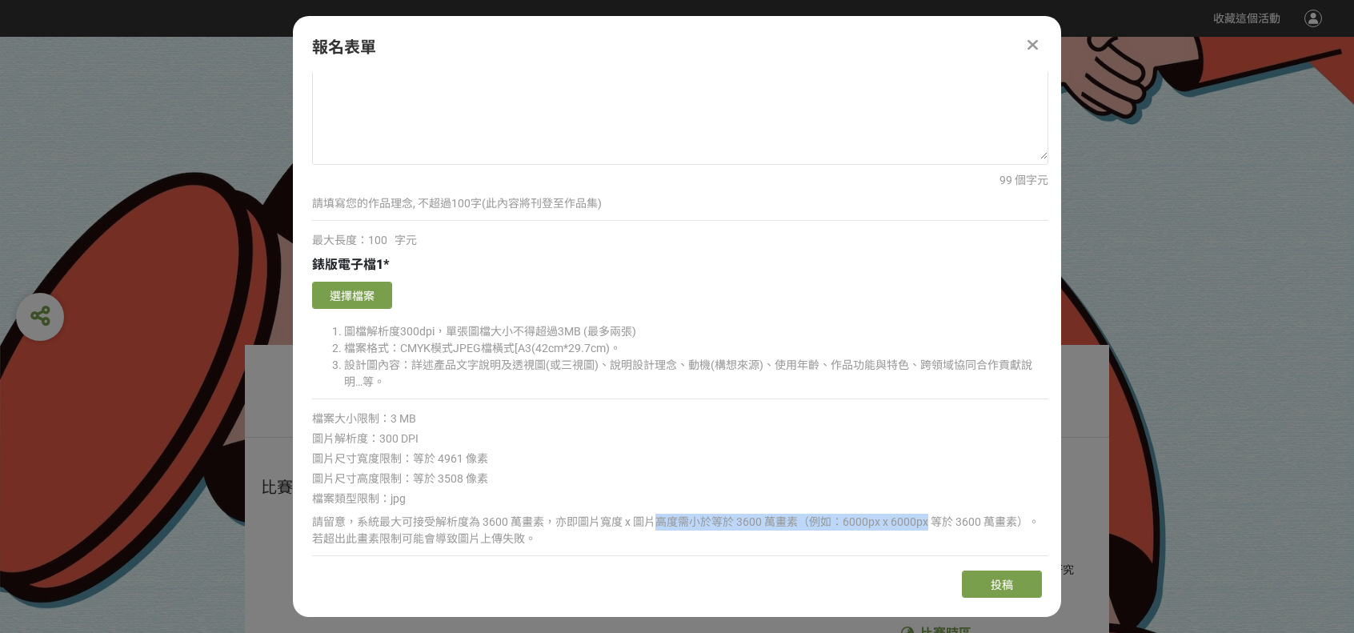
drag, startPoint x: 659, startPoint y: 508, endPoint x: 927, endPoint y: 521, distance: 268.4
click at [927, 521] on div "請留意，系統最大可接受解析度為 3600 萬畫素，亦即圖片寬度 x 圖片高度需小於等於 3600 萬畫素（例如：6000px x 6000px 等於 3600…" at bounding box center [680, 531] width 736 height 34
drag, startPoint x: 927, startPoint y: 521, endPoint x: 915, endPoint y: 523, distance: 11.3
click at [925, 521] on div "請留意，系統最大可接受解析度為 3600 萬畫素，亦即圖片寬度 x 圖片高度需小於等於 3600 萬畫素（例如：6000px x 6000px 等於 3600…" at bounding box center [680, 531] width 736 height 34
click at [826, 514] on div "請留意，系統最大可接受解析度為 3600 萬畫素，亦即圖片寬度 x 圖片高度需小於等於 3600 萬畫素（例如：6000px x 6000px 等於 3600…" at bounding box center [680, 531] width 736 height 34
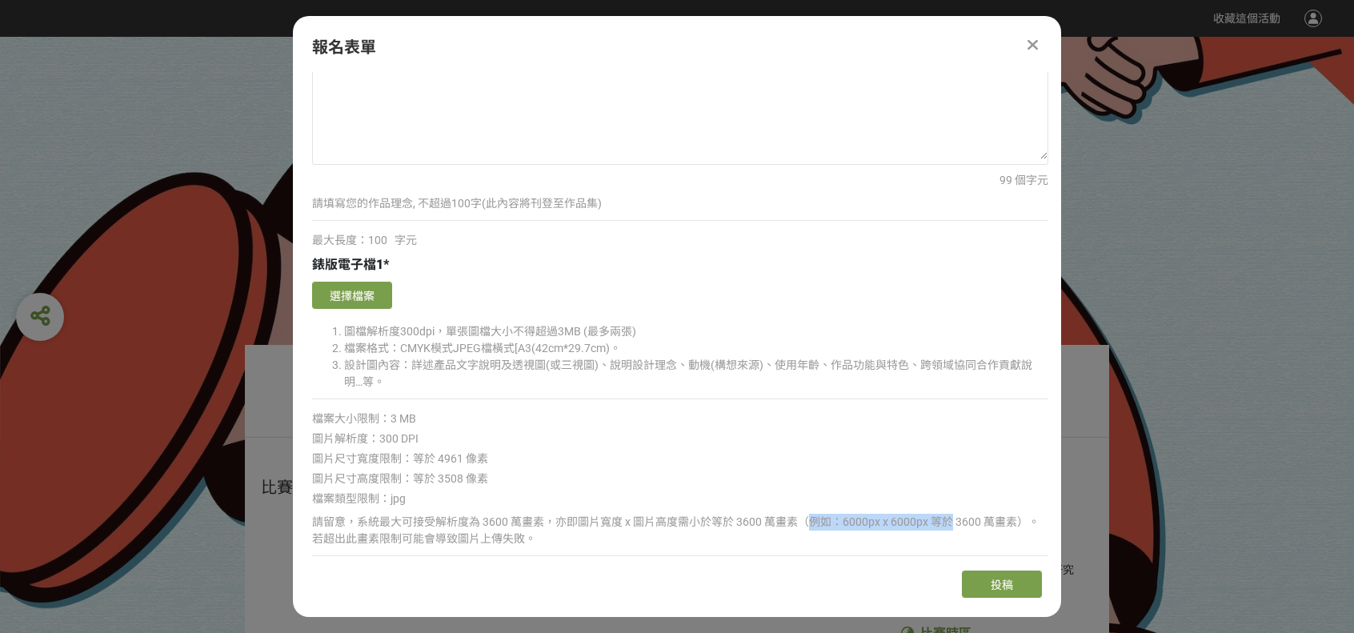
drag, startPoint x: 826, startPoint y: 511, endPoint x: 933, endPoint y: 512, distance: 107.2
click at [933, 514] on div "請留意，系統最大可接受解析度為 3600 萬畫素，亦即圖片寬度 x 圖片高度需小於等於 3600 萬畫素（例如：6000px x 6000px 等於 3600…" at bounding box center [680, 531] width 736 height 34
click at [936, 523] on div "請留意，系統最大可接受解析度為 3600 萬畫素，亦即圖片寬度 x 圖片高度需小於等於 3600 萬畫素（例如：6000px x 6000px 等於 3600…" at bounding box center [680, 531] width 736 height 34
drag, startPoint x: 924, startPoint y: 516, endPoint x: 779, endPoint y: 518, distance: 144.8
click at [779, 518] on div "請留意，系統最大可接受解析度為 3600 萬畫素，亦即圖片寬度 x 圖片高度需小於等於 3600 萬畫素（例如：6000px x 6000px 等於 3600…" at bounding box center [680, 531] width 736 height 34
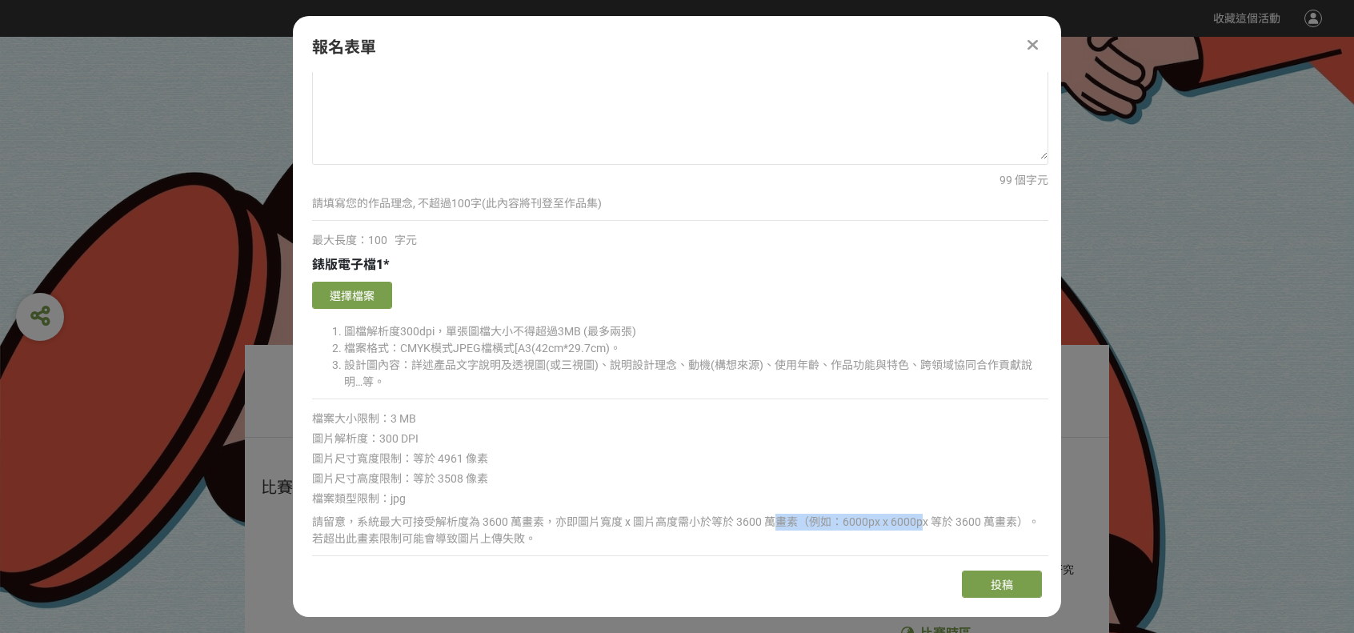
click at [779, 518] on div "請留意，系統最大可接受解析度為 3600 萬畫素，亦即圖片寬度 x 圖片高度需小於等於 3600 萬畫素（例如：6000px x 6000px 等於 3600…" at bounding box center [680, 531] width 736 height 34
drag, startPoint x: 443, startPoint y: 454, endPoint x: 470, endPoint y: 454, distance: 26.4
click at [469, 452] on span "圖片尺寸寬度限制：等於 4961 像素" at bounding box center [400, 458] width 176 height 13
click at [471, 481] on div "確認上傳 取消 旋轉圖片 選擇檔案 圖檔解析度300dpi，單張圖檔大小不得超過3MB (最多兩張) 檔案格式：CMYK模式JPEG檔橫式[A3(42cm*2…" at bounding box center [680, 429] width 736 height 303
drag, startPoint x: 468, startPoint y: 470, endPoint x: 587, endPoint y: 495, distance: 121.9
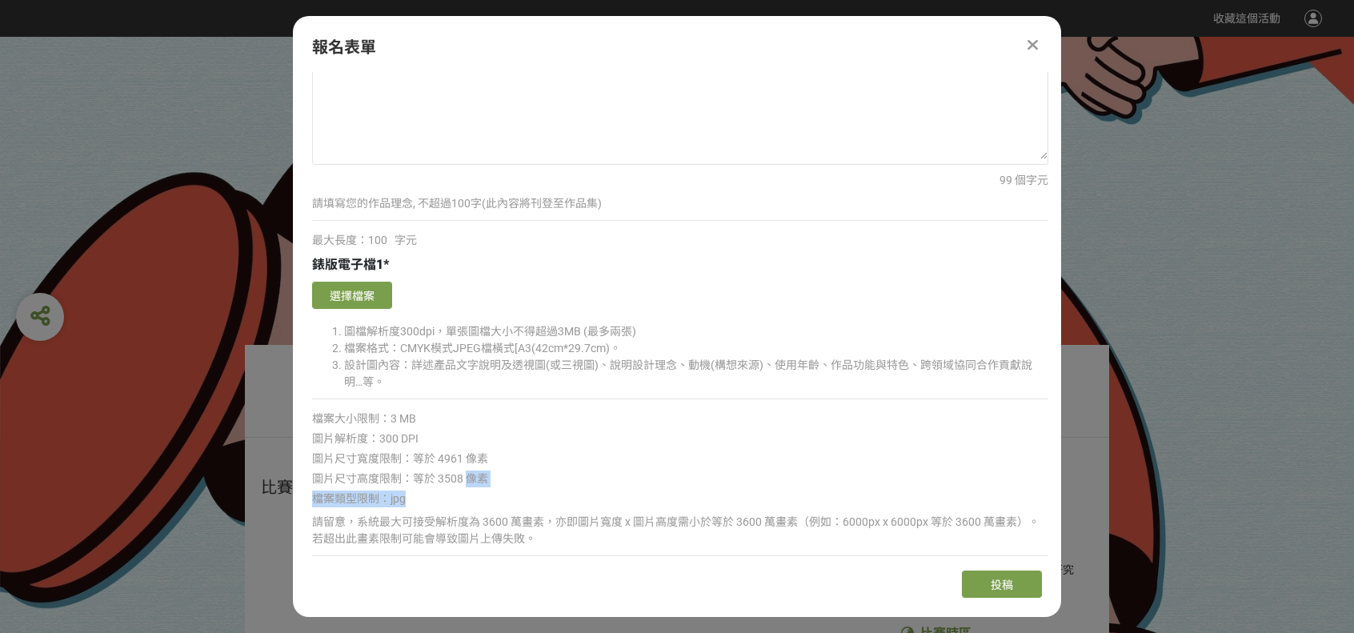
click at [445, 481] on div "確認上傳 取消 旋轉圖片 選擇檔案 圖檔解析度300dpi，單張圖檔大小不得超過3MB (最多兩張) 檔案格式：CMYK模式JPEG檔橫式[A3(42cm*2…" at bounding box center [680, 429] width 736 height 303
click at [587, 495] on div "檔案類型限制：jpg" at bounding box center [680, 499] width 736 height 17
drag, startPoint x: 438, startPoint y: 458, endPoint x: 458, endPoint y: 454, distance: 20.4
click at [458, 454] on div "圖片尺寸寬度限制：等於 4961 像素" at bounding box center [680, 458] width 736 height 17
drag, startPoint x: 437, startPoint y: 472, endPoint x: 467, endPoint y: 466, distance: 30.9
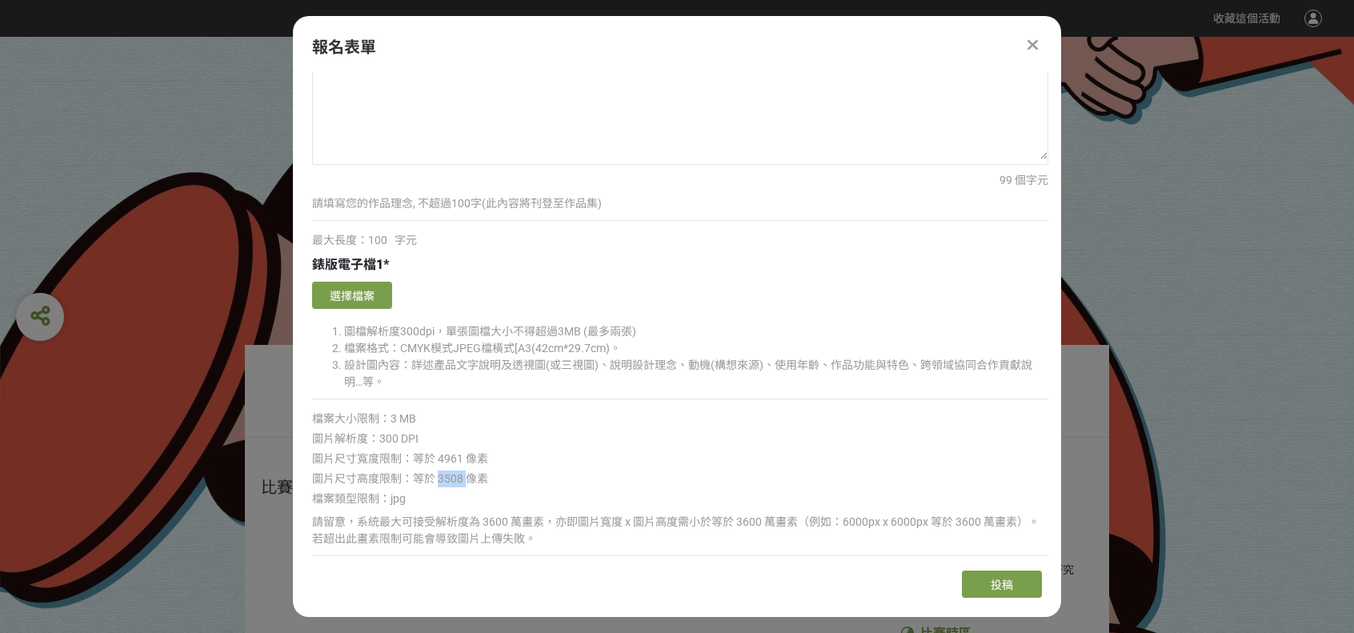
click at [467, 472] on span "圖片尺寸高度限制：等於 3508 像素" at bounding box center [400, 478] width 176 height 13
drag, startPoint x: 441, startPoint y: 454, endPoint x: 480, endPoint y: 495, distance: 56.0
click at [471, 454] on span "圖片尺寸寬度限制：等於 4961 像素" at bounding box center [400, 458] width 176 height 13
drag, startPoint x: 478, startPoint y: 519, endPoint x: 549, endPoint y: 515, distance: 71.3
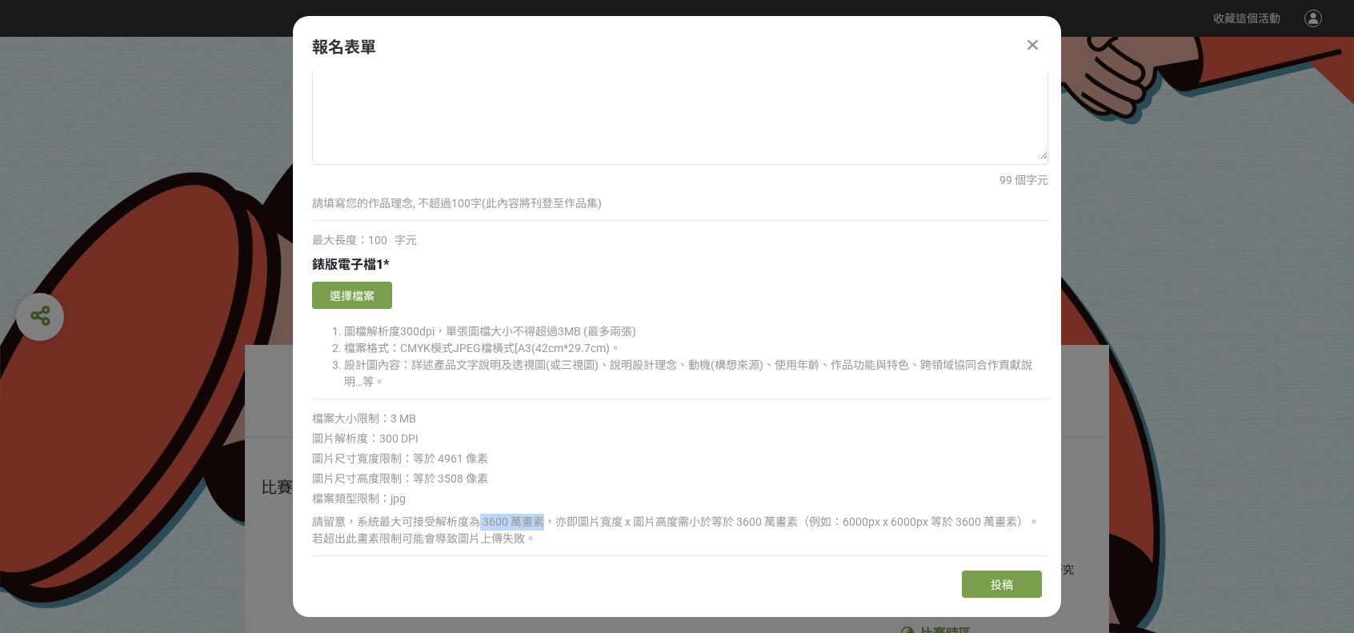
click at [549, 515] on div "請留意，系統最大可接受解析度為 3600 萬畫素，亦即圖片寬度 x 圖片高度需小於等於 3600 萬畫素（例如：6000px x 6000px 等於 3600…" at bounding box center [680, 531] width 736 height 34
click at [644, 514] on div "請留意，系統最大可接受解析度為 3600 萬畫素，亦即圖片寬度 x 圖片高度需小於等於 3600 萬畫素（例如：6000px x 6000px 等於 3600…" at bounding box center [680, 531] width 736 height 34
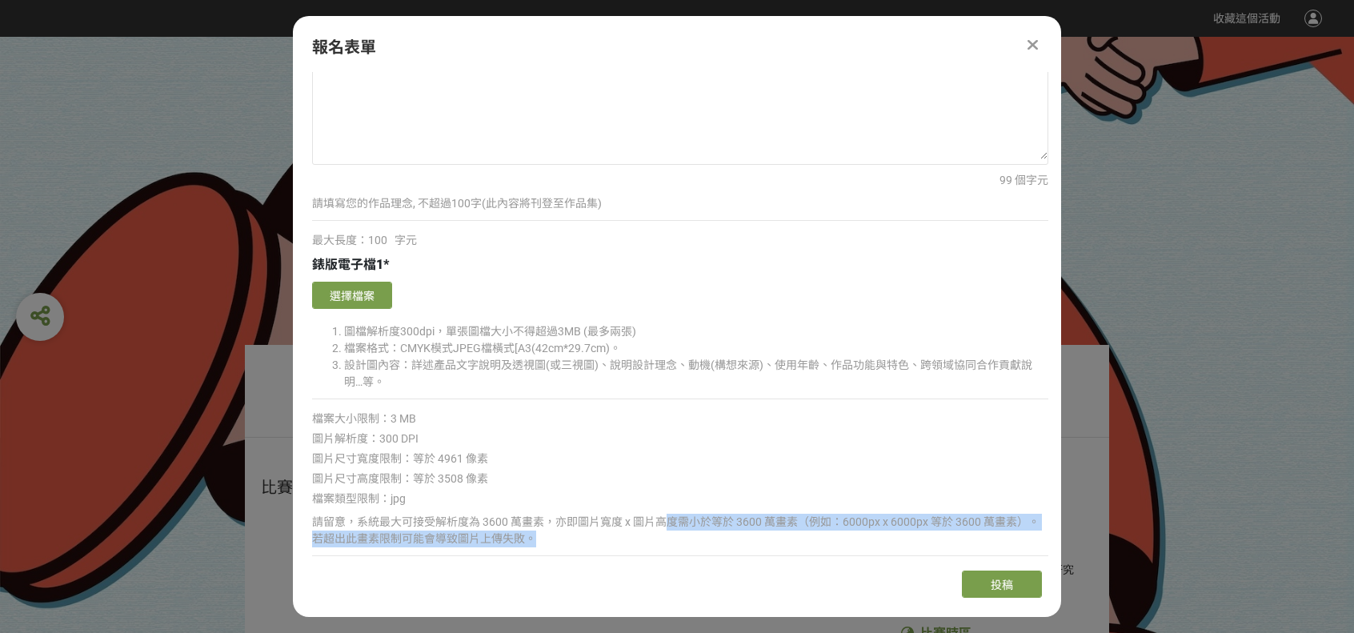
drag, startPoint x: 663, startPoint y: 507, endPoint x: 935, endPoint y: 534, distance: 273.4
click at [935, 534] on div "請留意，系統最大可接受解析度為 3600 萬畫素，亦即圖片寬度 x 圖片高度需小於等於 3600 萬畫素（例如：6000px x 6000px 等於 3600…" at bounding box center [680, 531] width 736 height 34
drag, startPoint x: 909, startPoint y: 521, endPoint x: 952, endPoint y: 561, distance: 58.9
click at [763, 514] on div "請留意，系統最大可接受解析度為 3600 萬畫素，亦即圖片寬度 x 圖片高度需小於等於 3600 萬畫素（例如：6000px x 6000px 等於 3600…" at bounding box center [680, 531] width 736 height 34
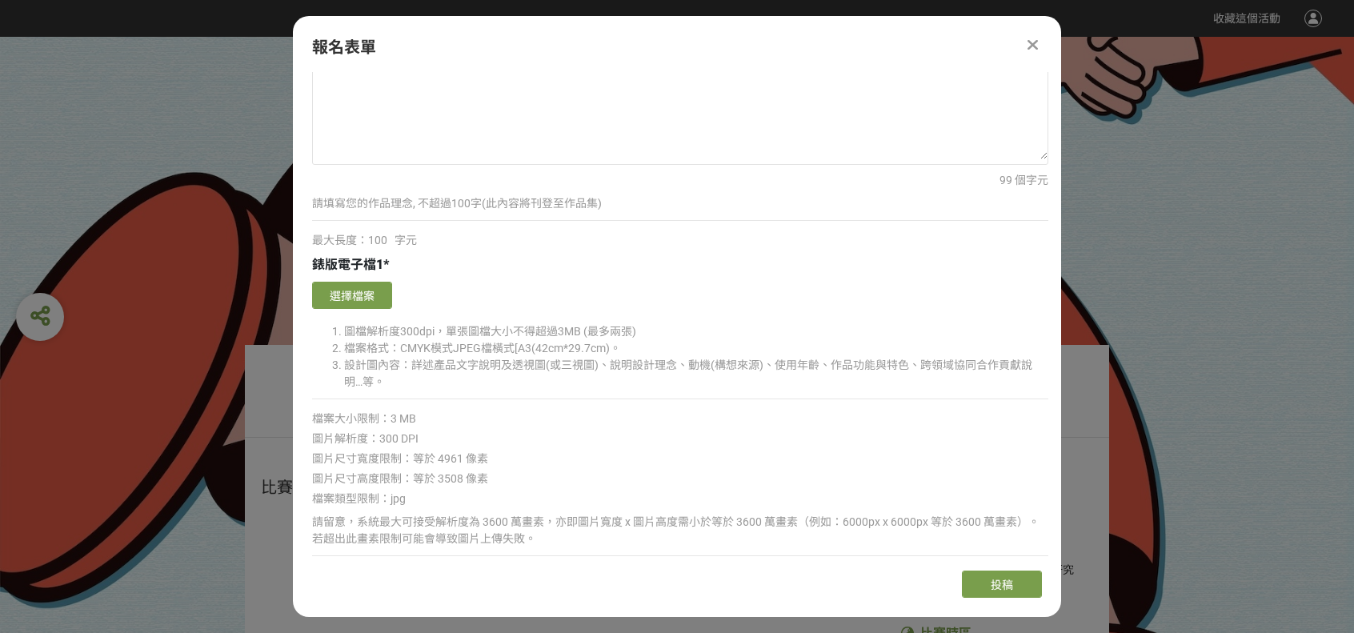
click at [984, 538] on div "請留意，系統最大可接受解析度為 3600 萬畫素，亦即圖片寬度 x 圖片高度需小於等於 3600 萬畫素（例如：6000px x 6000px 等於 3600…" at bounding box center [680, 531] width 736 height 34
click at [373, 288] on button "選擇檔案" at bounding box center [352, 295] width 80 height 27
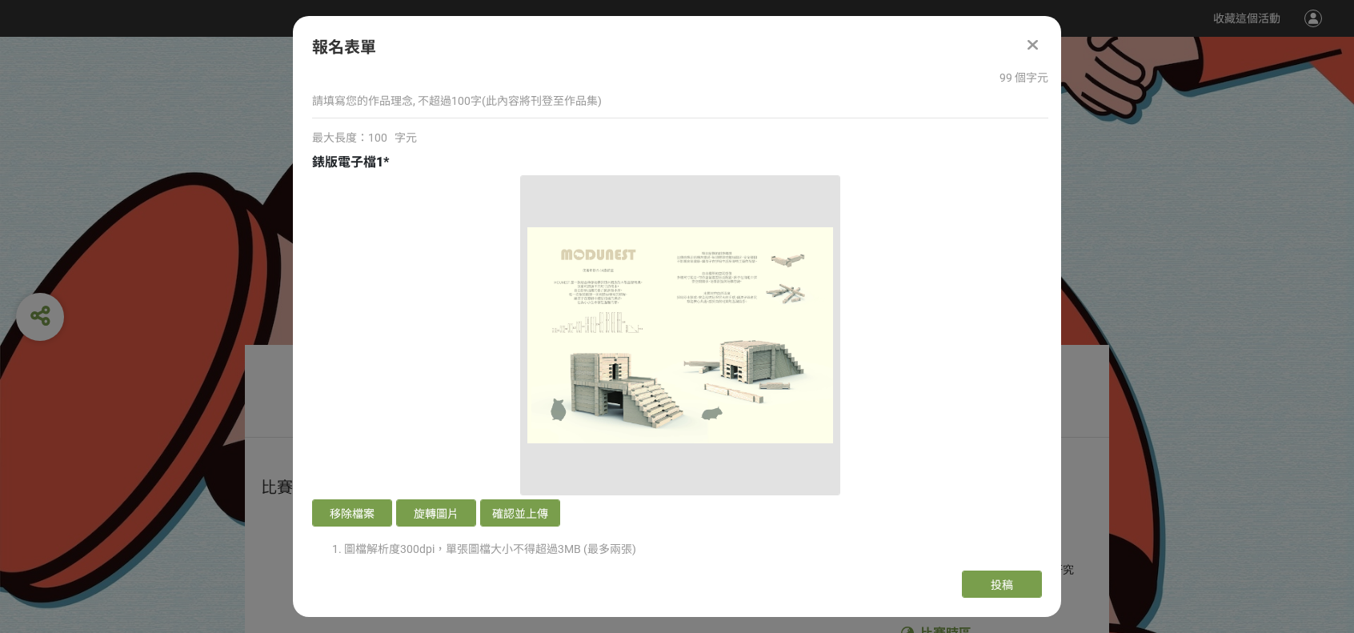
scroll to position [2801, 0]
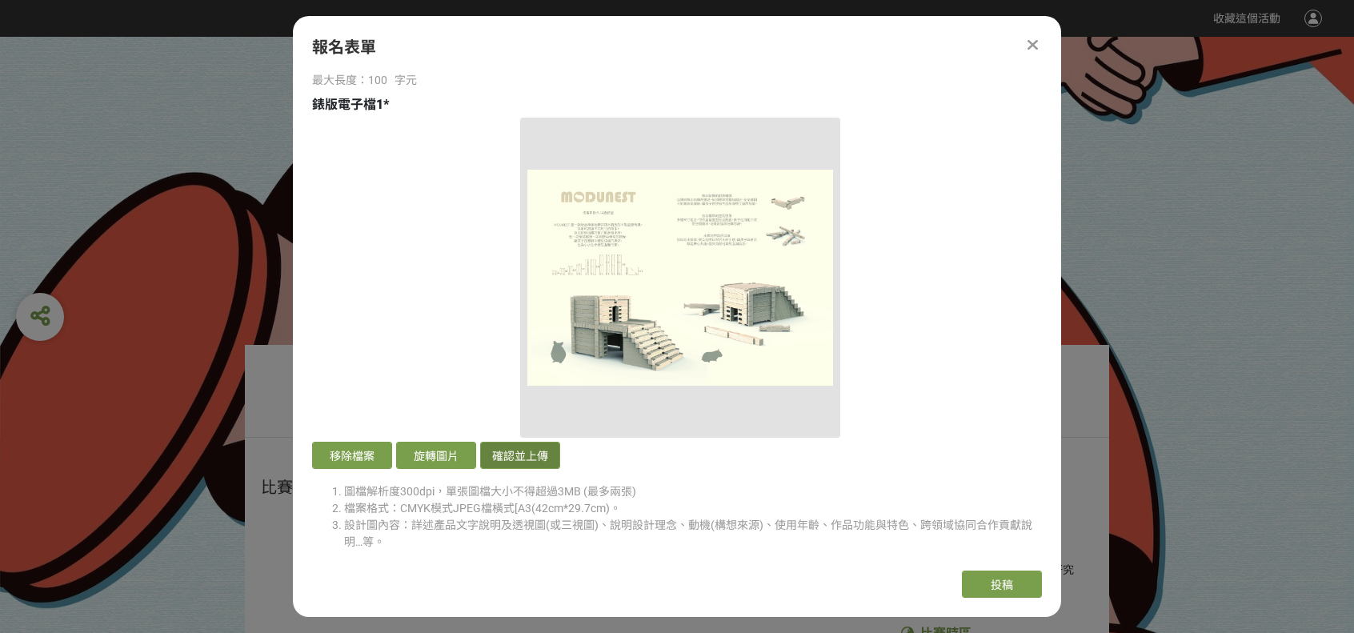
click at [535, 442] on button "確認並上傳" at bounding box center [520, 455] width 80 height 27
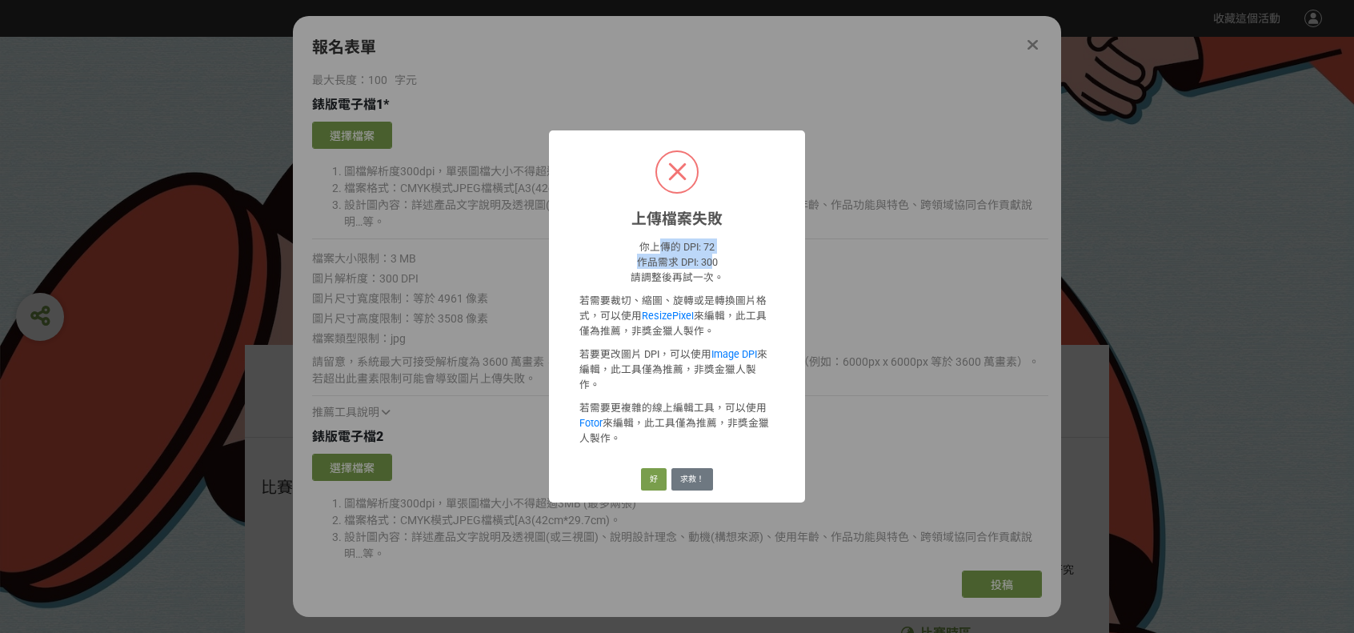
drag, startPoint x: 714, startPoint y: 276, endPoint x: 660, endPoint y: 247, distance: 60.9
click at [660, 247] on div "你上傳的 DPI: 72 作品需求 DPI: 300 請調整後再試一次。 若需要裁切、縮圖、旋轉或是轉換圖片格式，可以使用 ResizePixel 來編輯，此…" at bounding box center [677, 341] width 256 height 227
click at [702, 264] on p "你上傳的 DPI: 72 作品需求 DPI: 300 請調整後再試一次。" at bounding box center [676, 261] width 195 height 46
drag, startPoint x: 692, startPoint y: 255, endPoint x: 703, endPoint y: 271, distance: 19.1
click at [703, 271] on p "你上傳的 DPI: 72 作品需求 DPI: 300 請調整後再試一次。" at bounding box center [676, 261] width 195 height 46
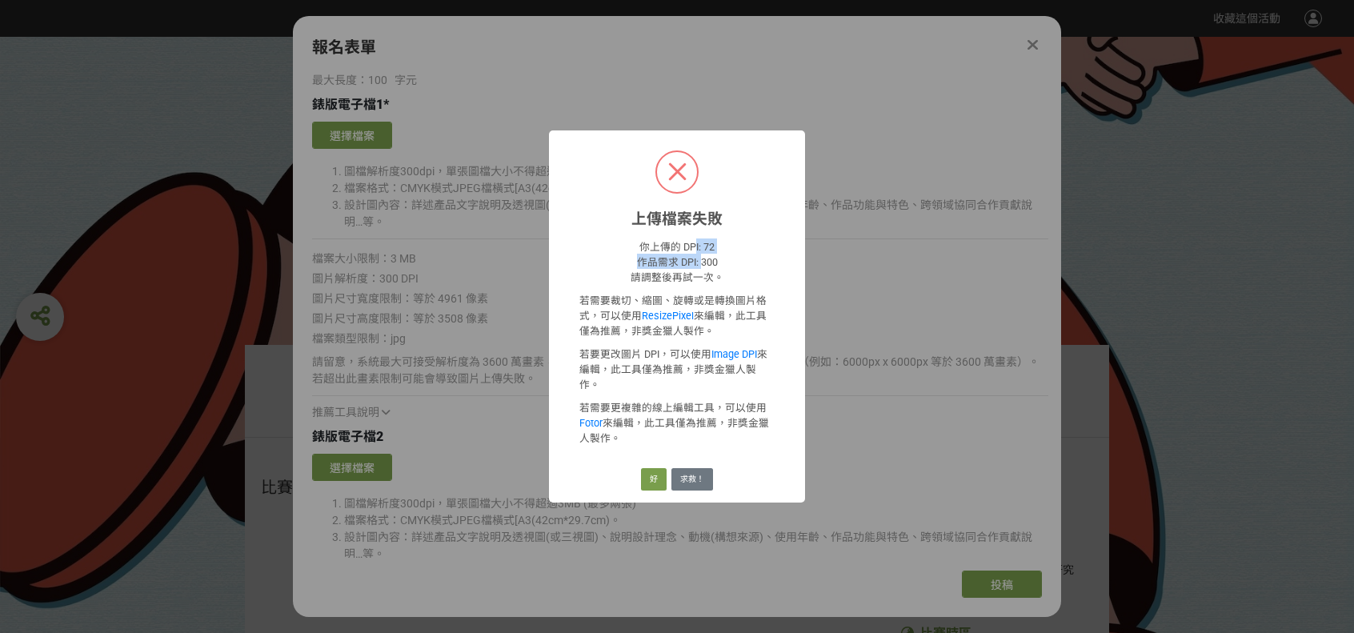
click at [703, 271] on p "你上傳的 DPI: 72 作品需求 DPI: 300 請調整後再試一次。" at bounding box center [676, 261] width 195 height 46
drag, startPoint x: 711, startPoint y: 271, endPoint x: 610, endPoint y: 270, distance: 100.8
click at [610, 270] on p "你上傳的 DPI: 72 作品需求 DPI: 300 請調整後再試一次。" at bounding box center [676, 261] width 195 height 46
click at [648, 468] on button "好" at bounding box center [654, 479] width 26 height 22
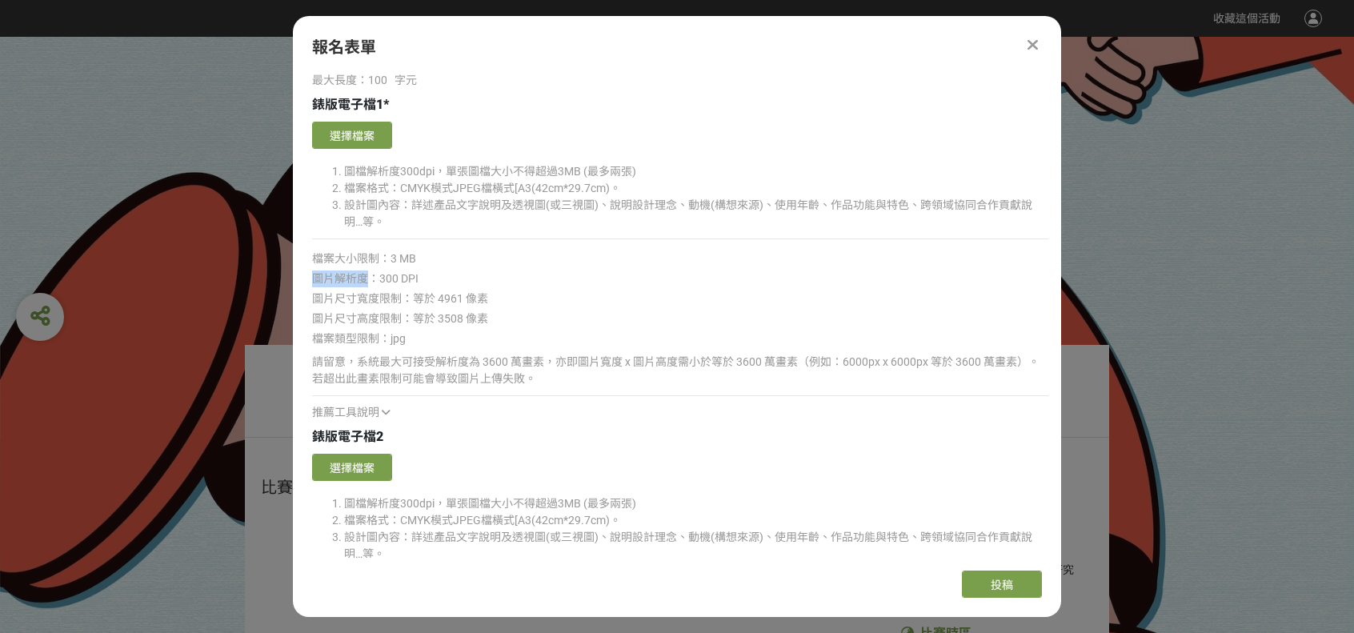
drag, startPoint x: 417, startPoint y: 262, endPoint x: 617, endPoint y: 309, distance: 205.5
click at [400, 269] on div "確認上傳 取消 旋轉圖片 選擇檔案 圖檔解析度300dpi，單張圖檔大小不得超過3MB (最多兩張) 檔案格式：CMYK模式JPEG檔橫式[A3(42cm*2…" at bounding box center [680, 269] width 736 height 303
click at [617, 310] on div "圖片尺寸高度限制：等於 3508 像素" at bounding box center [680, 318] width 736 height 17
drag, startPoint x: 438, startPoint y: 290, endPoint x: 493, endPoint y: 290, distance: 54.4
click at [493, 290] on div "圖片尺寸寬度限制：等於 4961 像素" at bounding box center [680, 298] width 736 height 17
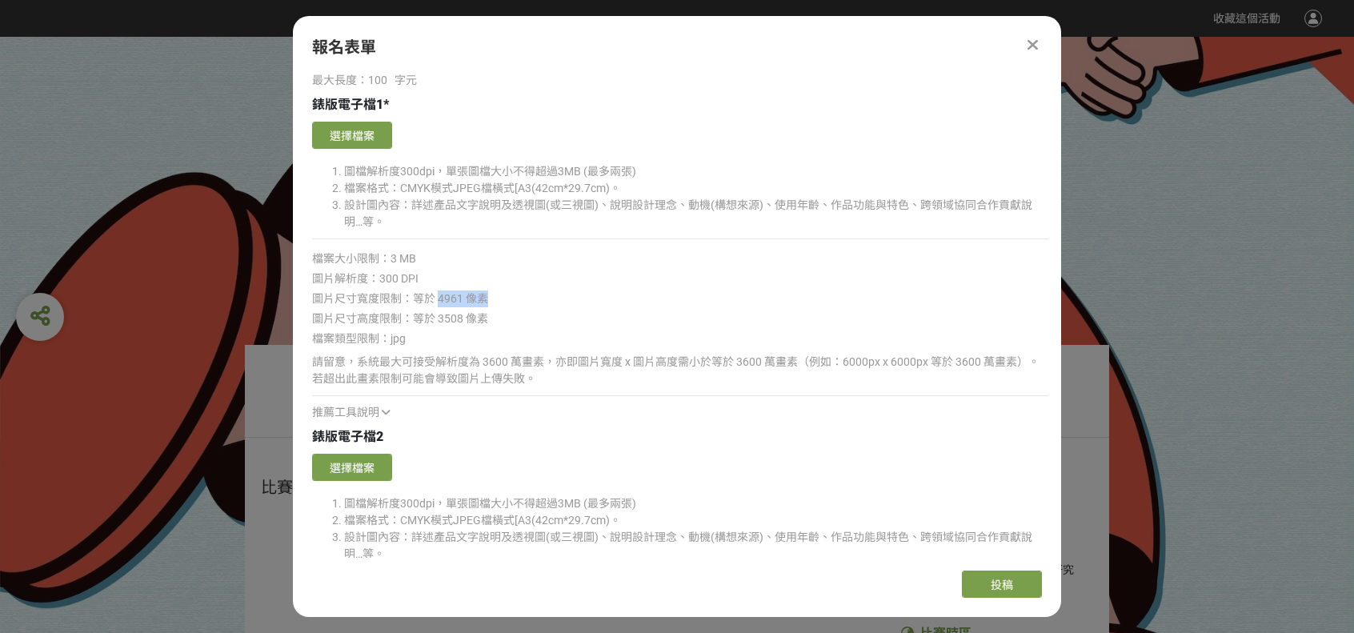
copy span "4961 像素"
drag, startPoint x: 438, startPoint y: 311, endPoint x: 520, endPoint y: 312, distance: 82.4
click at [520, 312] on div "圖片尺寸高度限制：等於 3508 像素" at bounding box center [680, 318] width 736 height 17
copy span "3508 像素"
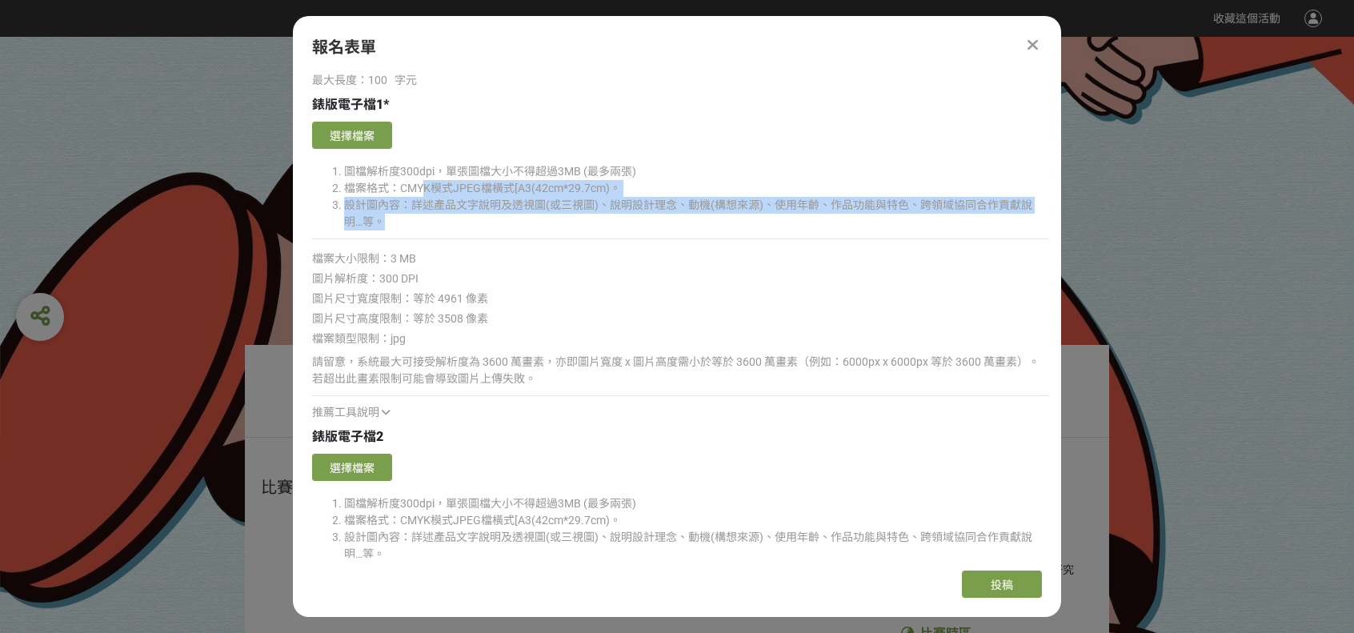
drag, startPoint x: 424, startPoint y: 186, endPoint x: 579, endPoint y: 210, distance: 156.3
click at [578, 209] on ol "圖檔解析度300dpi，單張圖檔大小不得超過3MB (最多兩張) 檔案格式：CMYK模式JPEG檔橫式[A3(42cm*29.7cm)。 設計圖內容：詳述產品…" at bounding box center [680, 196] width 736 height 67
click at [581, 215] on li "設計圖內容：詳述產品文字說明及透視圖(或三視圖)、說明設計理念、動機(構想來源)、使用年齡、作品功能與特色、跨領域協同合作貢獻說明…等。" at bounding box center [696, 214] width 704 height 34
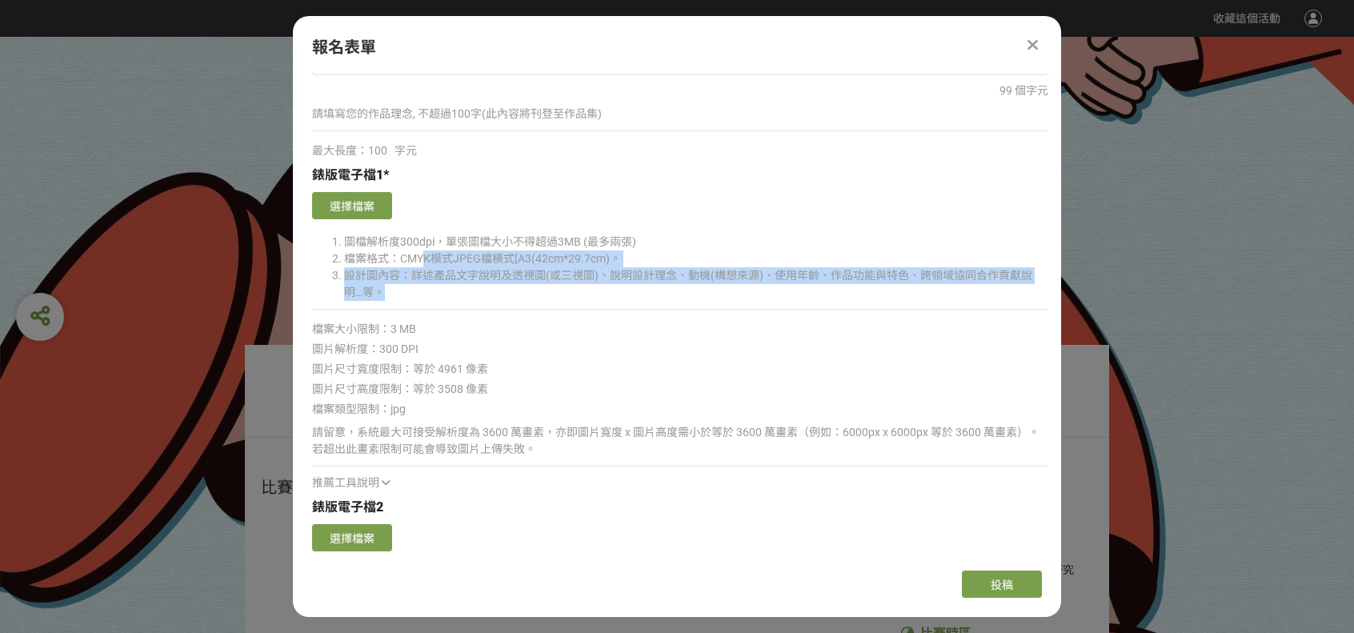
scroll to position [2721, 0]
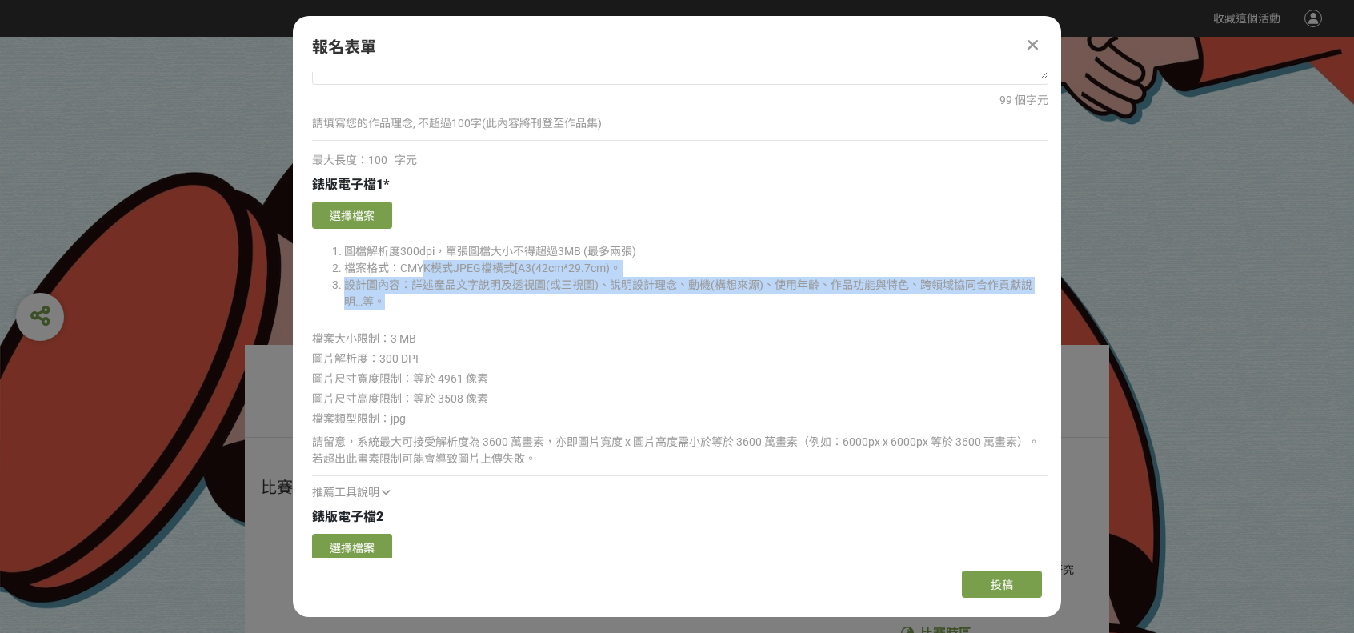
click at [600, 260] on li "檔案格式：CMYK模式JPEG檔橫式[A3(42cm*29.7cm)。" at bounding box center [696, 268] width 704 height 17
click at [650, 287] on li "設計圖內容：詳述產品文字說明及透視圖(或三視圖)、說明設計理念、動機(構想來源)、使用年齡、作品功能與特色、跨領域協同合作貢獻說明…等。" at bounding box center [696, 294] width 704 height 34
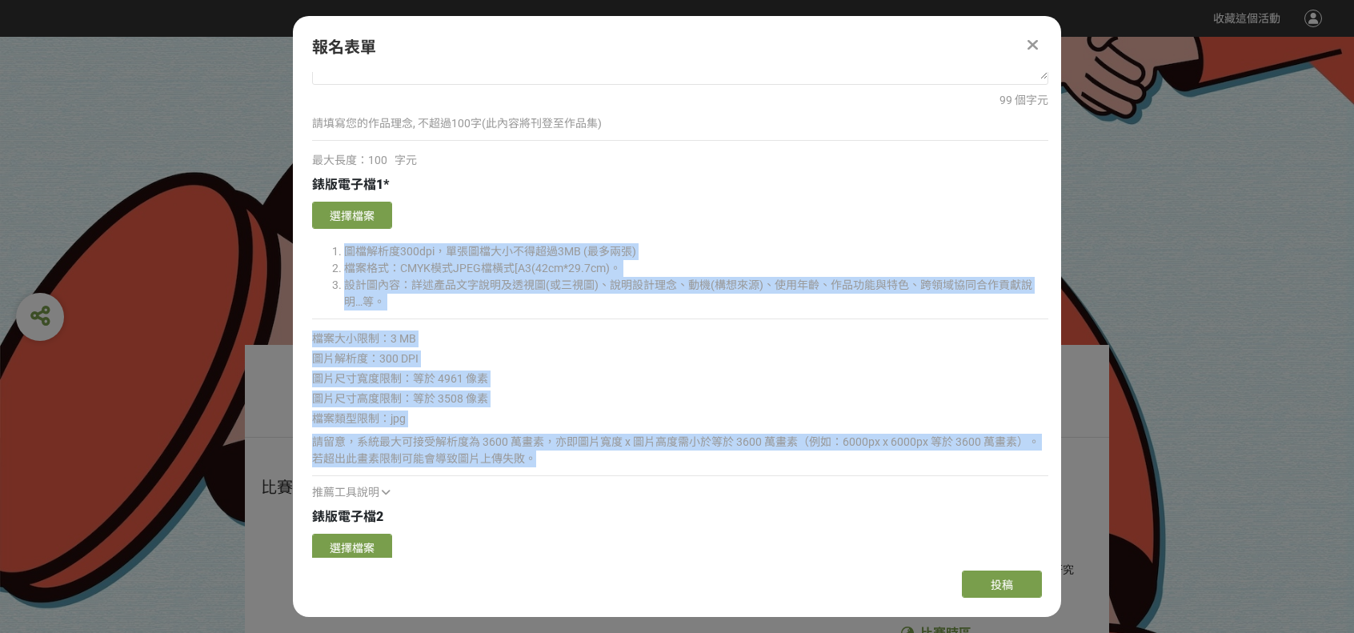
drag, startPoint x: 618, startPoint y: 317, endPoint x: 599, endPoint y: 448, distance: 132.5
click at [599, 448] on div "確認上傳 取消 旋轉圖片 選擇檔案 圖檔解析度300dpi，單張圖檔大小不得超過3MB (最多兩張) 檔案格式：CMYK模式JPEG檔橫式[A3(42cm*2…" at bounding box center [680, 349] width 736 height 303
click at [599, 448] on div "請留意，系統最大可接受解析度為 3600 萬畫素，亦即圖片寬度 x 圖片高度需小於等於 3600 萬畫素（例如：6000px x 6000px 等於 3600…" at bounding box center [680, 451] width 736 height 34
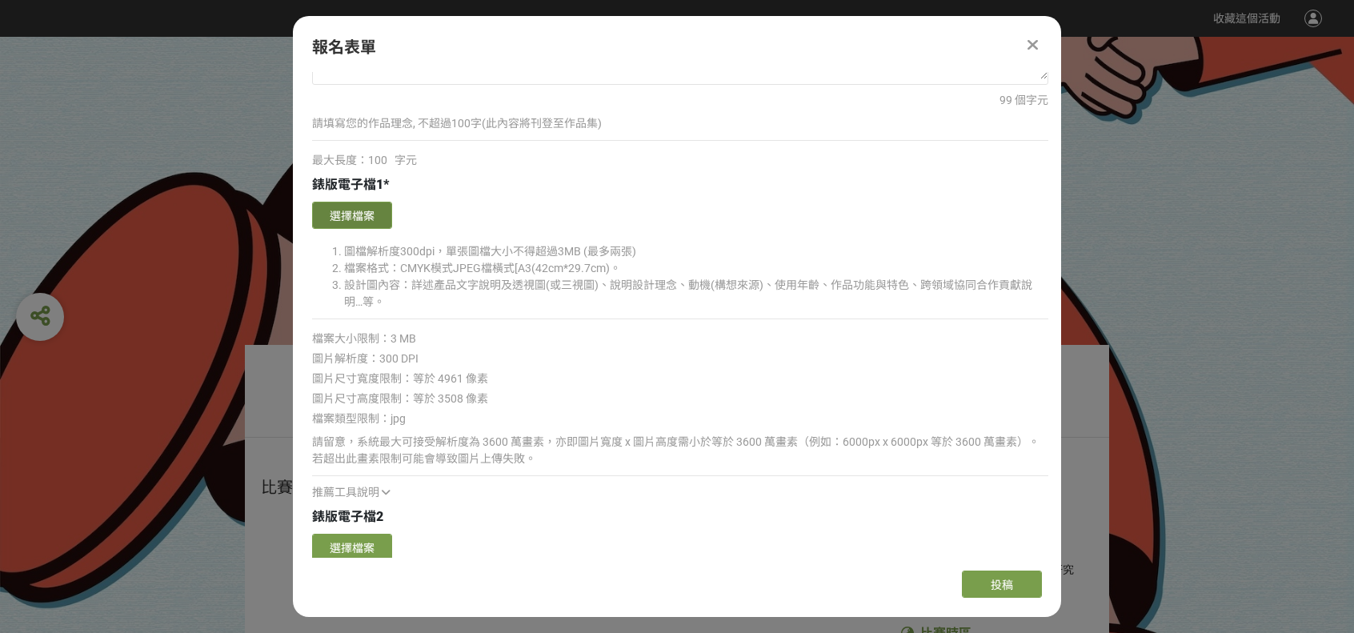
click at [347, 207] on button "選擇檔案" at bounding box center [352, 215] width 80 height 27
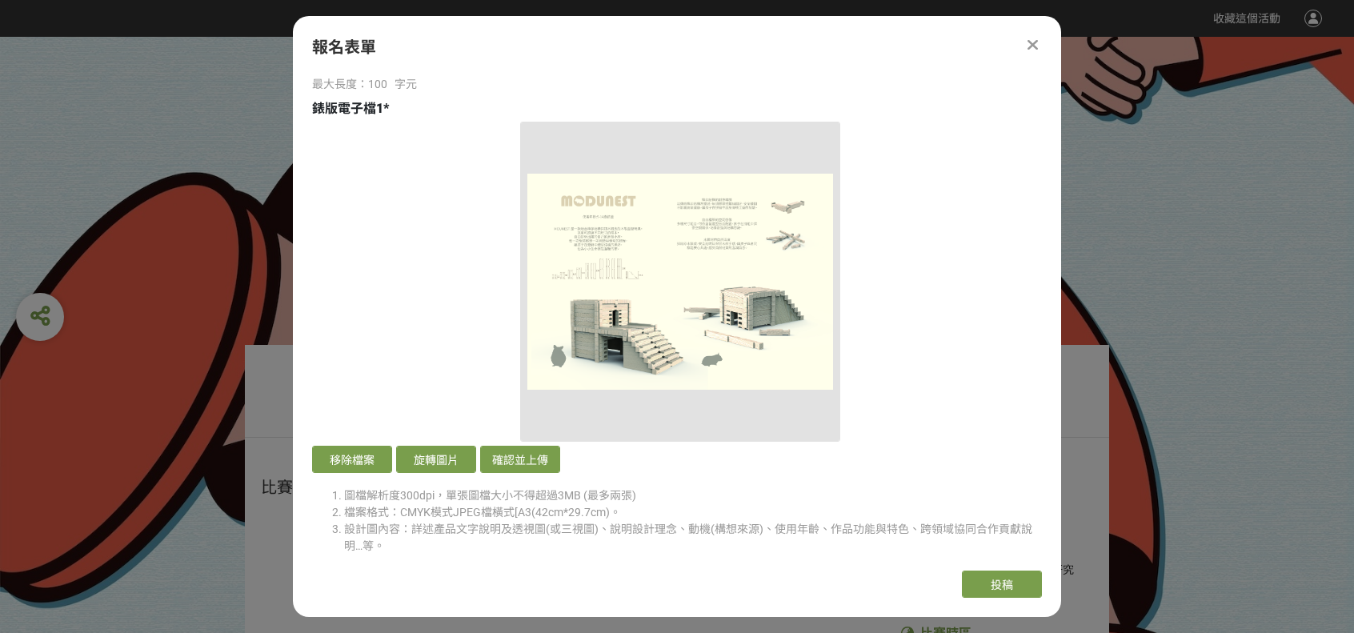
scroll to position [2881, 0]
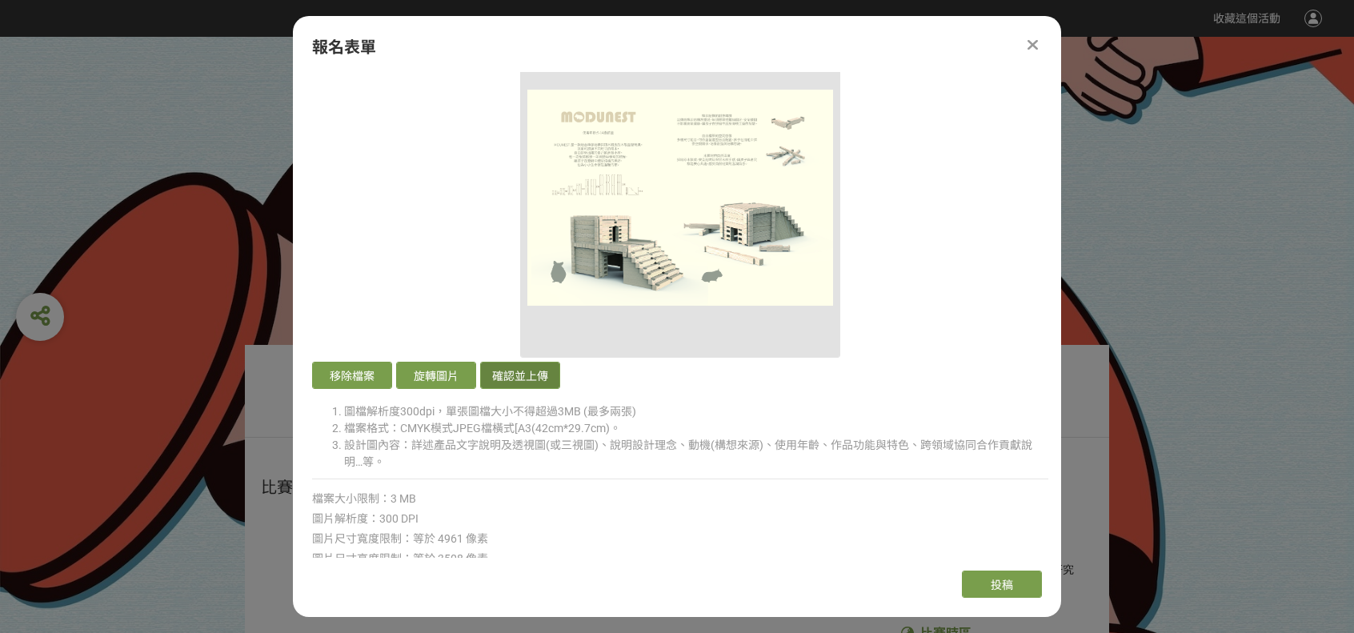
click at [523, 366] on button "確認並上傳" at bounding box center [520, 375] width 80 height 27
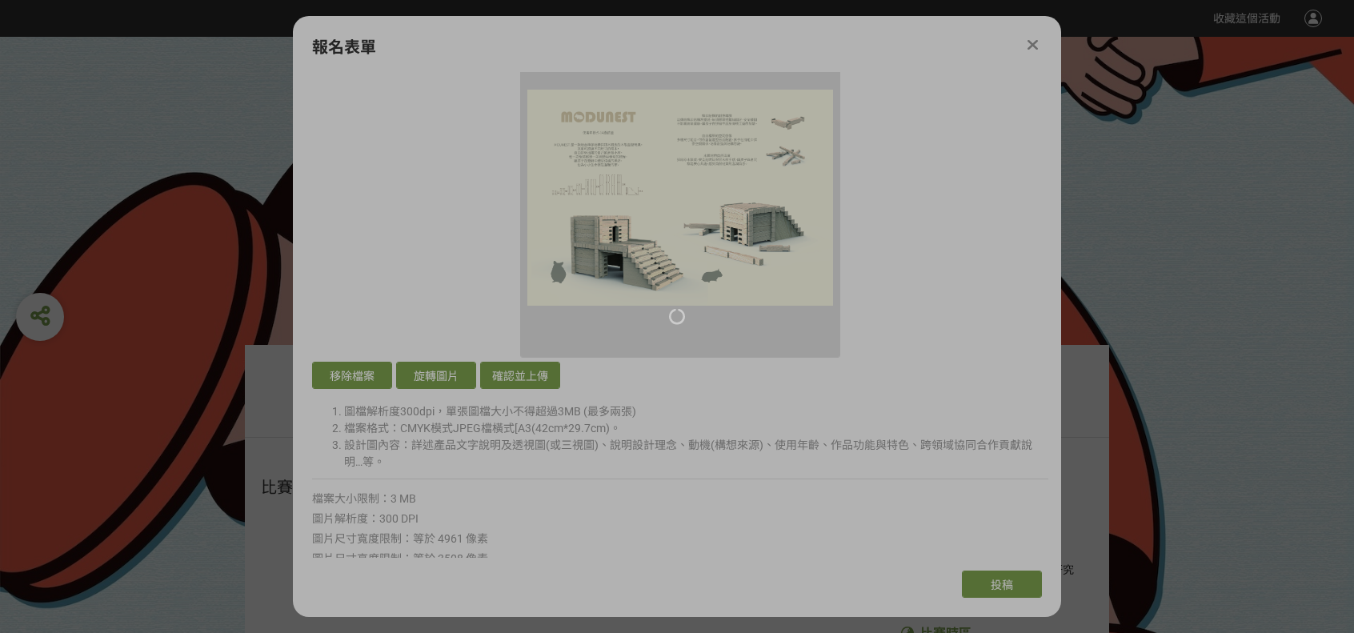
scroll to position [2561, 0]
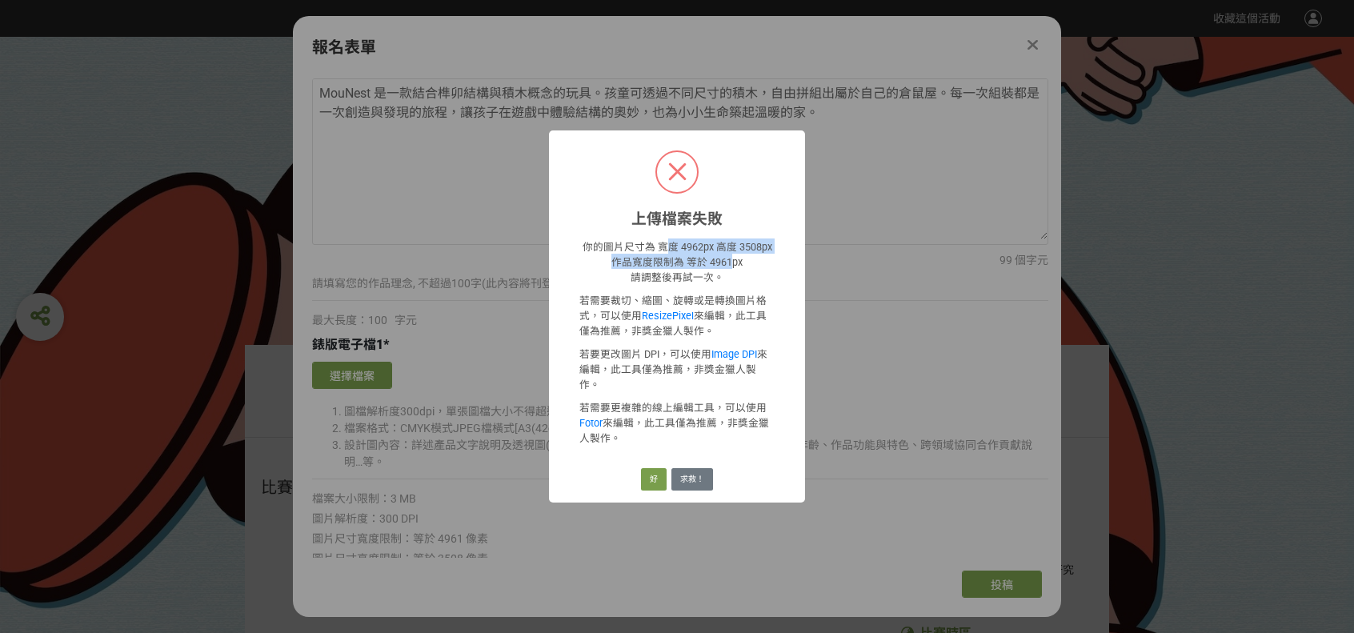
drag, startPoint x: 725, startPoint y: 266, endPoint x: 663, endPoint y: 255, distance: 62.5
click at [663, 255] on p "你的圖片尺寸為 寬度 4962px 高度 3508px 作品寬度限制為 等於 4961px 請調整後再試一次。" at bounding box center [676, 261] width 195 height 46
drag, startPoint x: 699, startPoint y: 262, endPoint x: 736, endPoint y: 274, distance: 38.5
click at [736, 274] on p "你的圖片尺寸為 寬度 4962px 高度 3508px 作品寬度限制為 等於 4961px 請調整後再試一次。" at bounding box center [676, 261] width 195 height 46
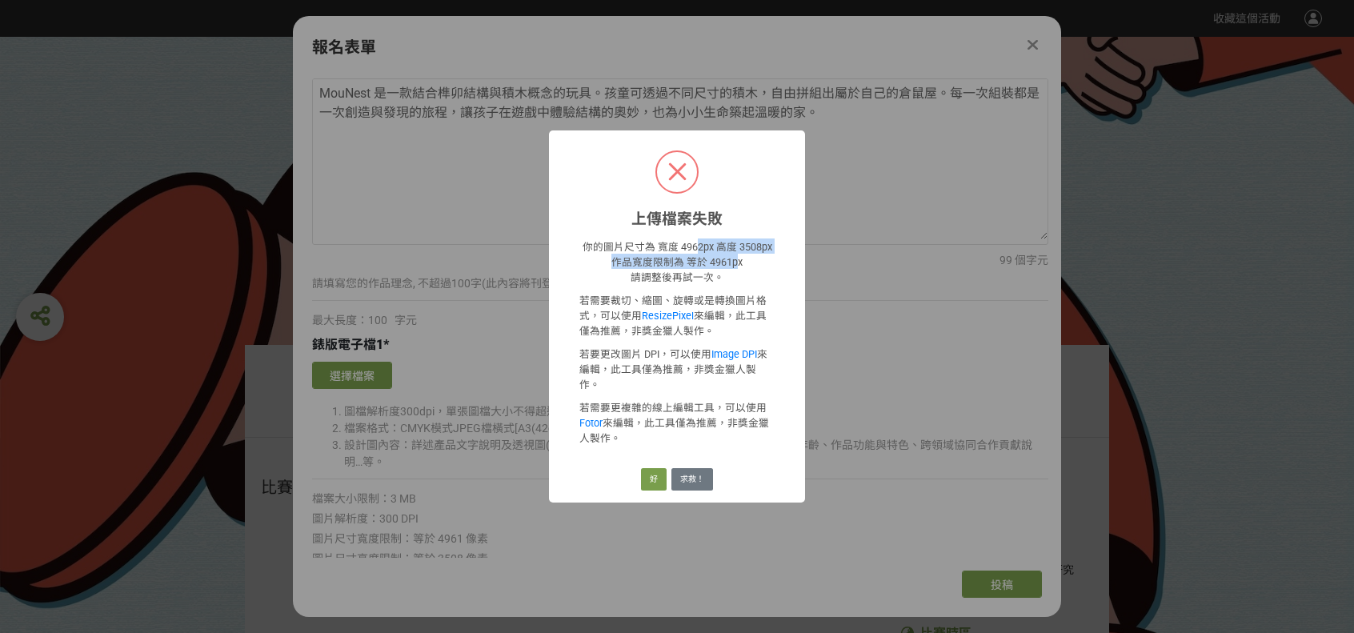
click at [736, 274] on p "你的圖片尺寸為 寬度 4962px 高度 3508px 作品寬度限制為 等於 4961px 請調整後再試一次。" at bounding box center [676, 261] width 195 height 46
click at [664, 468] on button "好" at bounding box center [654, 479] width 26 height 22
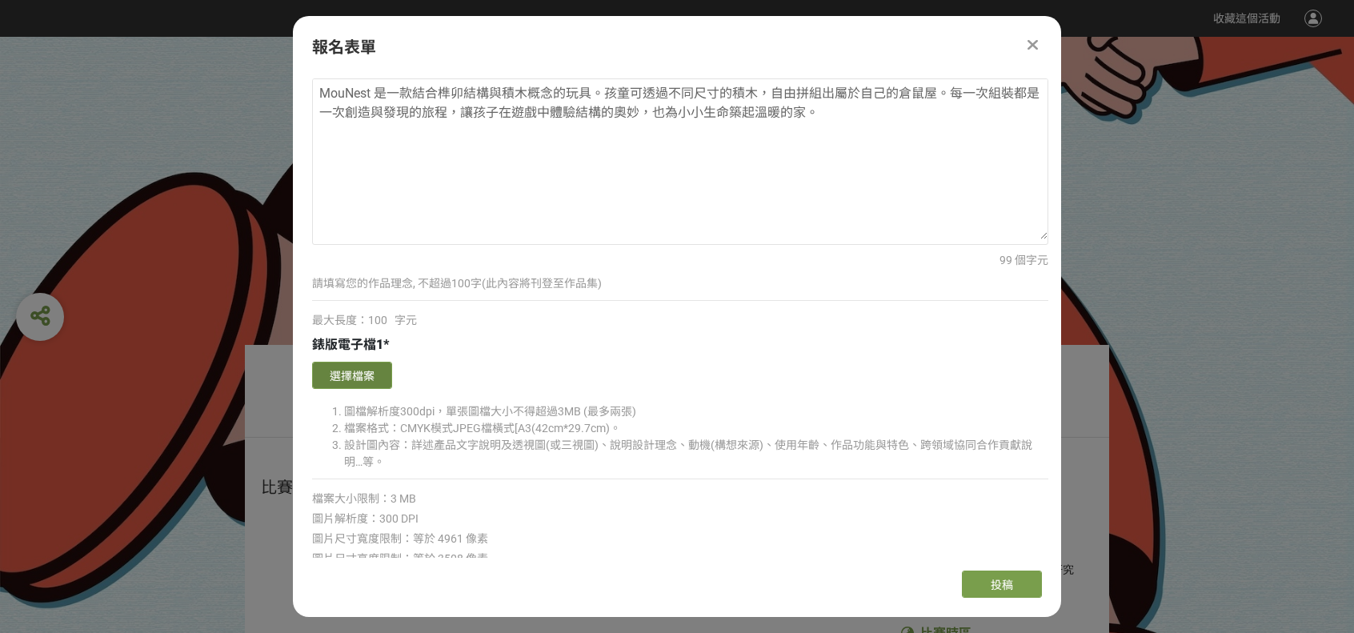
click at [358, 369] on button "選擇檔案" at bounding box center [352, 375] width 80 height 27
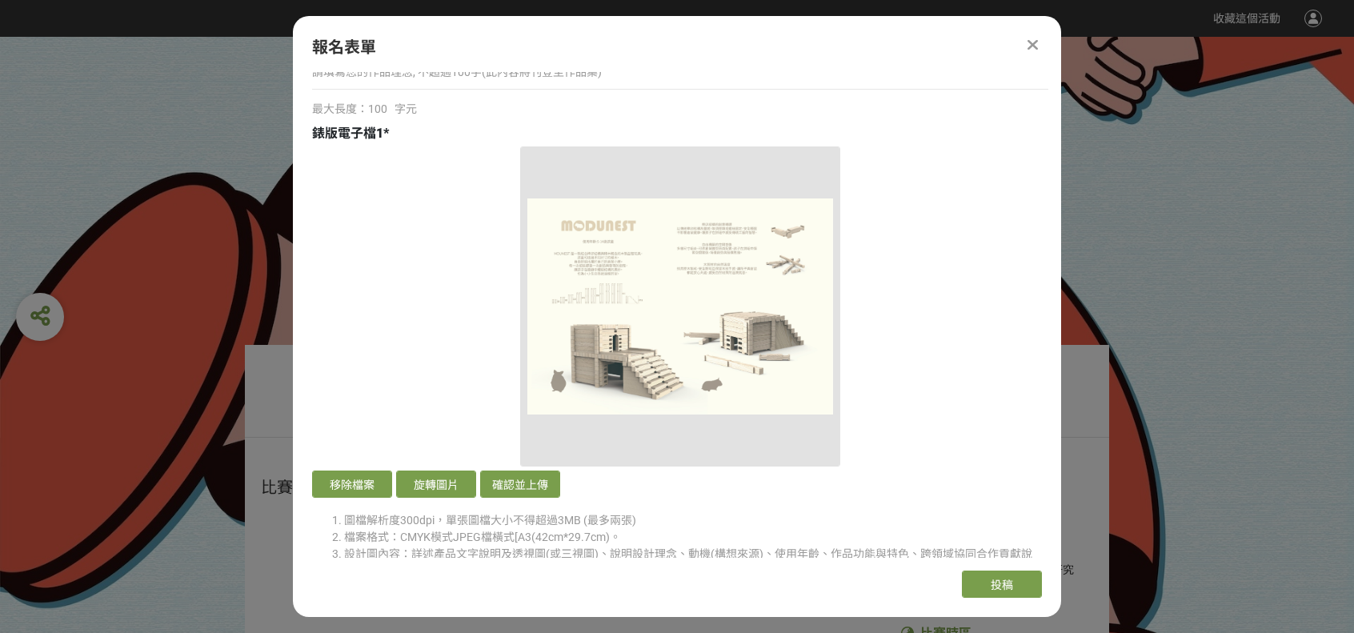
scroll to position [2801, 0]
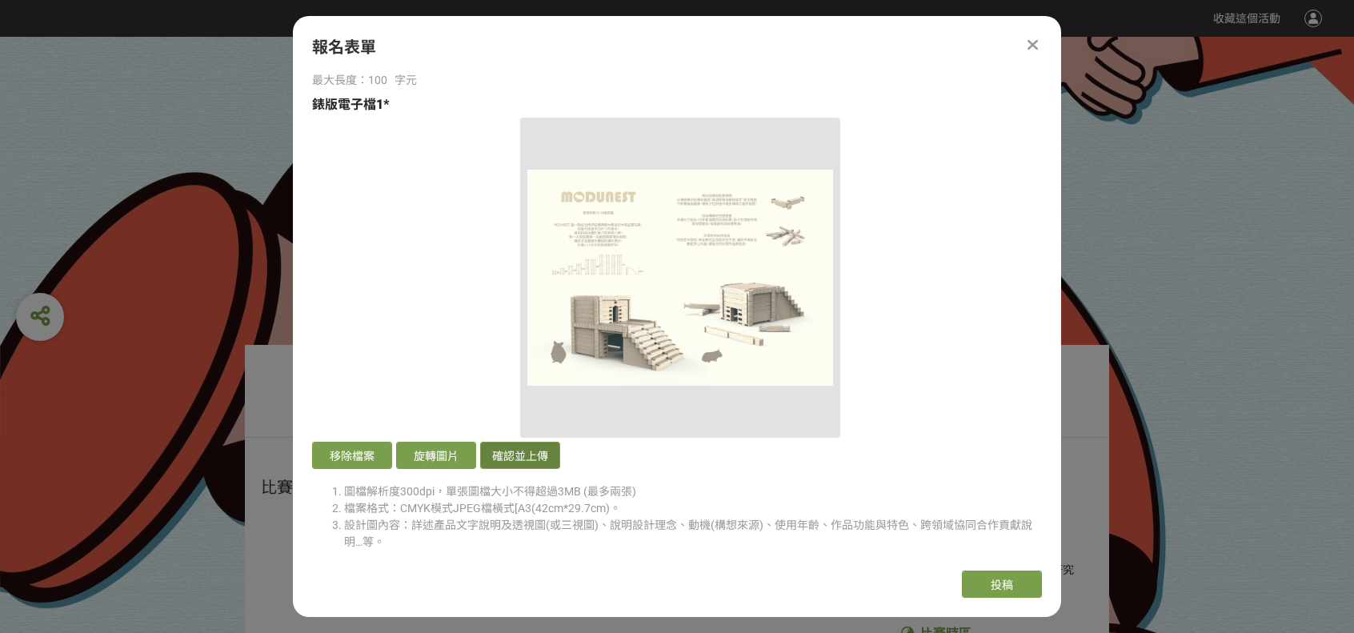
click at [501, 449] on button "確認並上傳" at bounding box center [520, 455] width 80 height 27
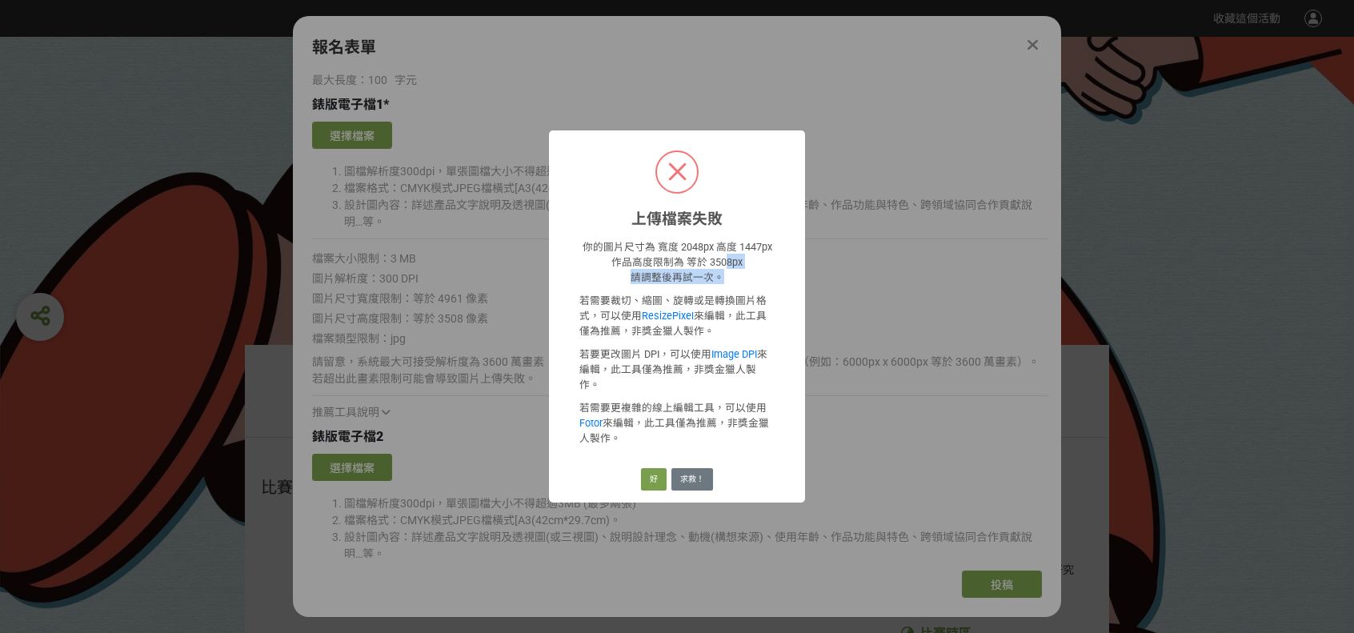
drag, startPoint x: 726, startPoint y: 270, endPoint x: 740, endPoint y: 292, distance: 26.6
click at [740, 284] on p "你的圖片尺寸為 寬度 2048px 高度 1447px 作品高度限制為 等於 3508px 請調整後再試一次。" at bounding box center [676, 261] width 195 height 46
drag, startPoint x: 738, startPoint y: 284, endPoint x: 690, endPoint y: 256, distance: 55.6
click at [690, 256] on p "你的圖片尺寸為 寬度 2048px 高度 1447px 作品高度限制為 等於 3508px 請調整後再試一次。" at bounding box center [676, 261] width 195 height 46
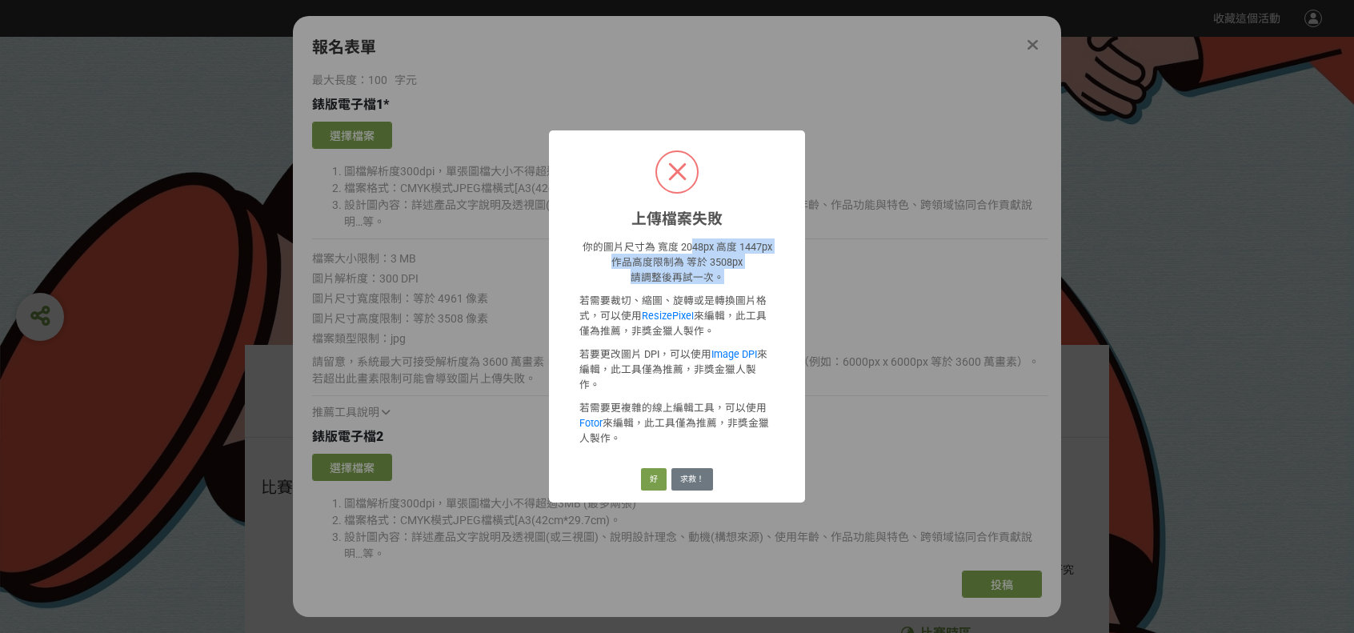
click at [690, 256] on p "你的圖片尺寸為 寬度 2048px 高度 1447px 作品高度限制為 等於 3508px 請調整後再試一次。" at bounding box center [676, 261] width 195 height 46
drag, startPoint x: 684, startPoint y: 257, endPoint x: 709, endPoint y: 282, distance: 35.7
click at [709, 282] on p "你的圖片尺寸為 寬度 2048px 高度 1447px 作品高度限制為 等於 3508px 請調整後再試一次。" at bounding box center [676, 261] width 195 height 46
drag, startPoint x: 703, startPoint y: 281, endPoint x: 681, endPoint y: 276, distance: 22.1
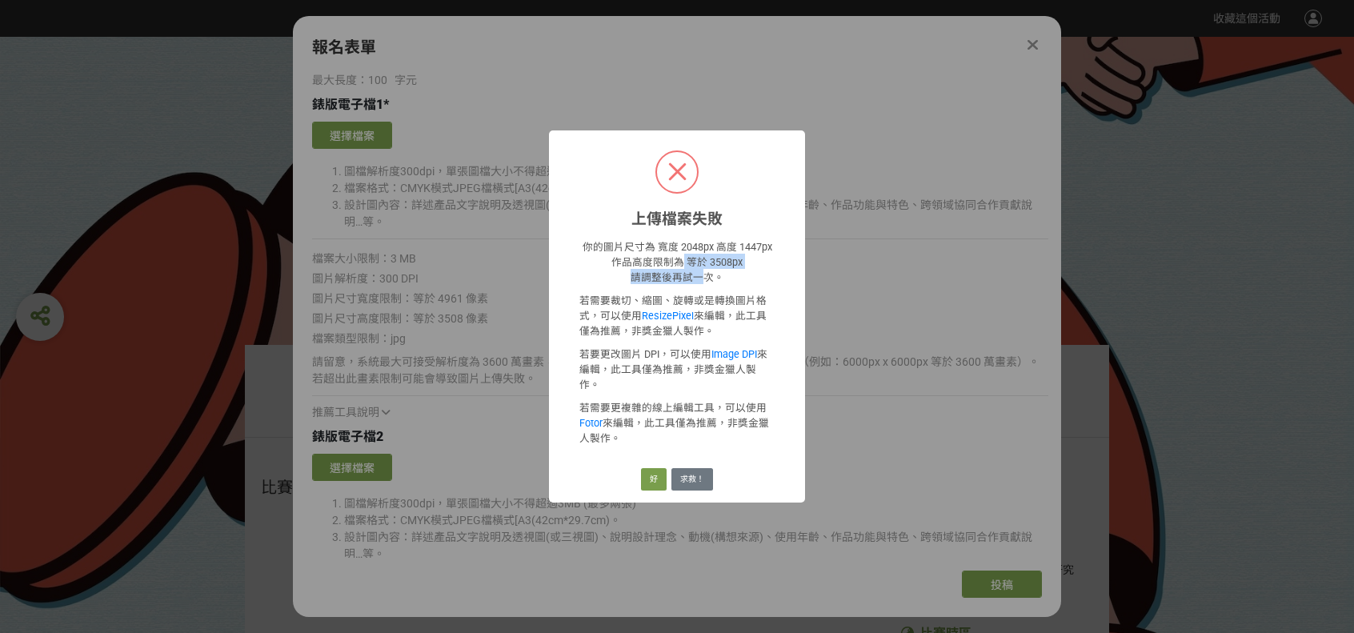
click at [681, 276] on p "你的圖片尺寸為 寬度 2048px 高度 1447px 作品高度限制為 等於 3508px 請調整後再試一次。" at bounding box center [676, 261] width 195 height 46
drag, startPoint x: 650, startPoint y: 261, endPoint x: 757, endPoint y: 278, distance: 108.5
click at [757, 278] on p "你的圖片尺寸為 寬度 2048px 高度 1447px 作品高度限制為 等於 3508px 請調整後再試一次。" at bounding box center [676, 261] width 195 height 46
click at [652, 468] on button "好" at bounding box center [654, 479] width 26 height 22
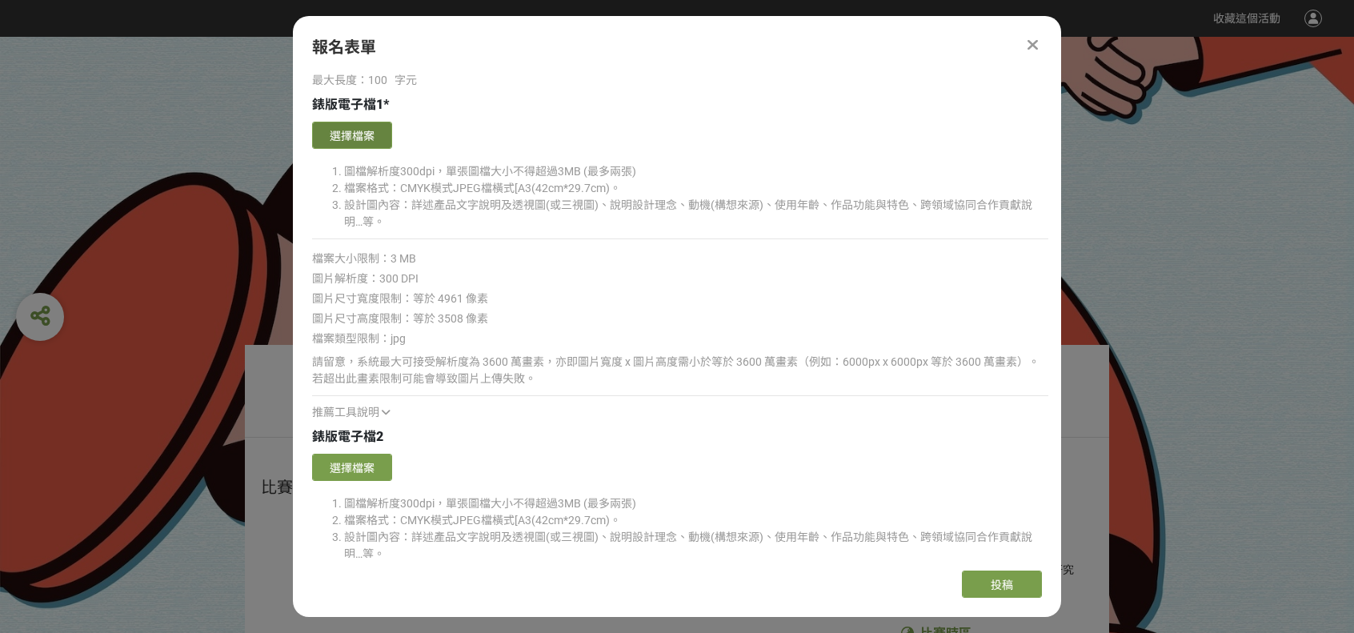
click at [372, 132] on button "選擇檔案" at bounding box center [352, 135] width 80 height 27
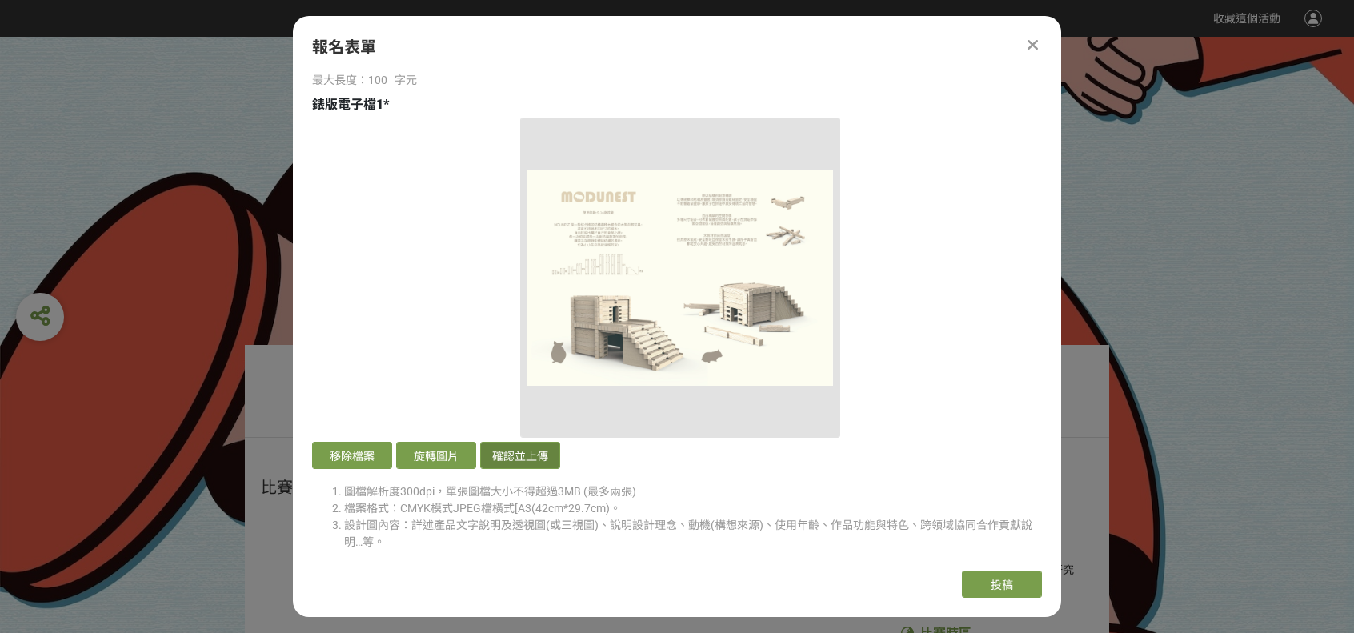
click at [500, 442] on button "確認並上傳" at bounding box center [520, 455] width 80 height 27
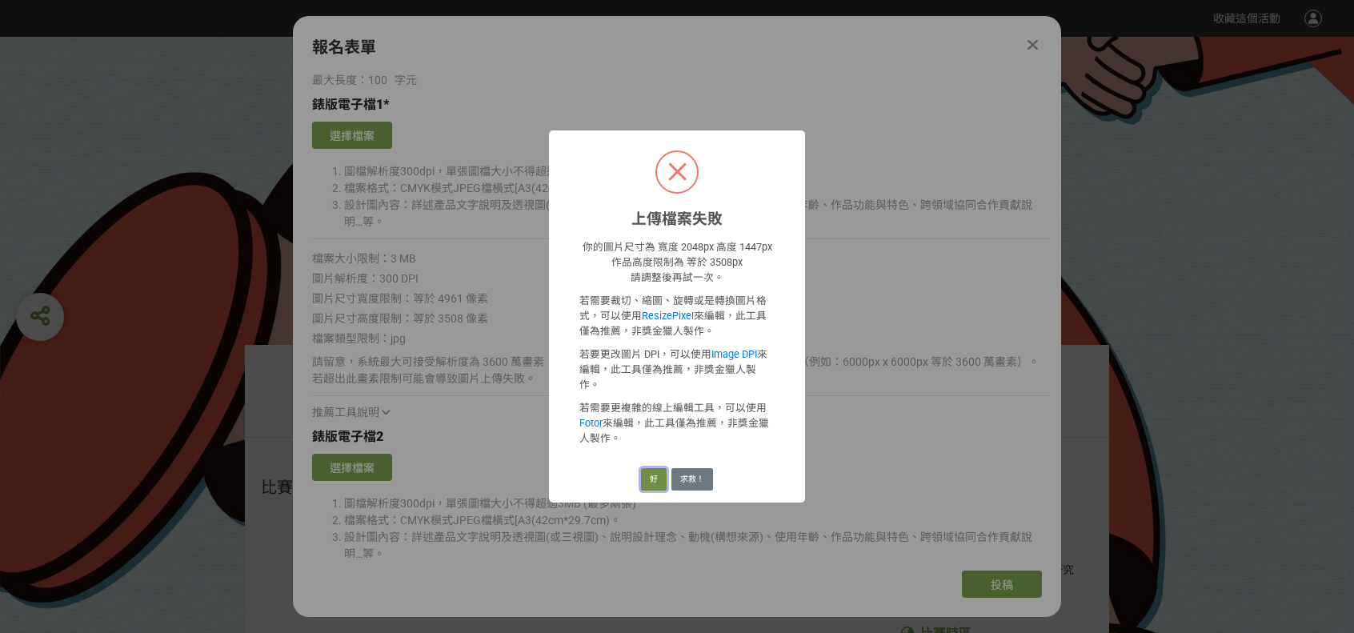
click at [660, 468] on button "好" at bounding box center [654, 479] width 26 height 22
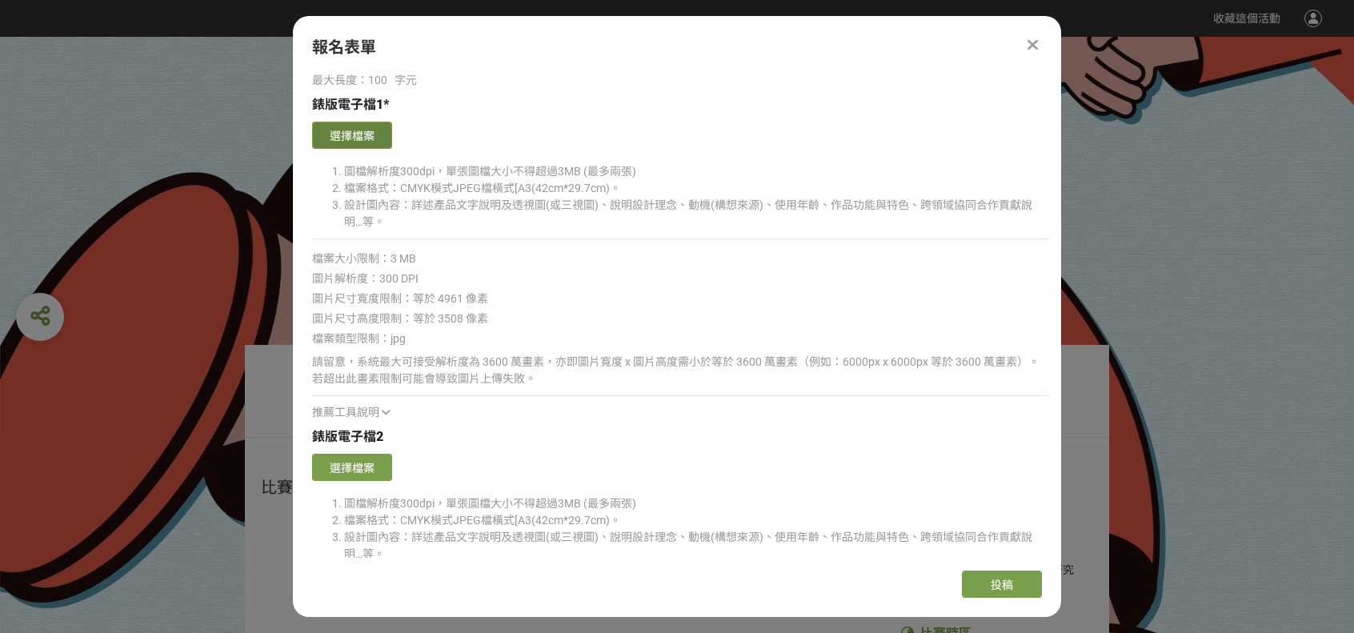
click at [344, 127] on button "選擇檔案" at bounding box center [352, 135] width 80 height 27
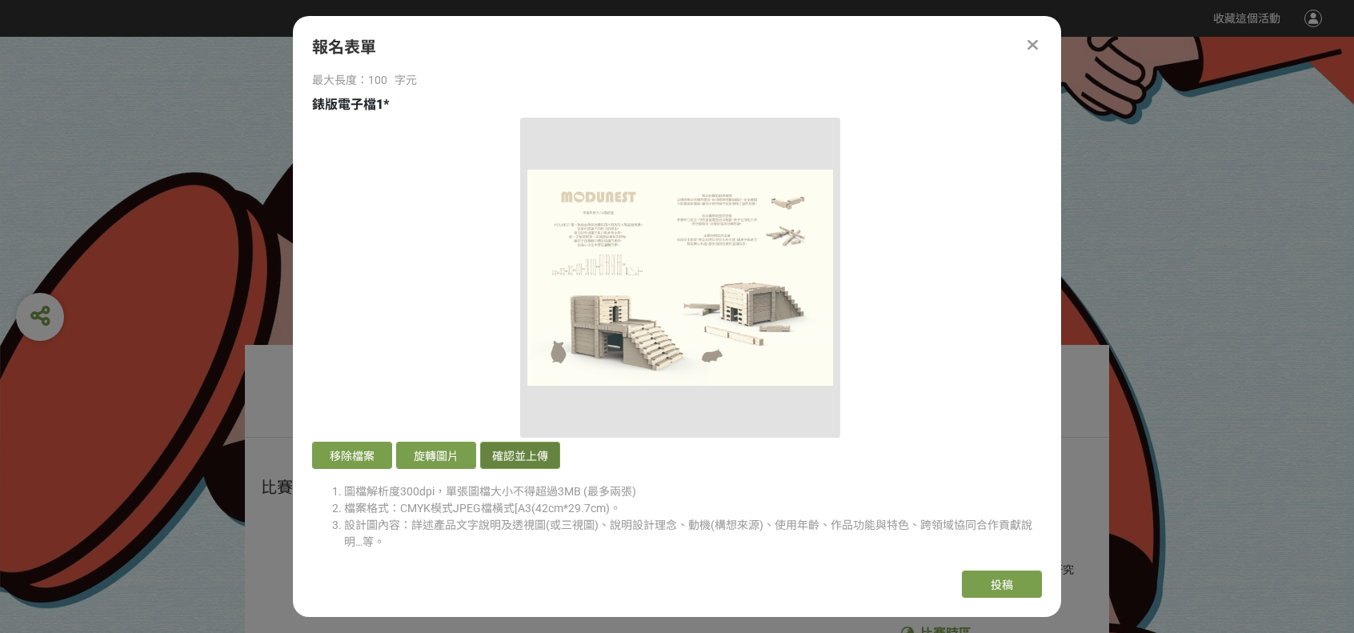
click at [514, 442] on button "確認並上傳" at bounding box center [520, 455] width 80 height 27
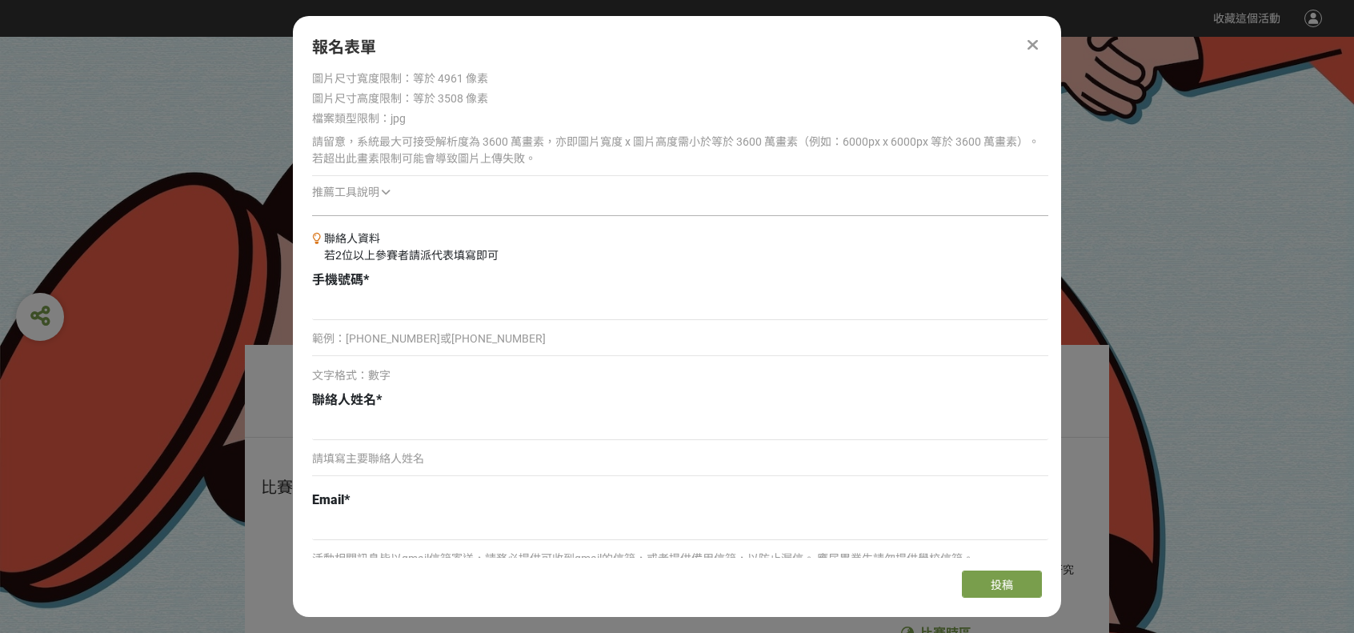
scroll to position [3681, 0]
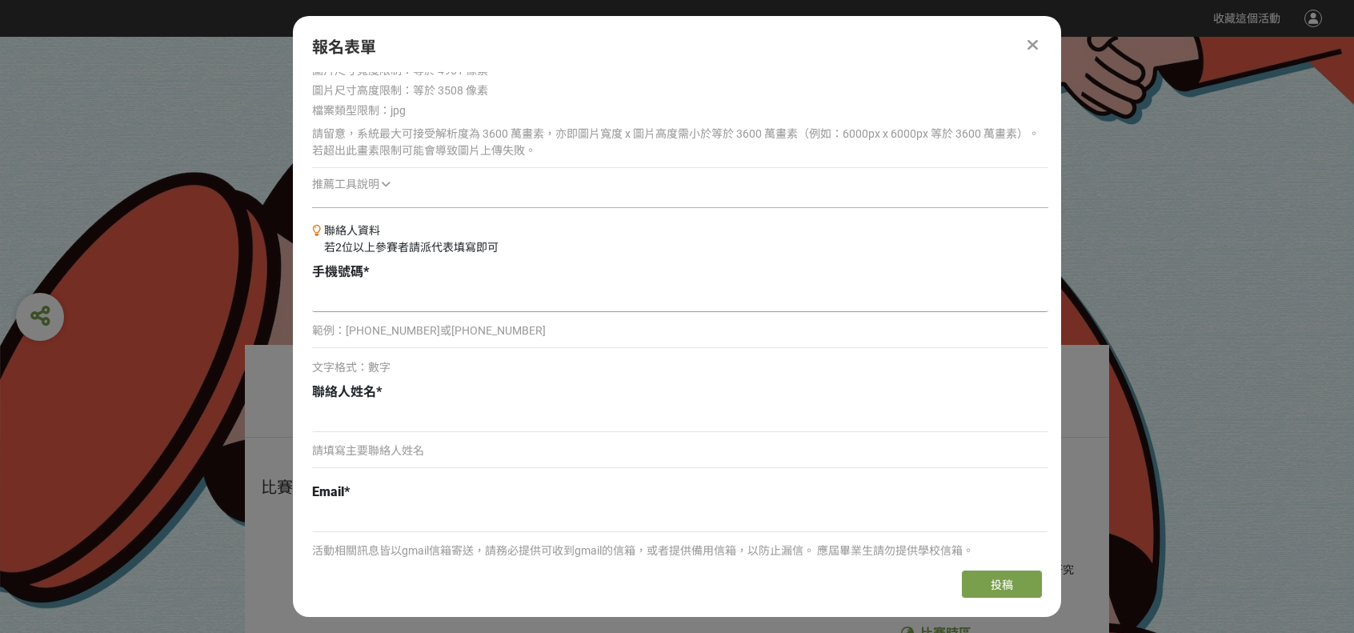
click at [326, 285] on input at bounding box center [680, 298] width 736 height 27
drag, startPoint x: 386, startPoint y: 285, endPoint x: 312, endPoint y: 289, distance: 74.5
click at [312, 289] on input "0906585343" at bounding box center [680, 298] width 736 height 27
click at [405, 297] on input "0906585343" at bounding box center [680, 298] width 736 height 27
type input "0906585343"
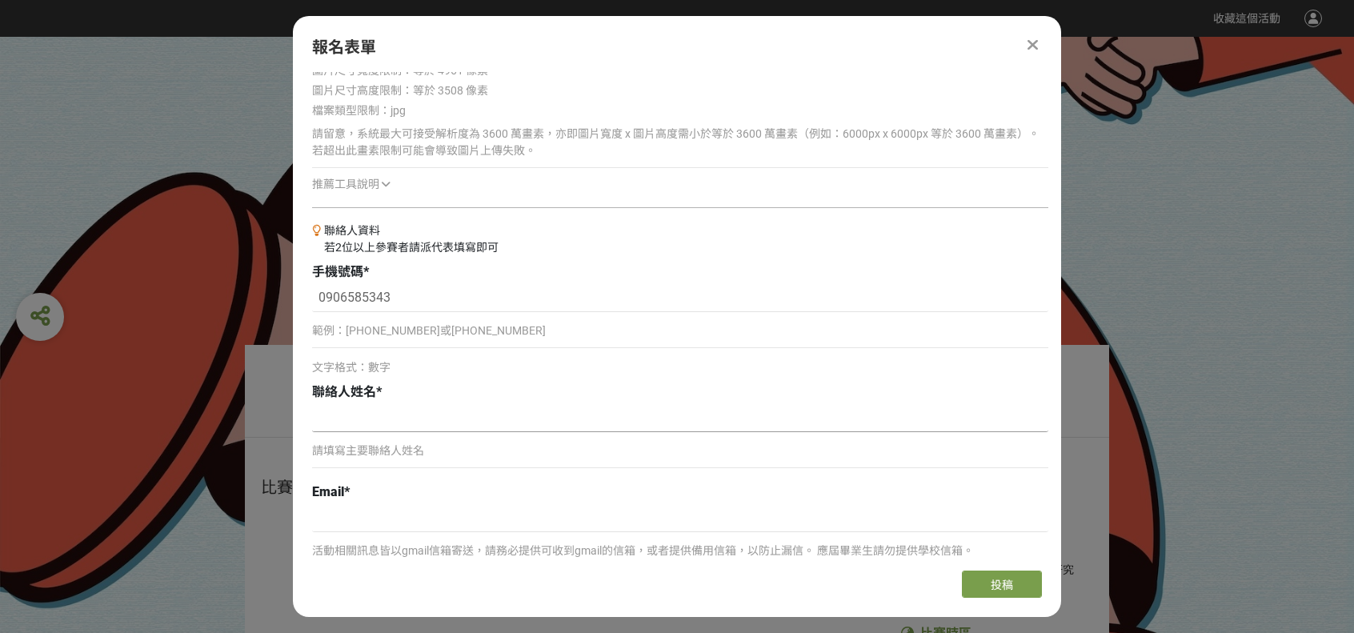
click at [332, 414] on input at bounding box center [680, 418] width 736 height 27
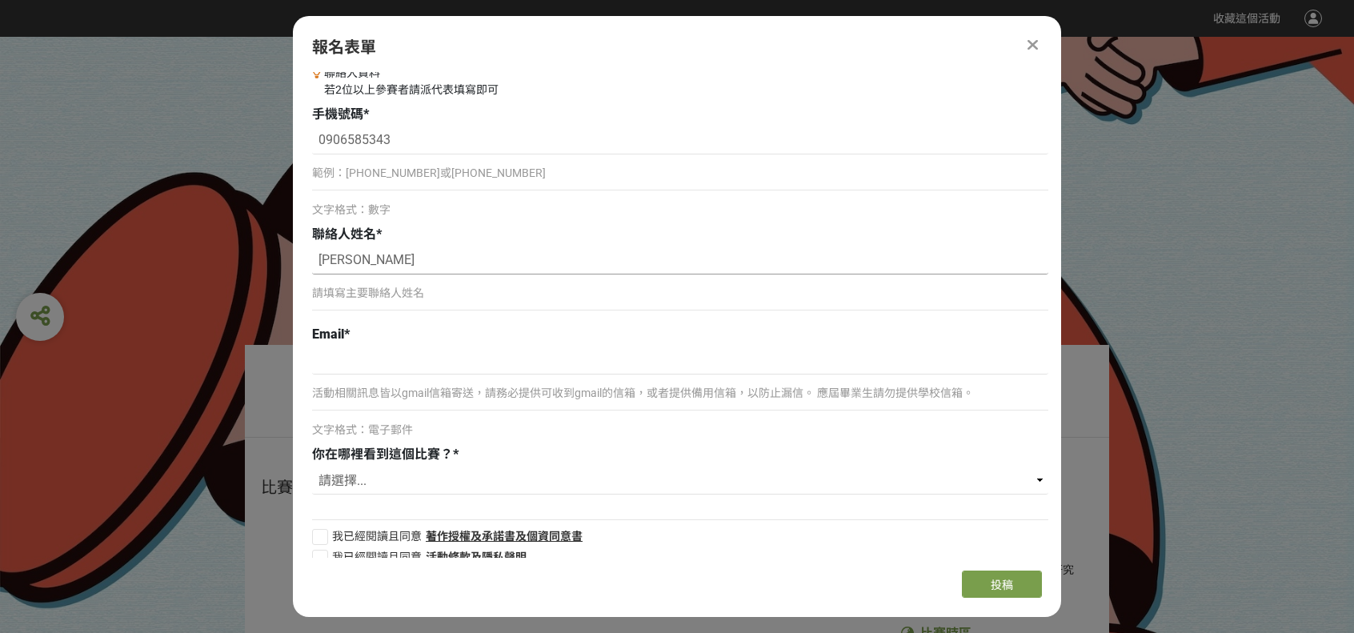
scroll to position [3841, 0]
type input "[PERSON_NAME]"
click at [326, 355] on input at bounding box center [680, 358] width 736 height 27
type input "ㄇ"
type input "A"
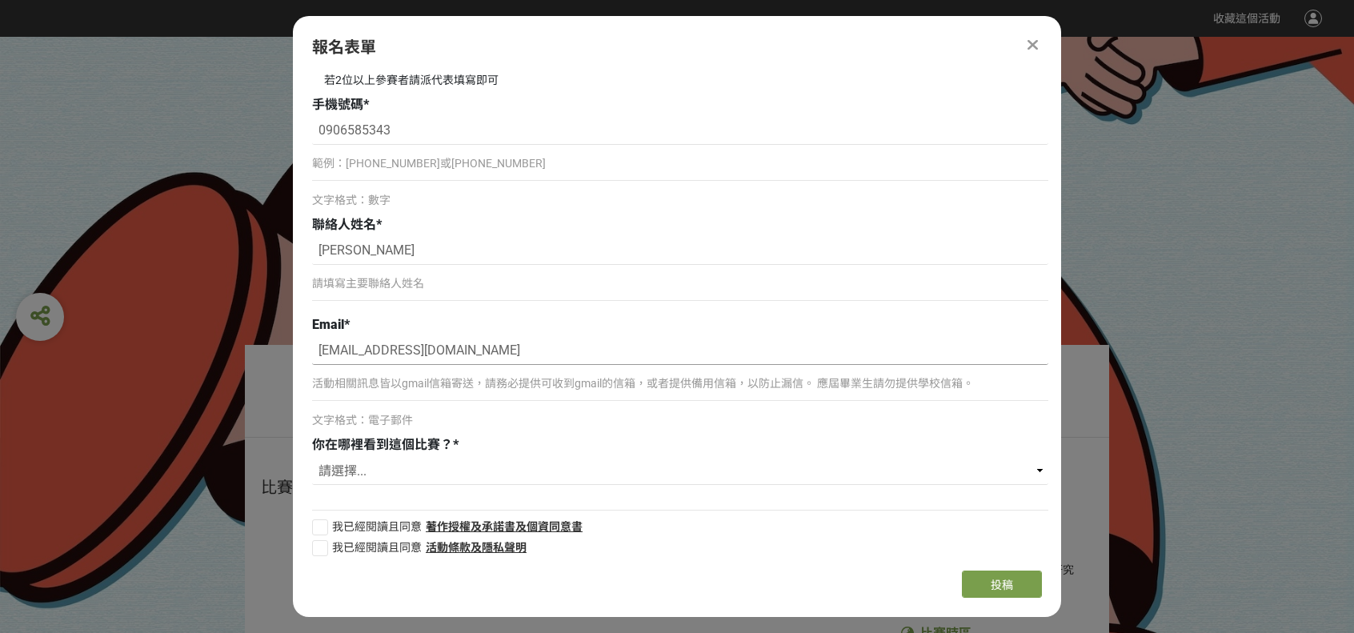
scroll to position [3849, 0]
type input "anny0906585343@gmail.com"
click at [342, 458] on select "請選擇... 學校訊息公告 師長/學長姐/朋友推薦 獎金獵人網站 校園講座(說明會) 過去參加過 Youtube Facebook Instagram 其他" at bounding box center [680, 470] width 736 height 27
select select "師長/學長姐/朋友推薦"
click at [312, 457] on select "請選擇... 學校訊息公告 師長/學長姐/朋友推薦 獎金獵人網站 校園講座(說明會) 過去參加過 Youtube Facebook Instagram 其他" at bounding box center [680, 470] width 736 height 27
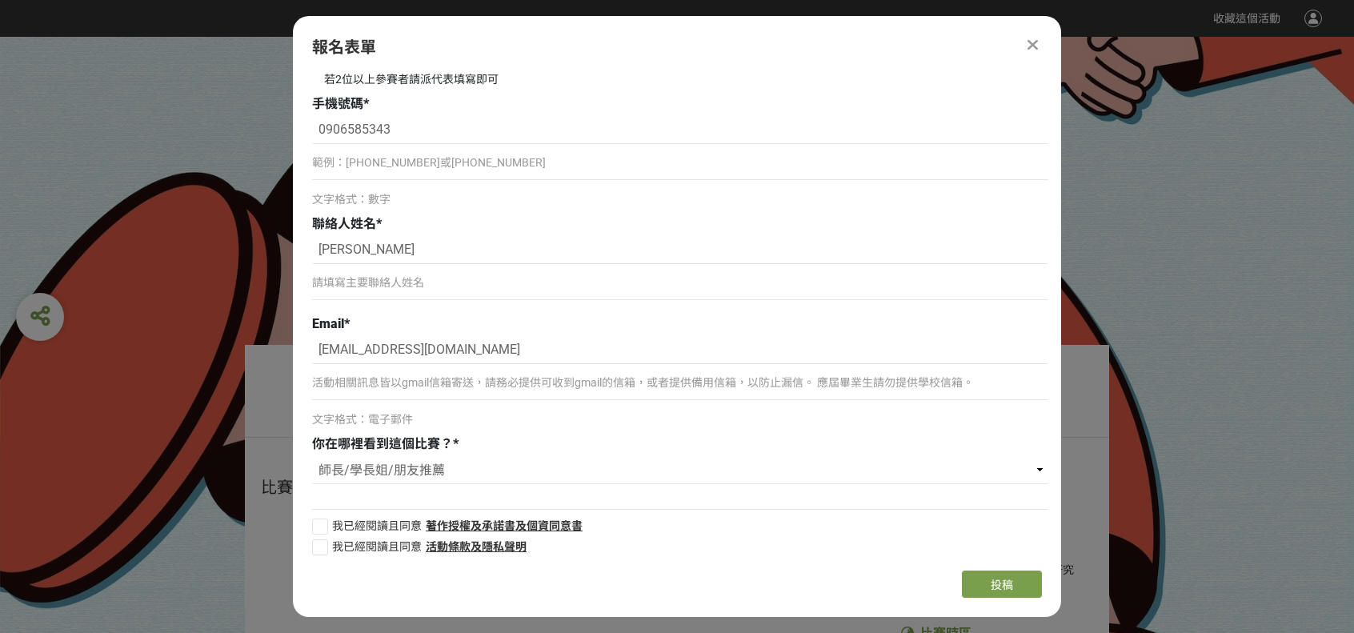
click at [325, 519] on div at bounding box center [320, 527] width 16 height 16
checkbox input "true"
click at [318, 547] on div "我已經閱讀且同意 活動條款及隱私聲明" at bounding box center [680, 549] width 736 height 21
click at [318, 539] on div at bounding box center [320, 547] width 16 height 16
checkbox input "true"
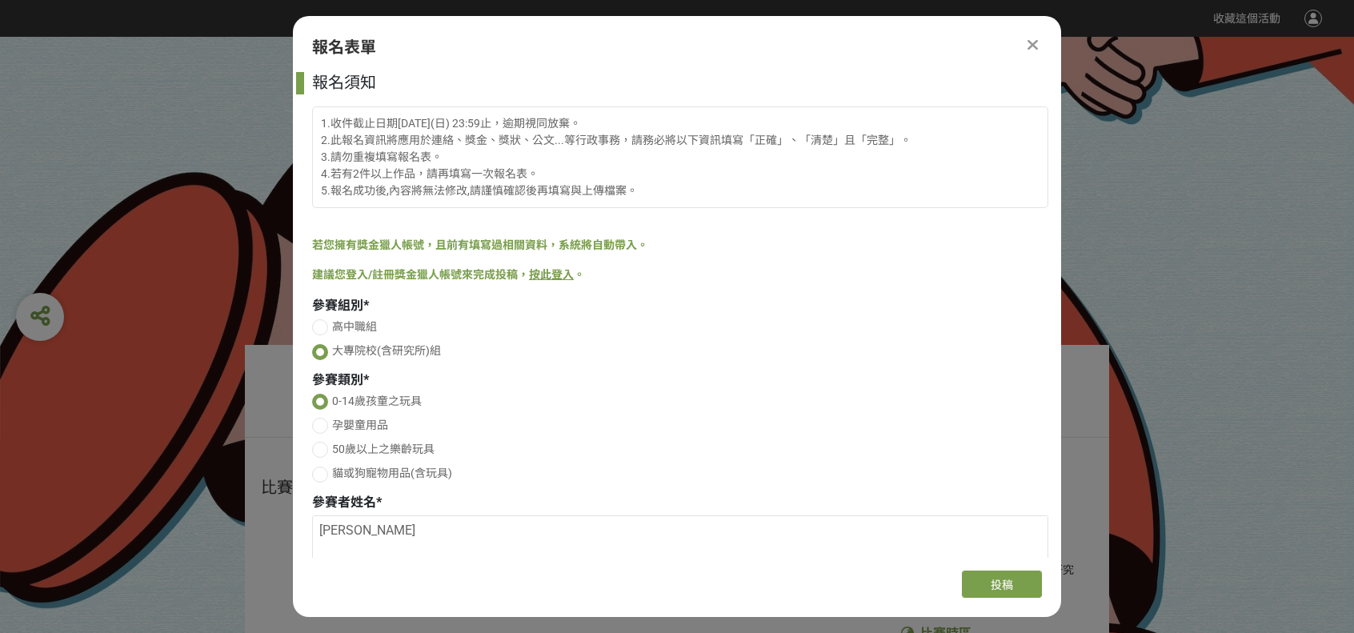
scroll to position [0, 0]
click at [1010, 579] on span "投稿" at bounding box center [1002, 585] width 22 height 13
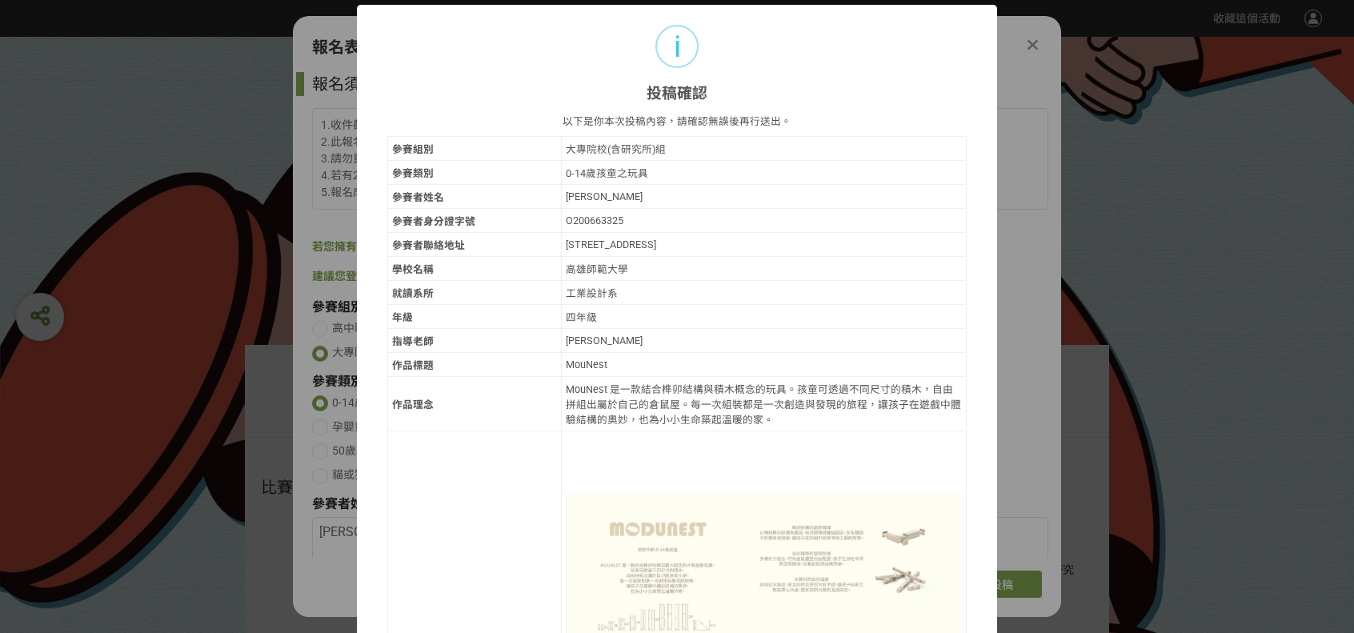
click at [1230, 218] on div "i 投稿確認 × 以下是你本次投稿內容，請確認無誤後再行送出。 參賽組別 大專院校(含研究所)組 參賽類別 0-14歲孩童之玩具 參賽者姓名 蔡紫喬 參賽者身…" at bounding box center [677, 316] width 1354 height 633
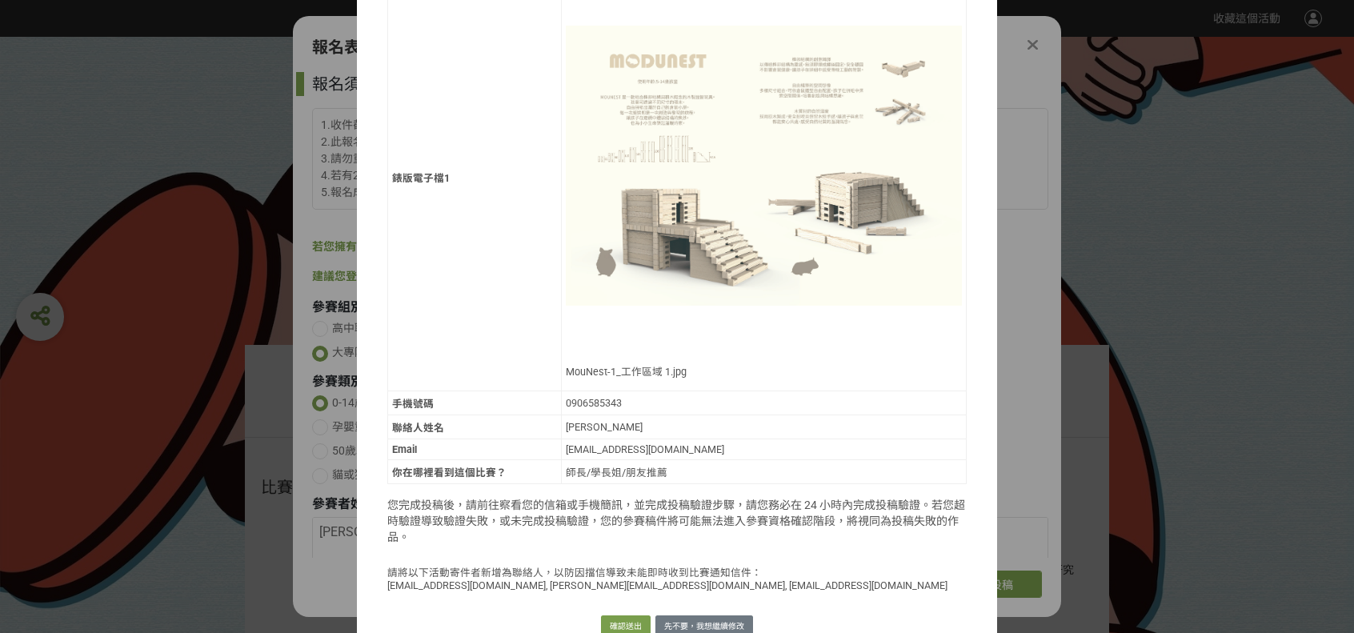
scroll to position [471, 0]
click at [605, 613] on button "確認送出" at bounding box center [626, 624] width 50 height 22
